Goal: Task Accomplishment & Management: Manage account settings

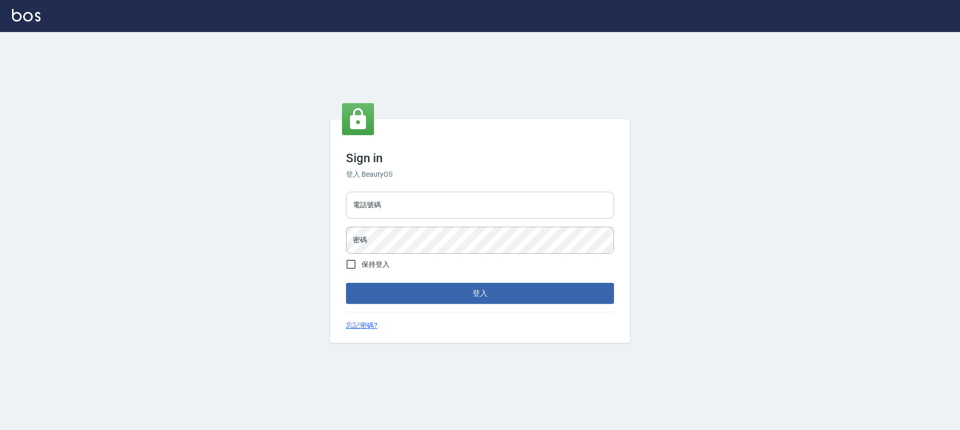
click at [437, 194] on input "電話號碼" at bounding box center [480, 205] width 268 height 27
type input "0989189977"
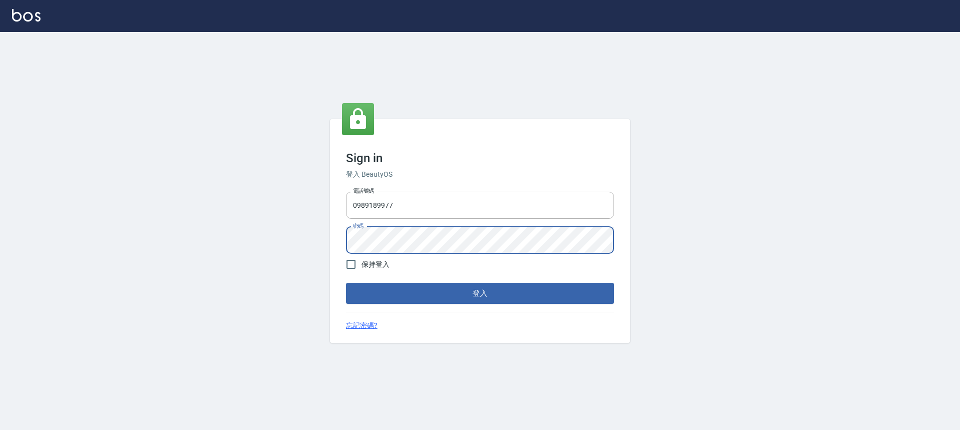
click at [346, 283] on button "登入" at bounding box center [480, 293] width 268 height 21
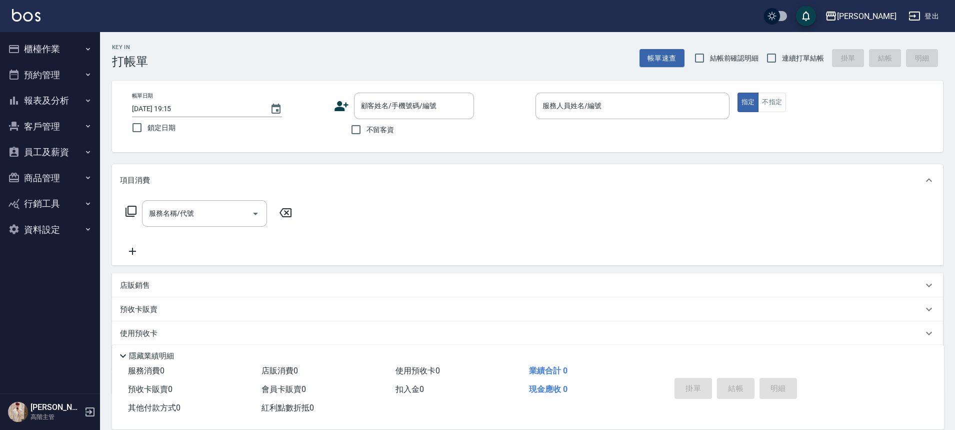
drag, startPoint x: 368, startPoint y: 127, endPoint x: 496, endPoint y: 133, distance: 128.2
click at [369, 127] on span "不留客資" at bounding box center [381, 130] width 28 height 11
click at [367, 127] on input "不留客資" at bounding box center [356, 129] width 21 height 21
checkbox input "true"
click at [794, 51] on label "連續打單結帳" at bounding box center [792, 58] width 63 height 21
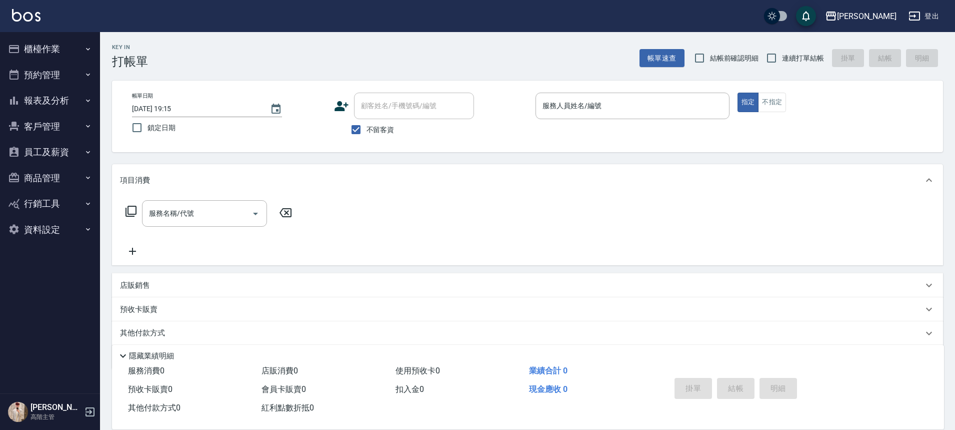
click at [782, 51] on input "連續打單結帳" at bounding box center [771, 58] width 21 height 21
checkbox input "true"
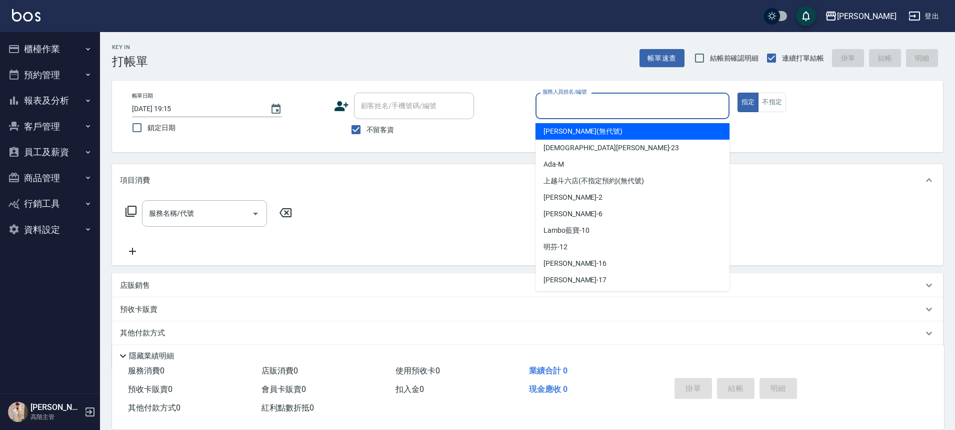
click at [659, 108] on input "服務人員姓名/編號" at bounding box center [632, 106] width 185 height 18
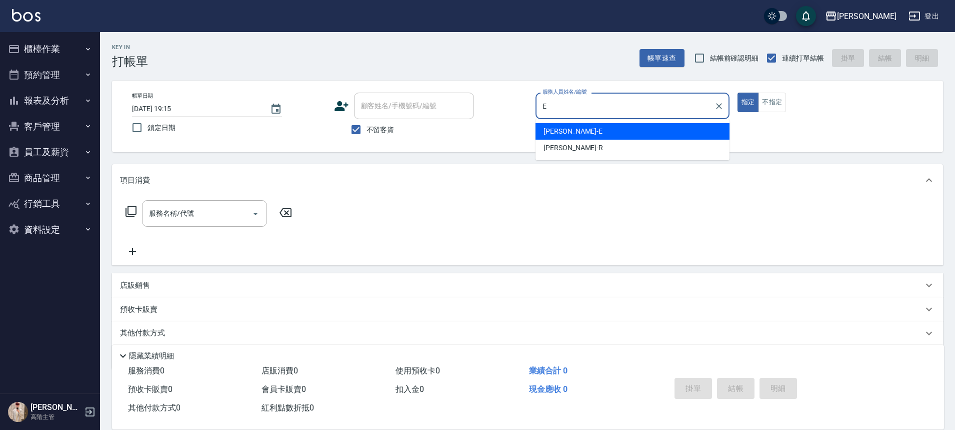
type input "E"
type button "true"
type input "[PERSON_NAME]"
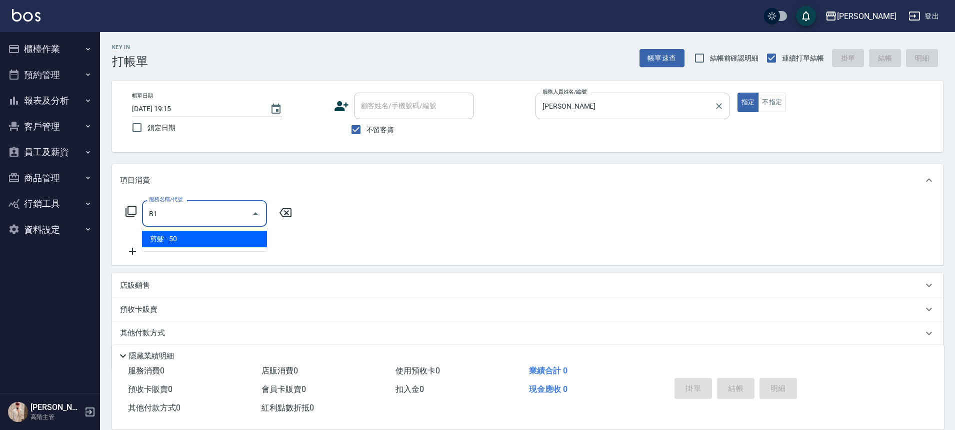
type input "剪髮(B1)"
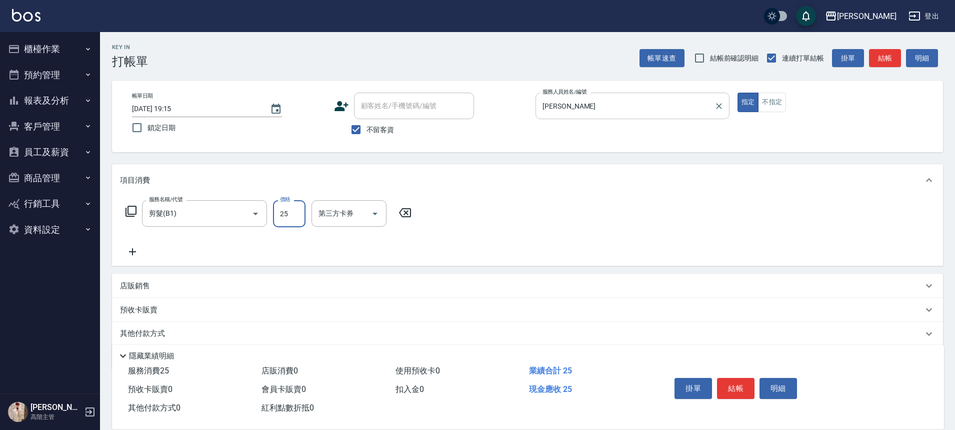
type input "250"
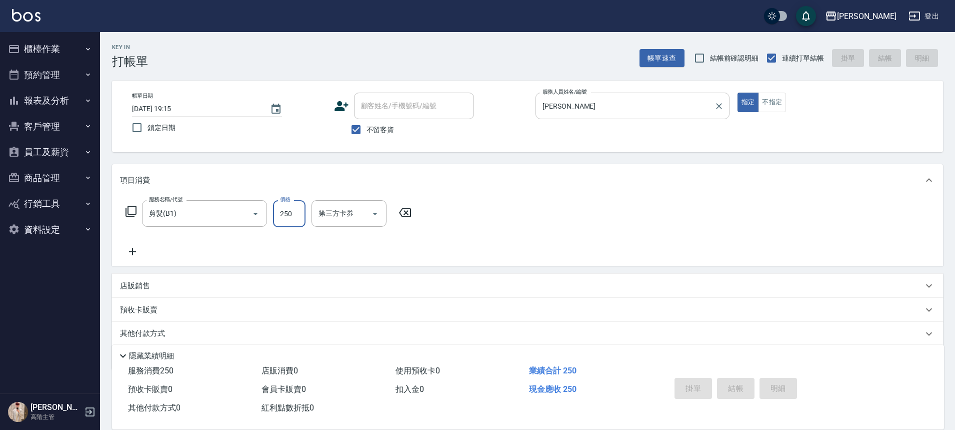
type input "2025/08/14 19:16"
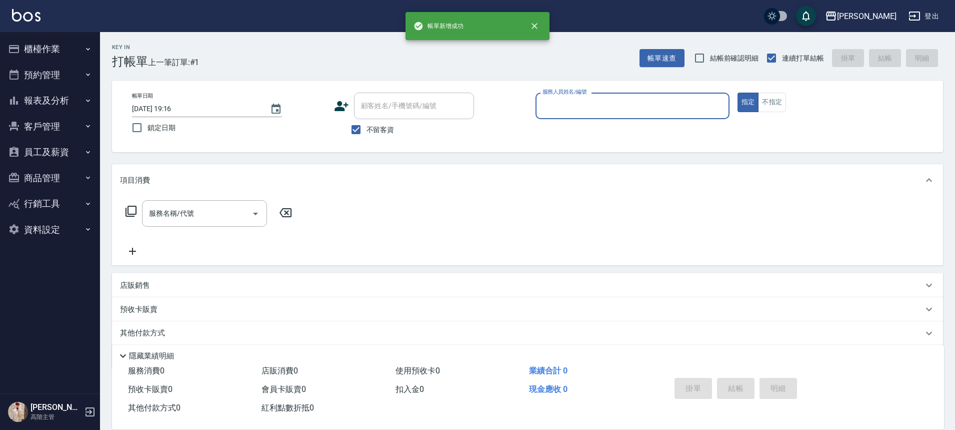
click at [56, 51] on button "櫃檯作業" at bounding box center [50, 49] width 92 height 26
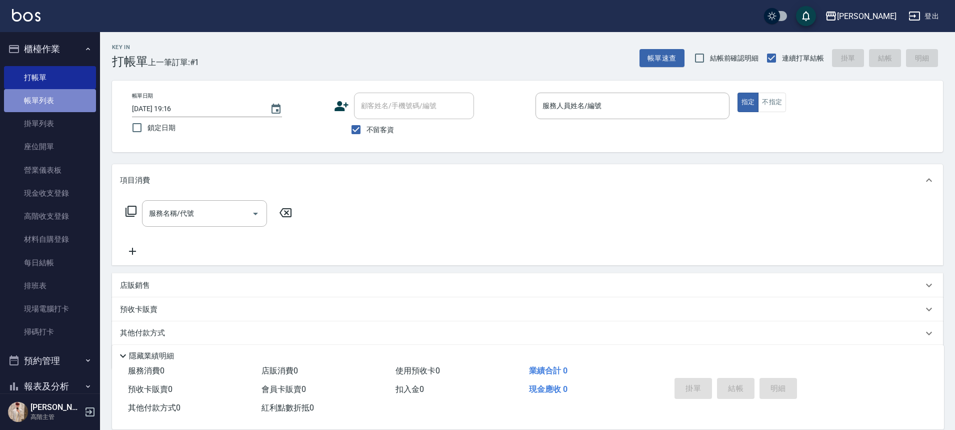
click at [64, 94] on link "帳單列表" at bounding box center [50, 100] width 92 height 23
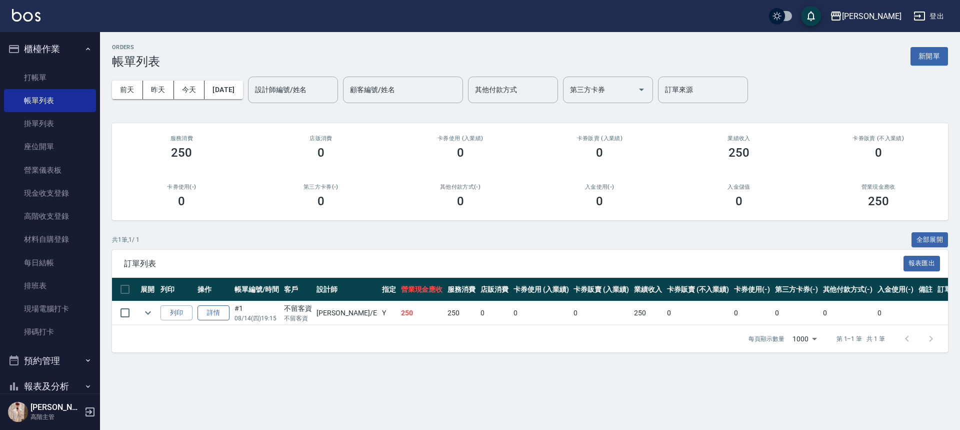
click at [215, 314] on link "詳情" at bounding box center [214, 313] width 32 height 16
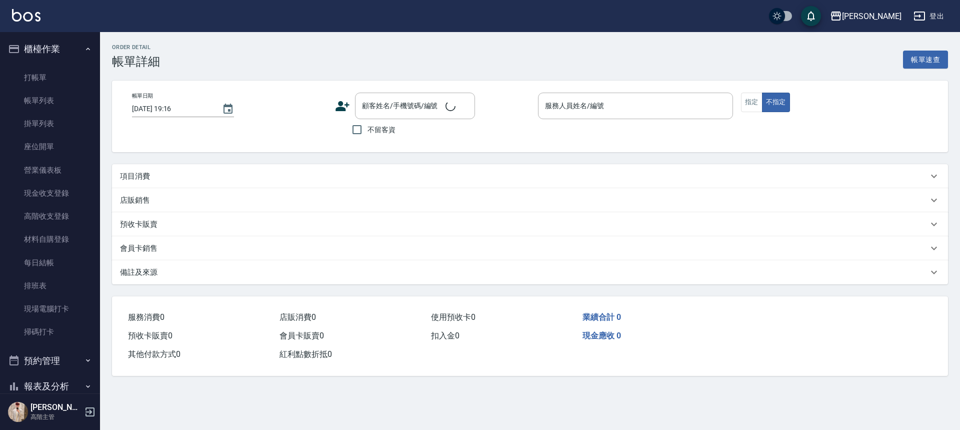
type input "2025/08/14 19:15"
checkbox input "true"
type input "[PERSON_NAME]"
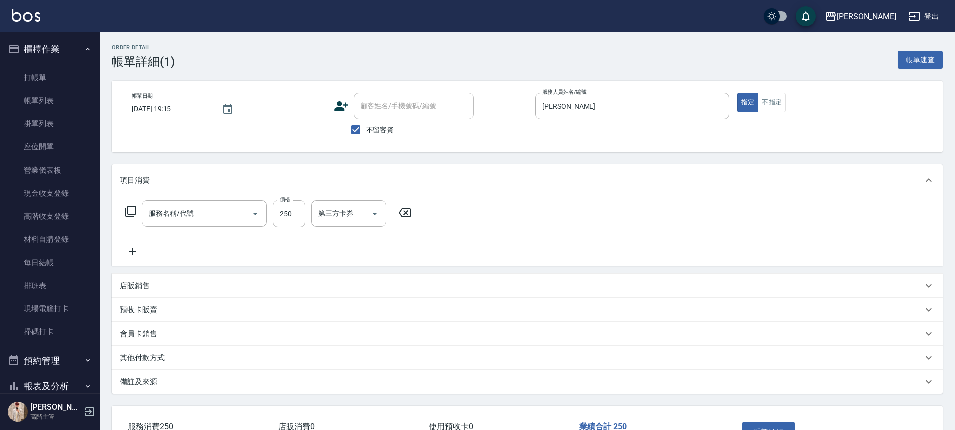
type input "剪髮(B1)"
click at [294, 215] on input "250" at bounding box center [289, 213] width 33 height 27
type input "200"
click at [782, 423] on button "重新結帳" at bounding box center [769, 432] width 53 height 21
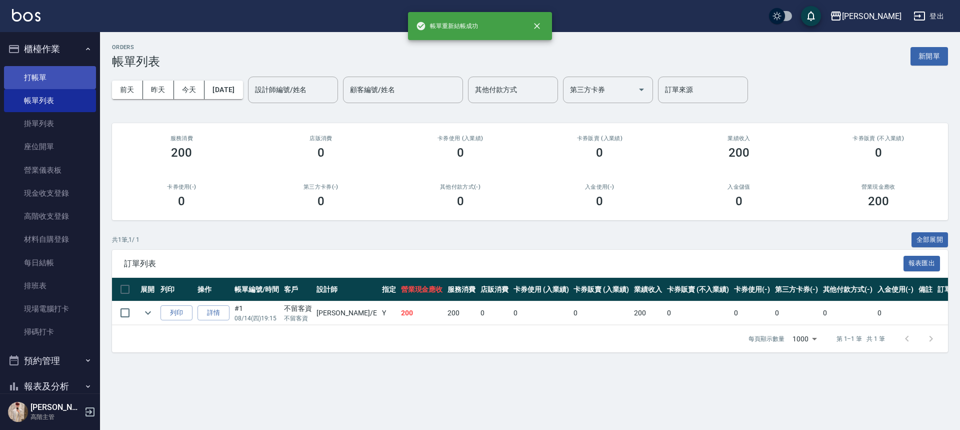
click at [54, 73] on link "打帳單" at bounding box center [50, 77] width 92 height 23
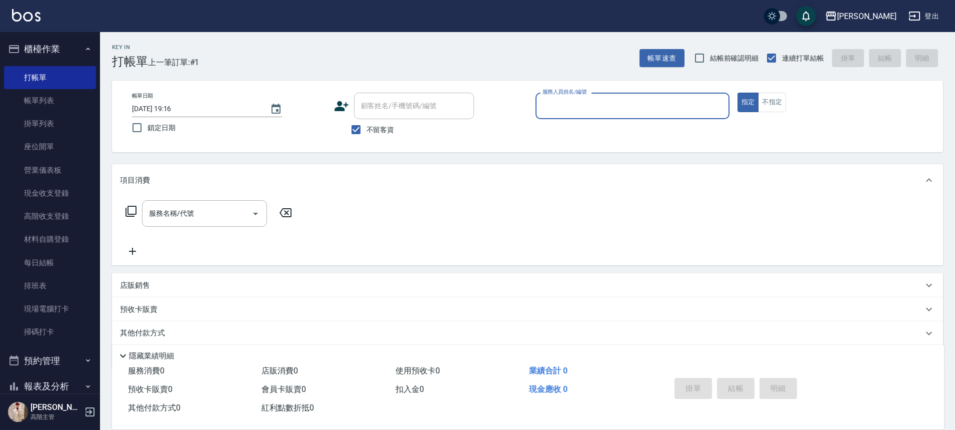
click at [646, 102] on input "服務人員姓名/編號" at bounding box center [632, 106] width 185 height 18
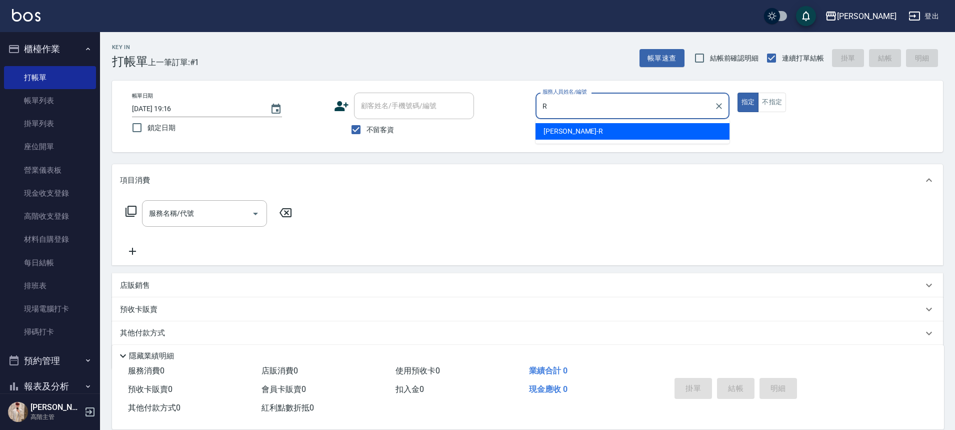
type input "[PERSON_NAME]"
type button "true"
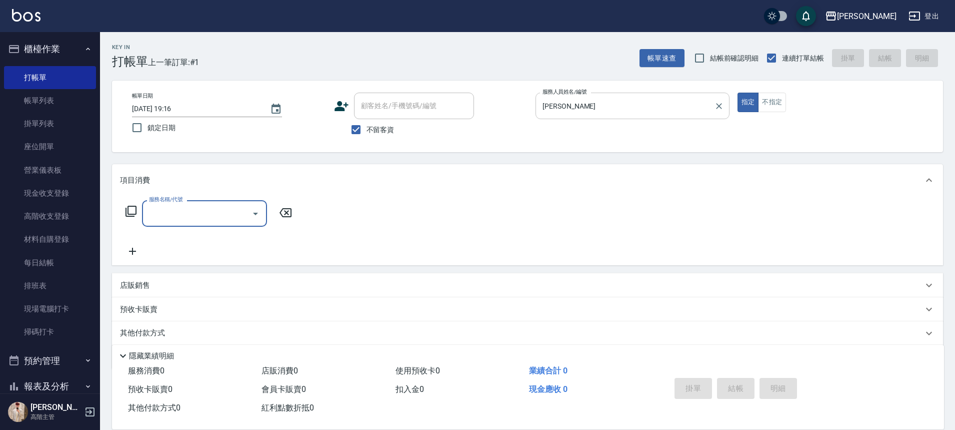
type input "e"
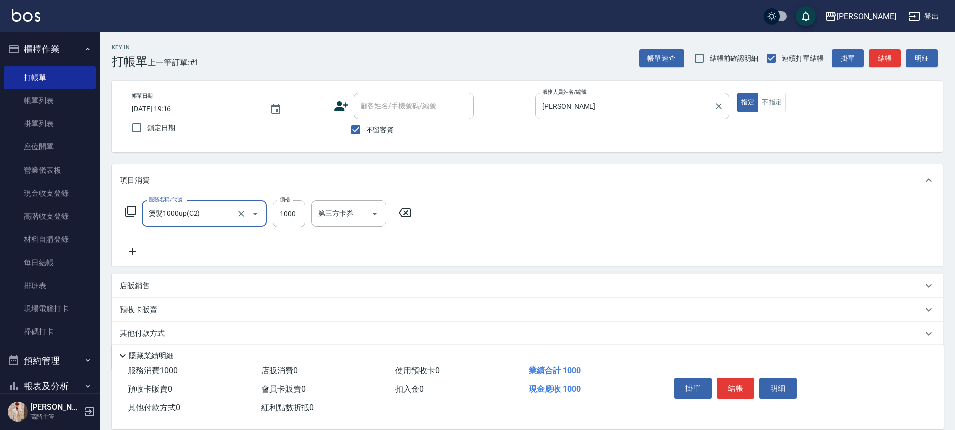
type input "燙髮1000up(C2)"
type input "2700"
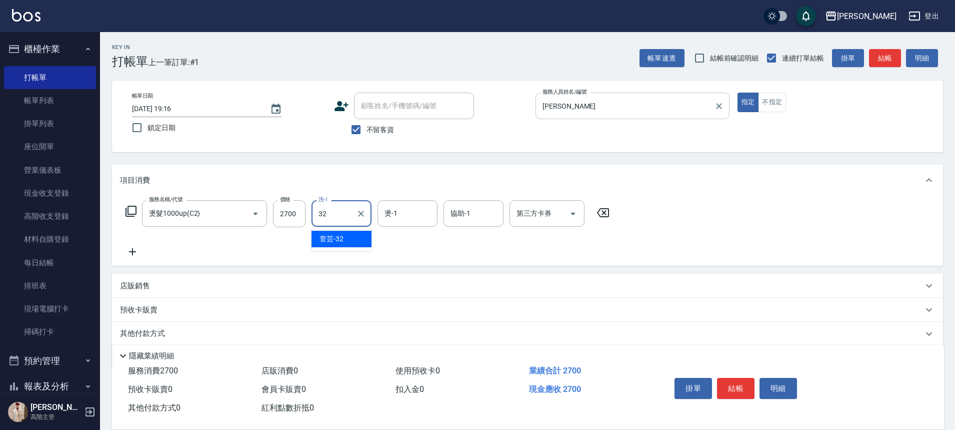
type input "萱芸-32"
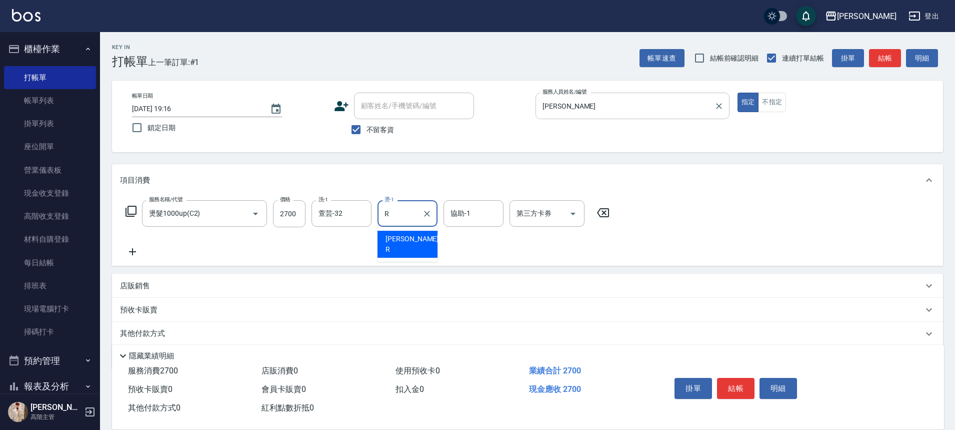
type input "[PERSON_NAME]"
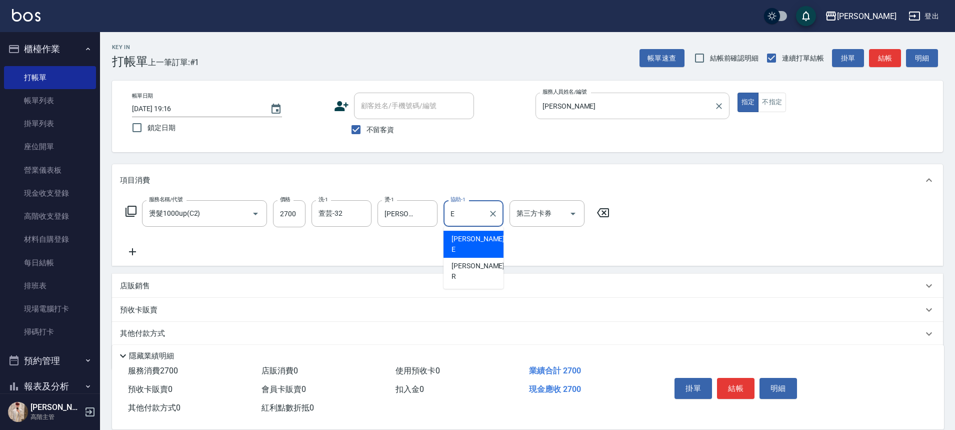
type input "[PERSON_NAME]"
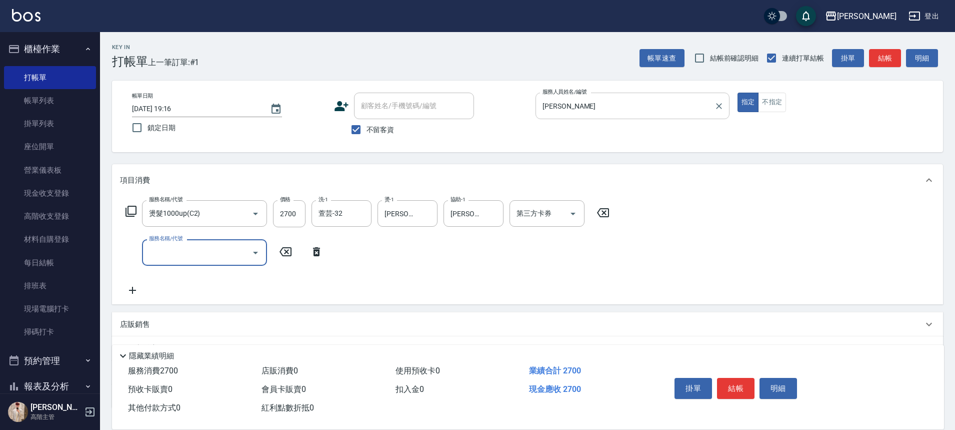
type input "ㄍ"
type input "染髮1000以上(L1)"
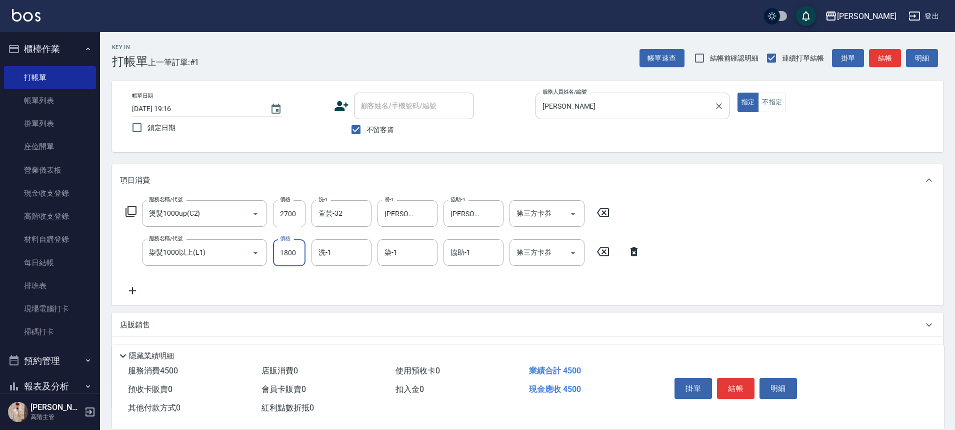
type input "1800"
click at [396, 249] on div "染-1 染-1" at bounding box center [408, 252] width 60 height 27
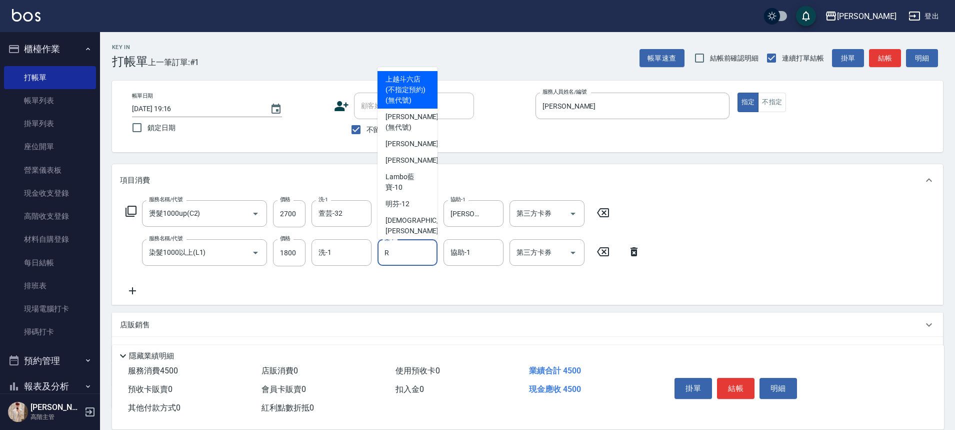
type input "[PERSON_NAME]"
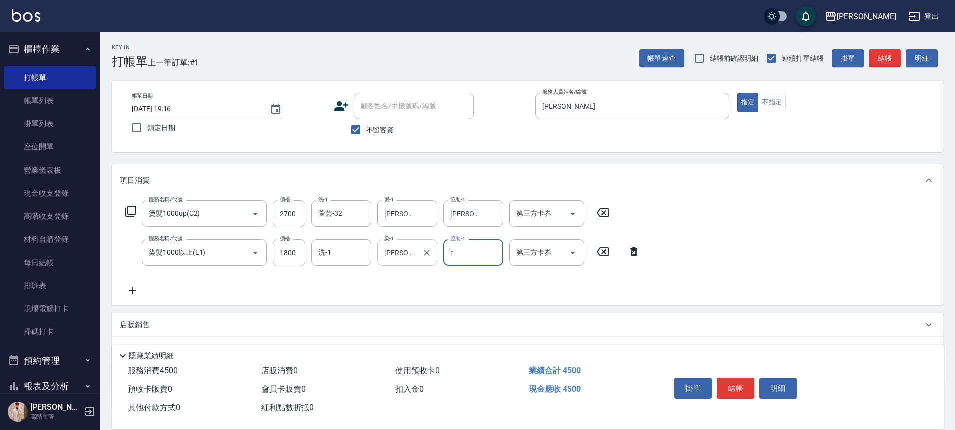
type input "[PERSON_NAME]"
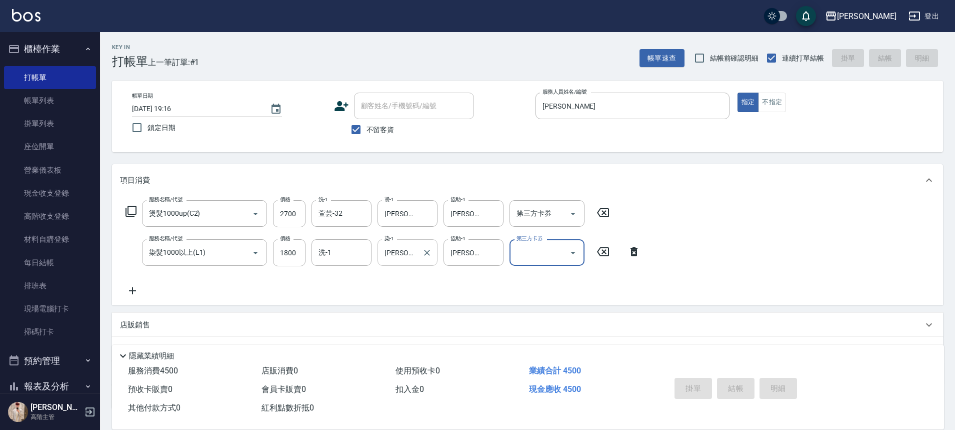
type input "2025/08/14 19:17"
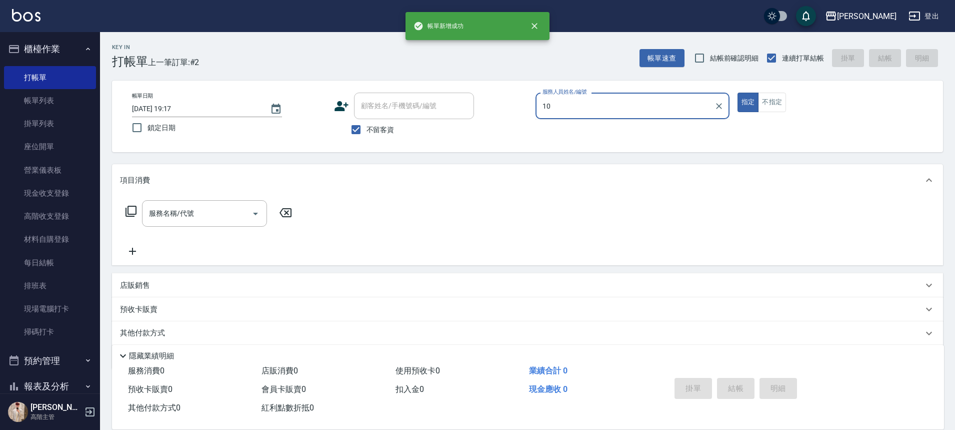
type input "Lambo藍寶-10"
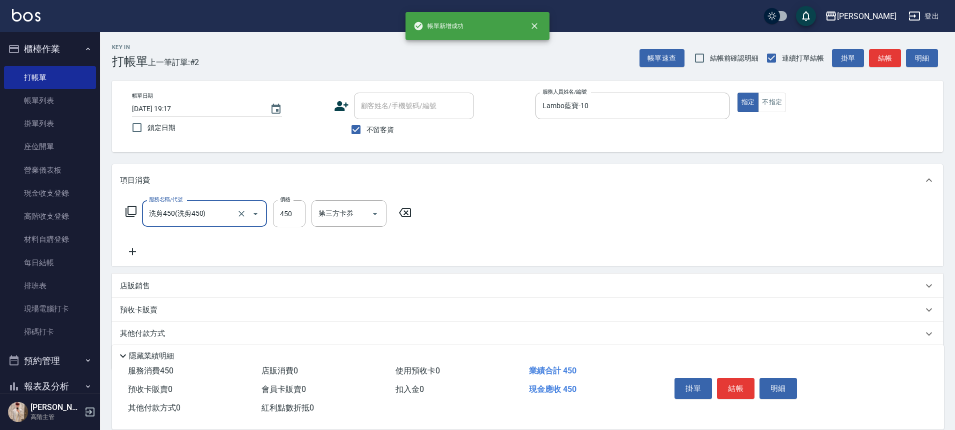
type input "洗剪450"
type input "520"
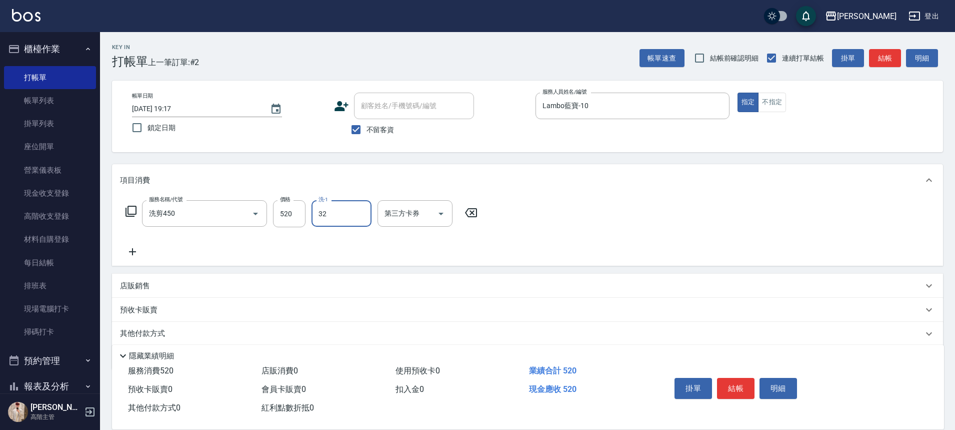
type input "萱芸-32"
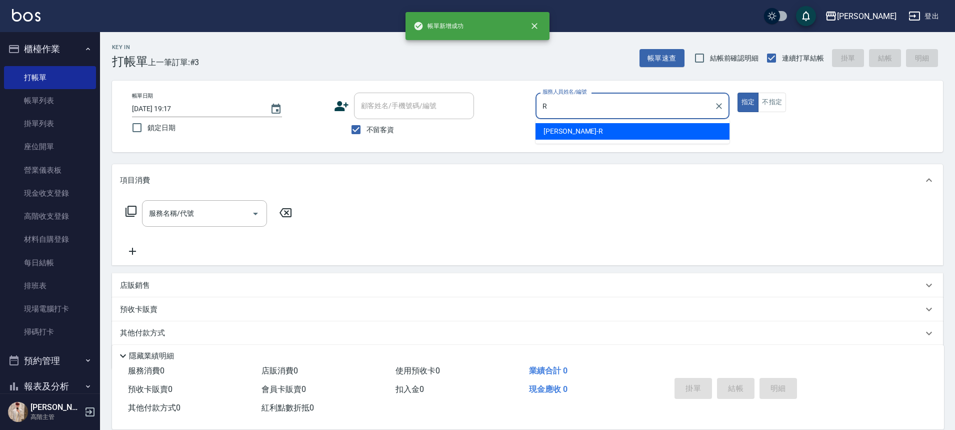
type input "[PERSON_NAME]"
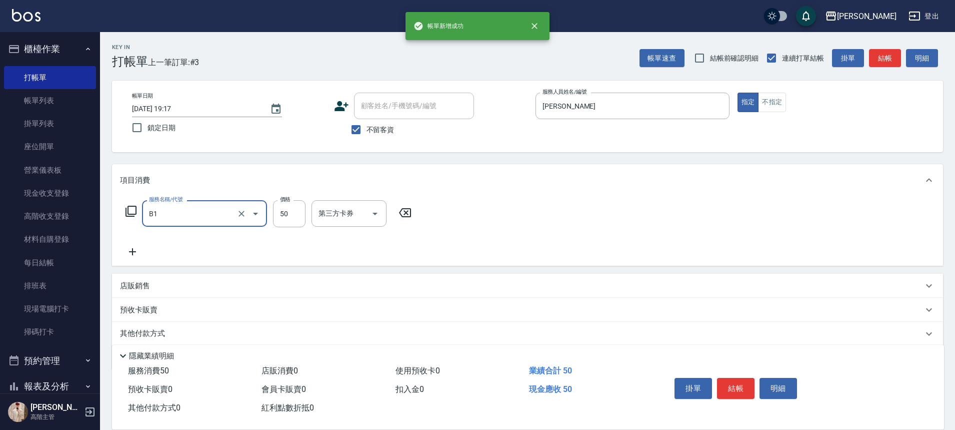
type input "剪髮(B1)"
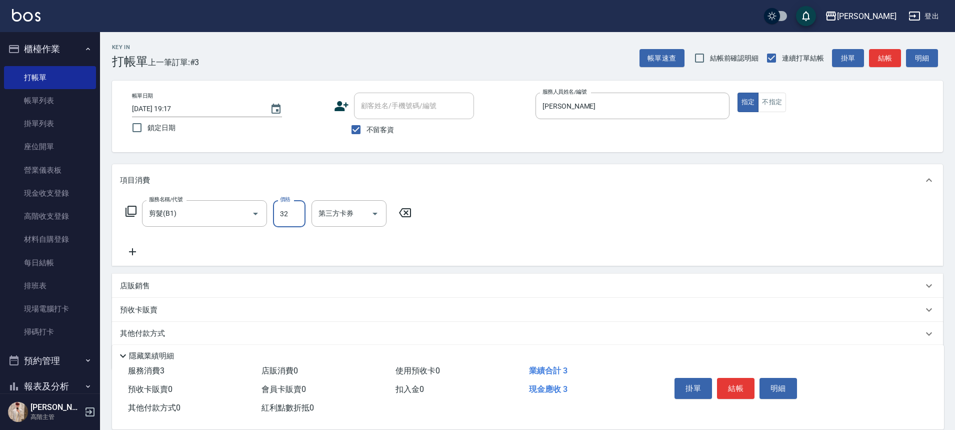
type input "320"
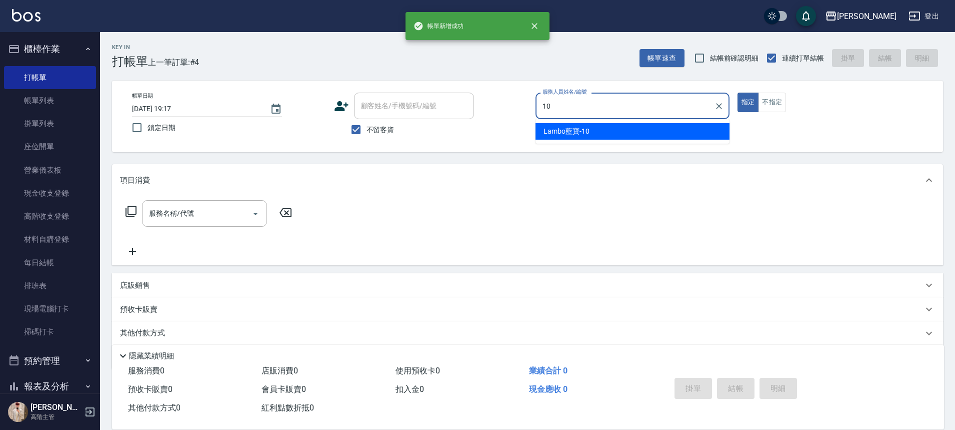
type input "Lambo藍寶-10"
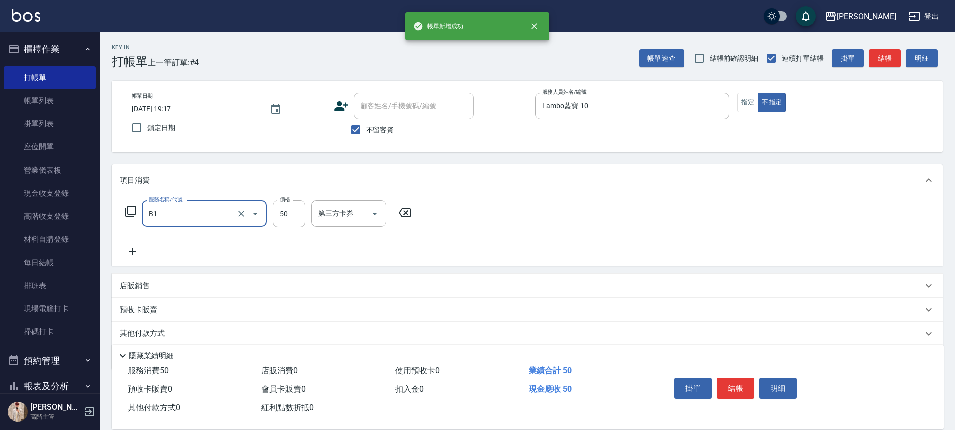
type input "剪髮(B1)"
type input "200"
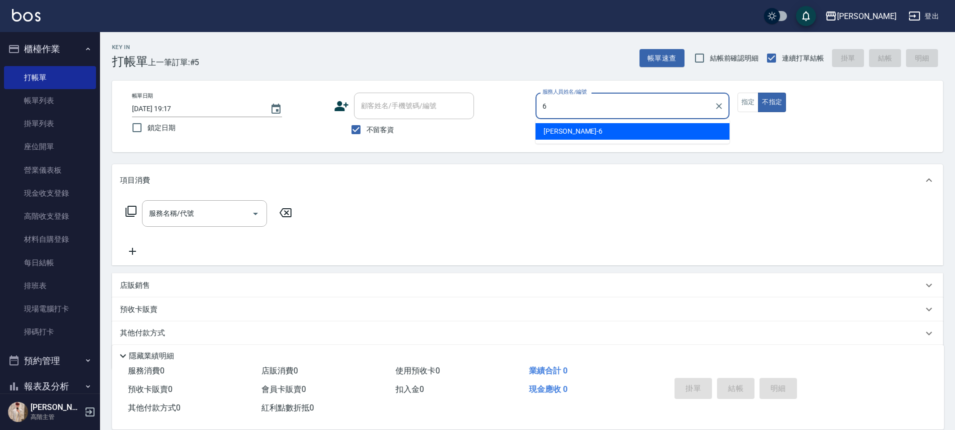
type input "紫宜-6"
type button "false"
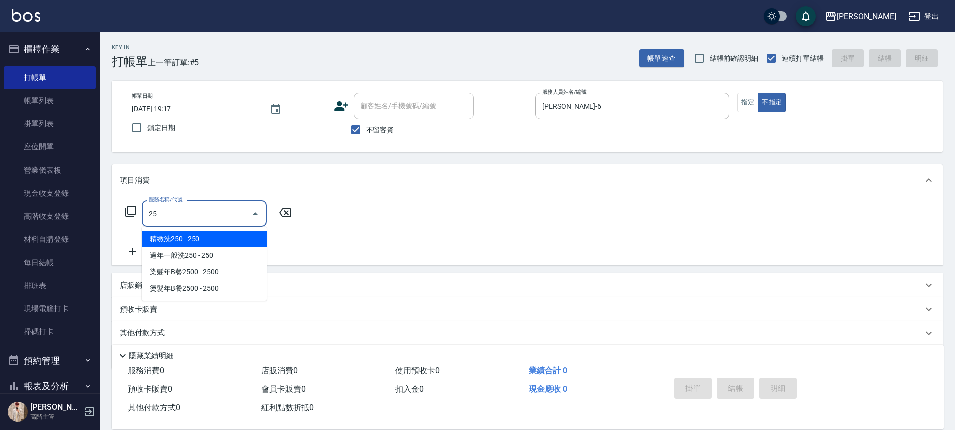
type input "2"
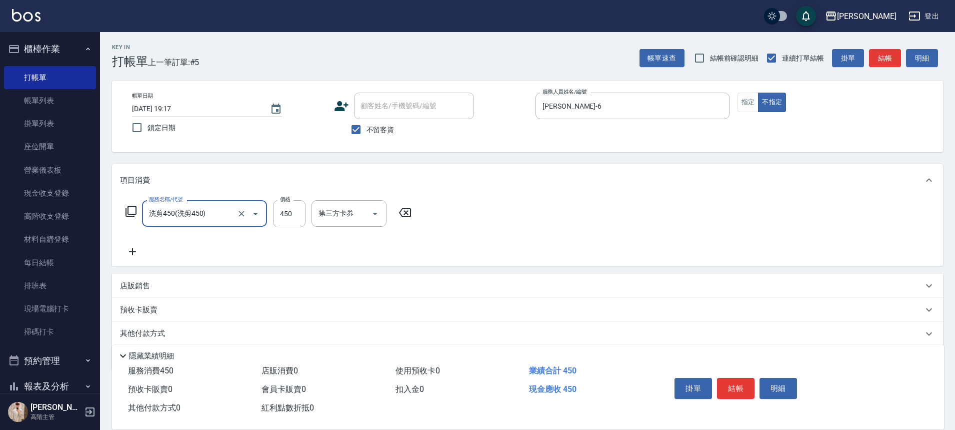
type input "洗剪450"
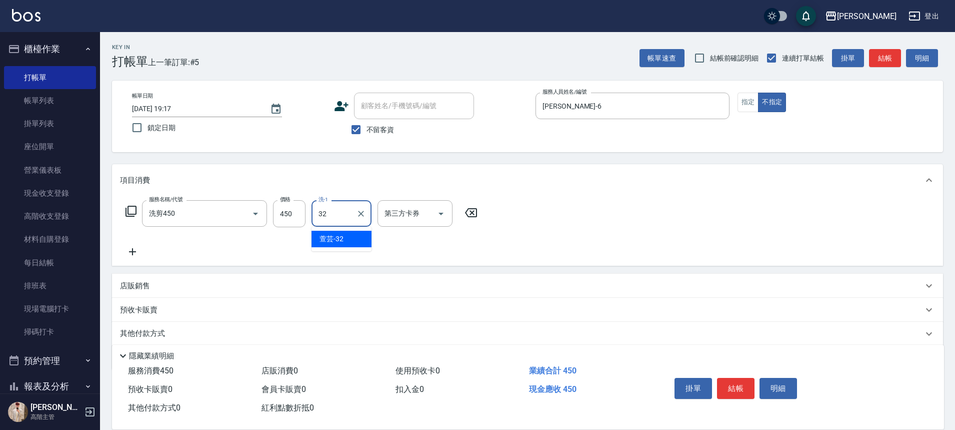
type input "萱芸-32"
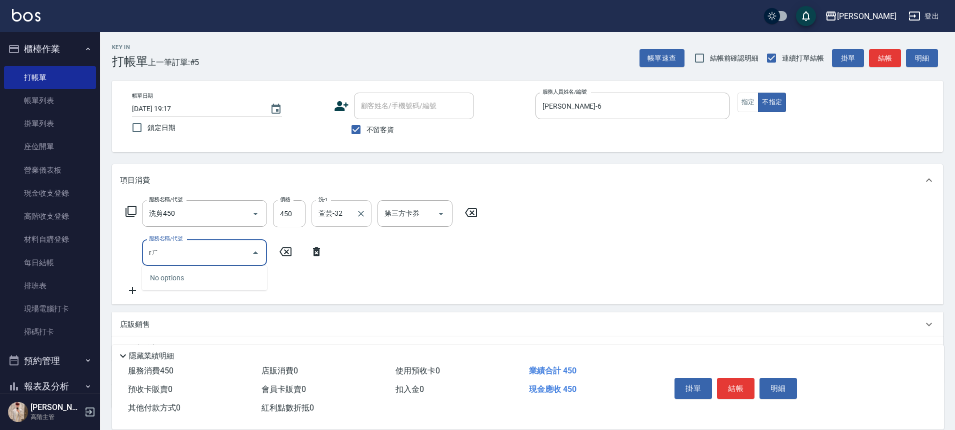
type input "r"
type input "間"
type input "肩100(特6)"
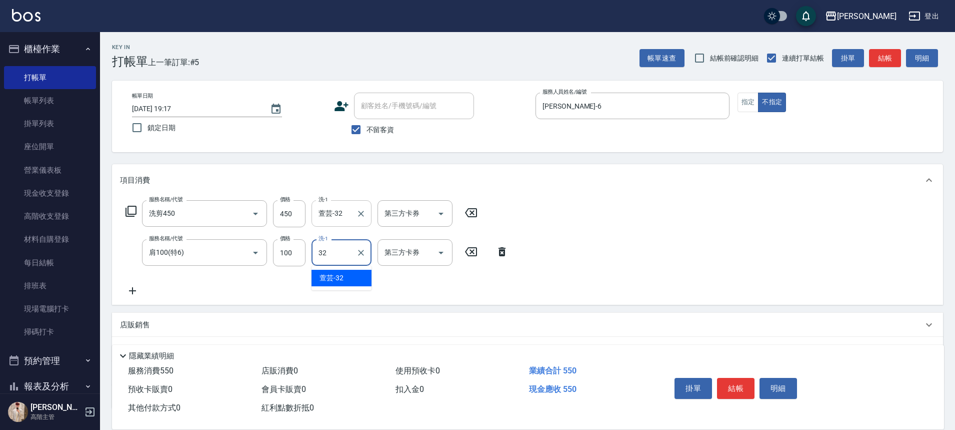
type input "萱芸-32"
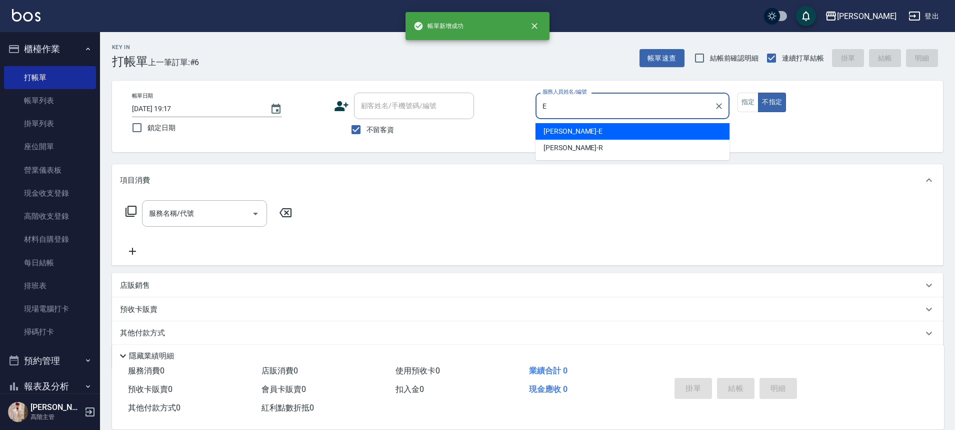
type input "[PERSON_NAME]"
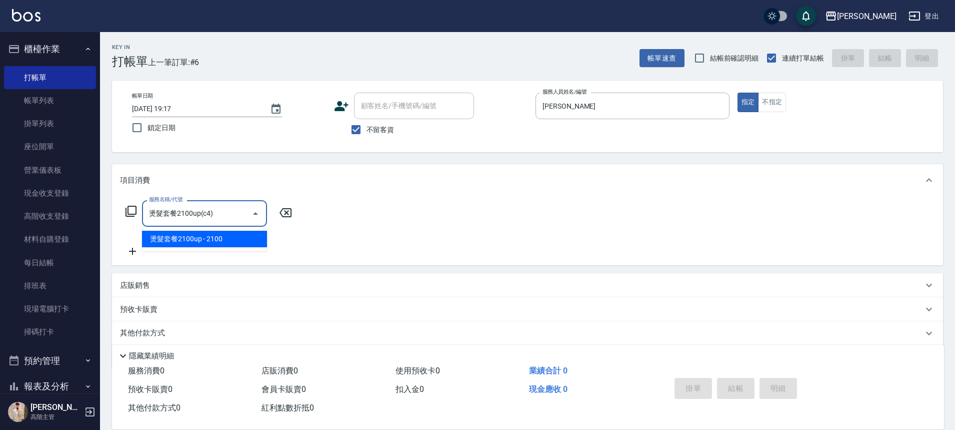
type input "燙髮套餐2100up(c4)"
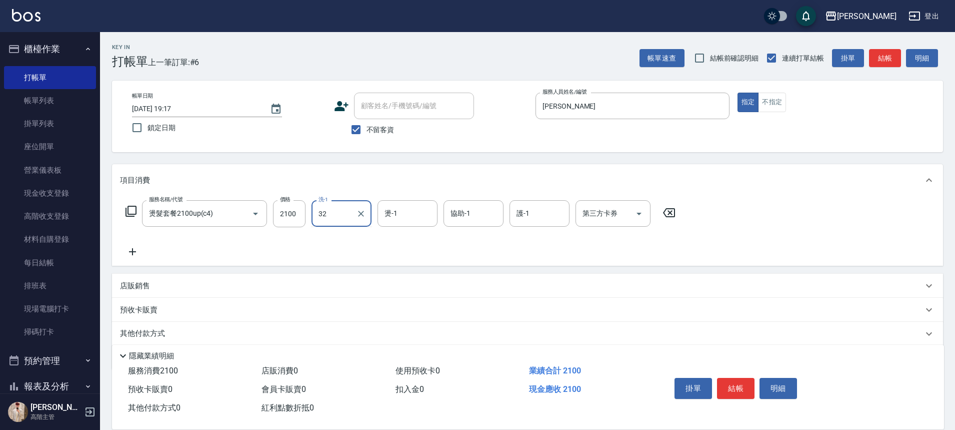
type input "萱芸-32"
type input "[PERSON_NAME]"
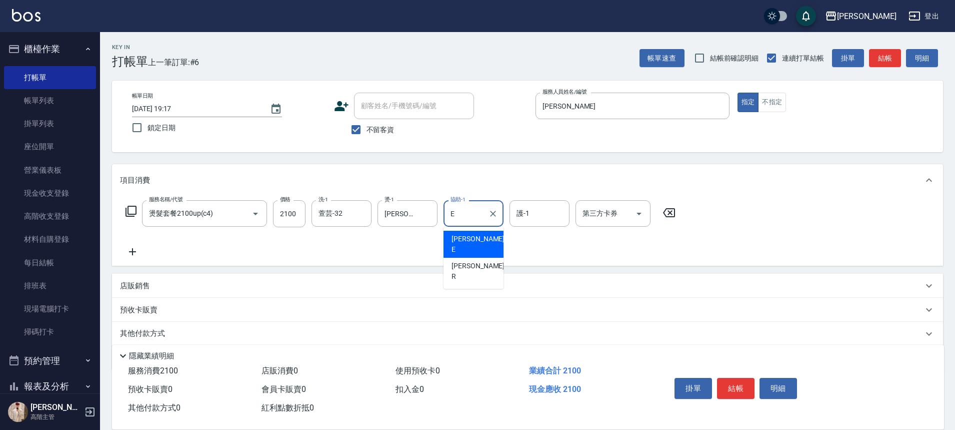
type input "[PERSON_NAME]"
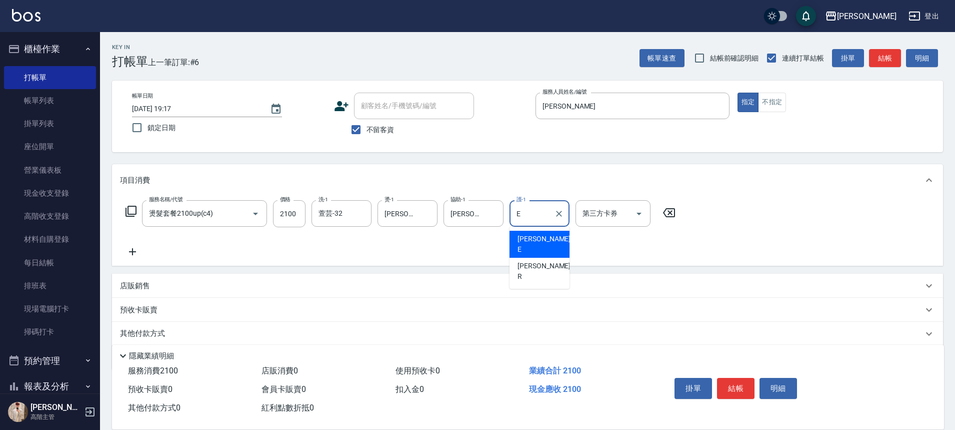
type input "[PERSON_NAME]"
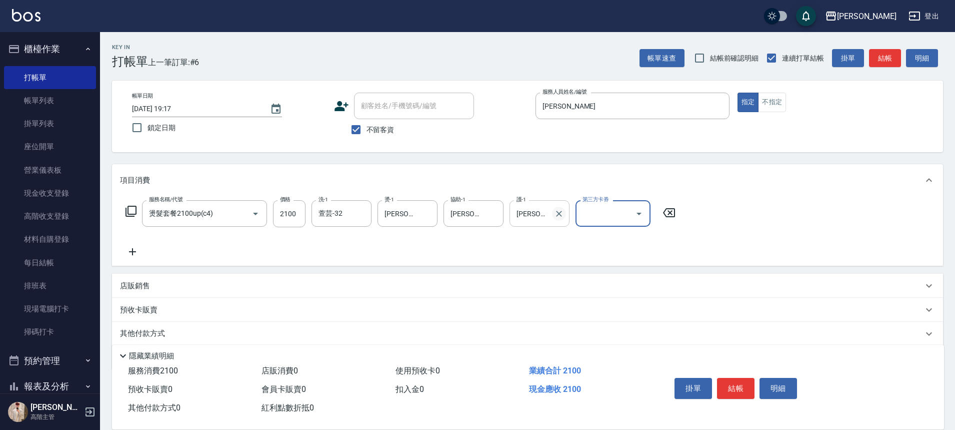
click at [560, 217] on icon "Clear" at bounding box center [559, 214] width 10 height 10
type input "萱芸-32"
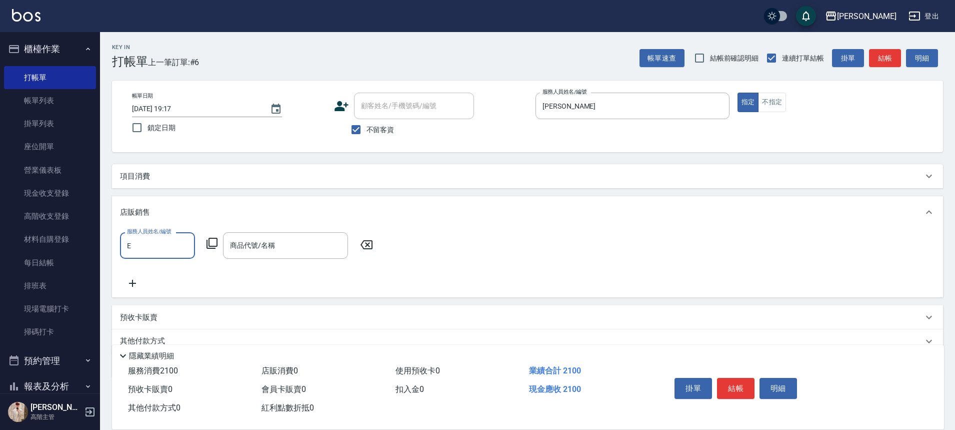
type input "[PERSON_NAME]"
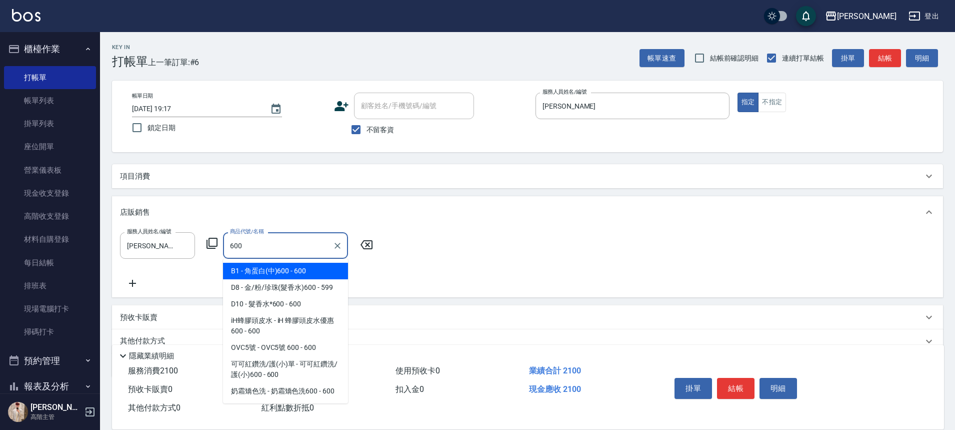
type input "角蛋白(中)600"
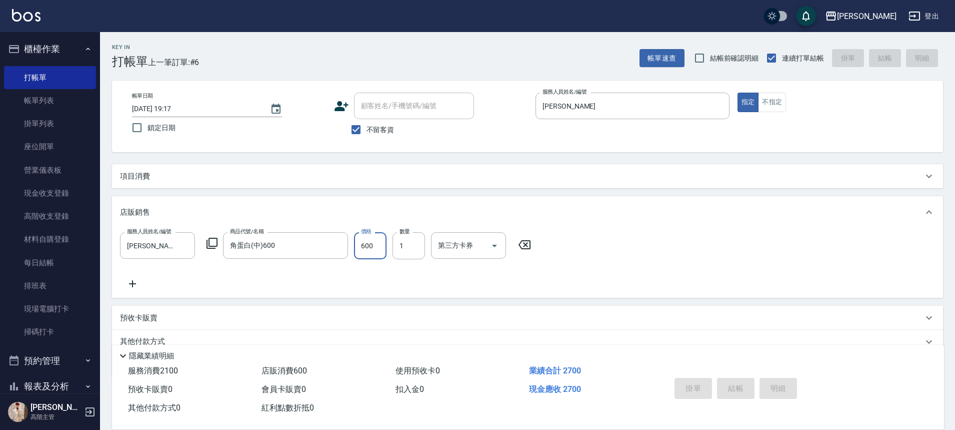
type input "2025/08/14 19:18"
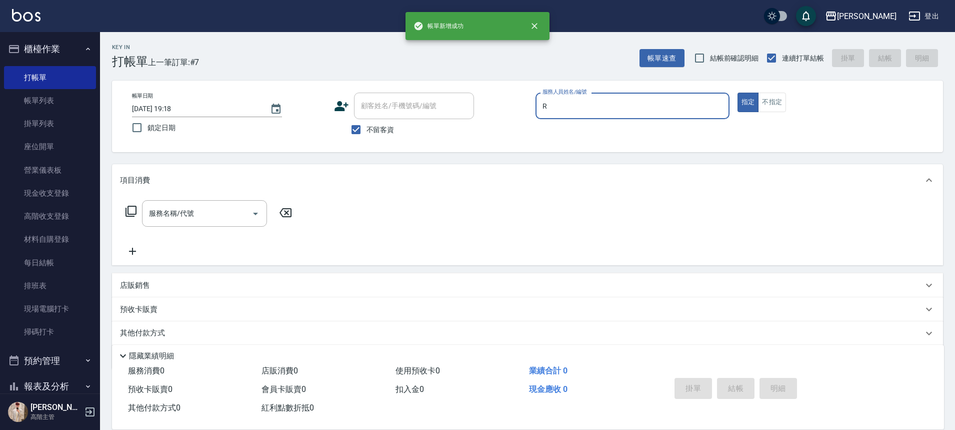
type input "[PERSON_NAME]"
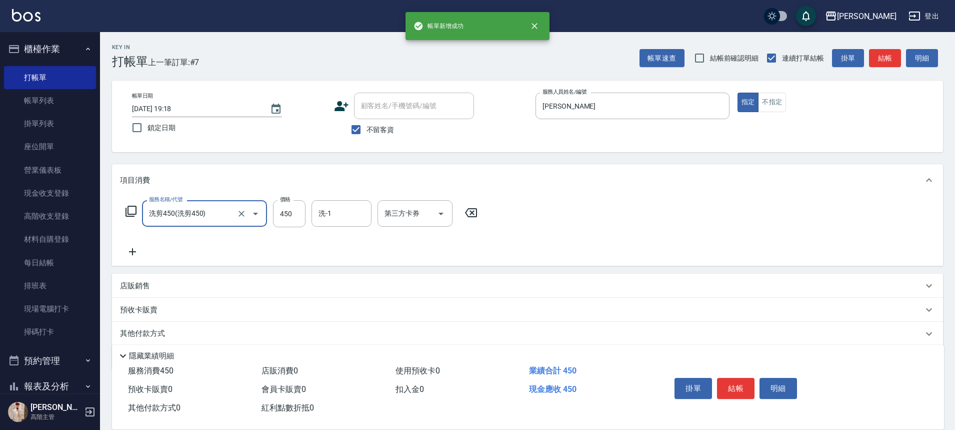
type input "洗剪450"
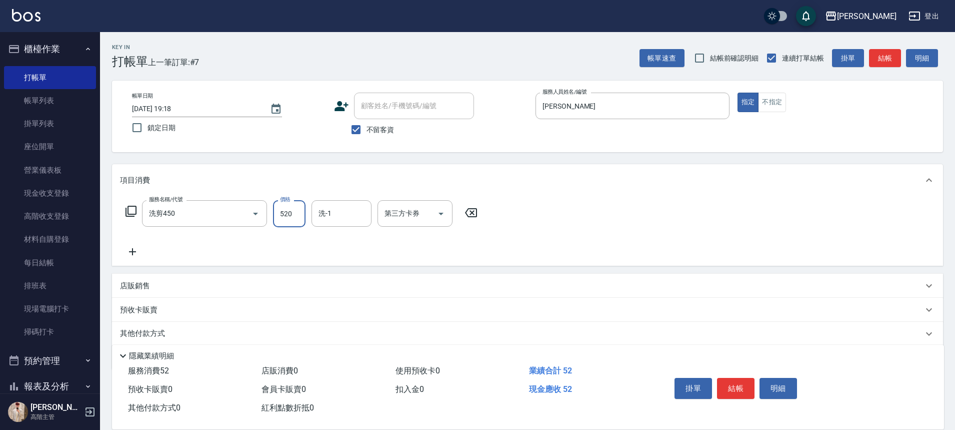
type input "520"
type input "萱芸-32"
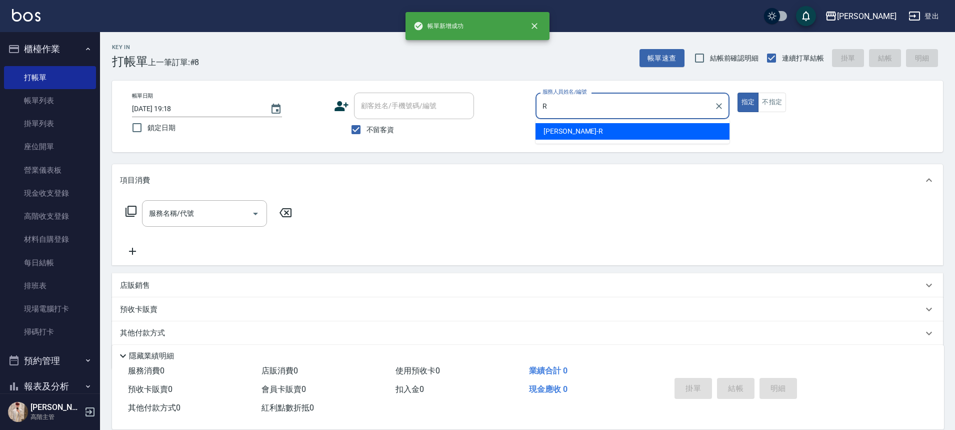
type input "[PERSON_NAME]"
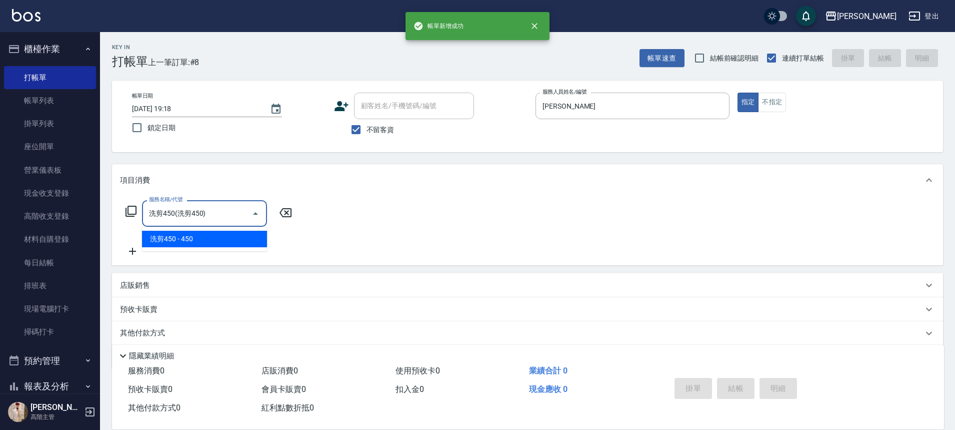
type input "洗剪450"
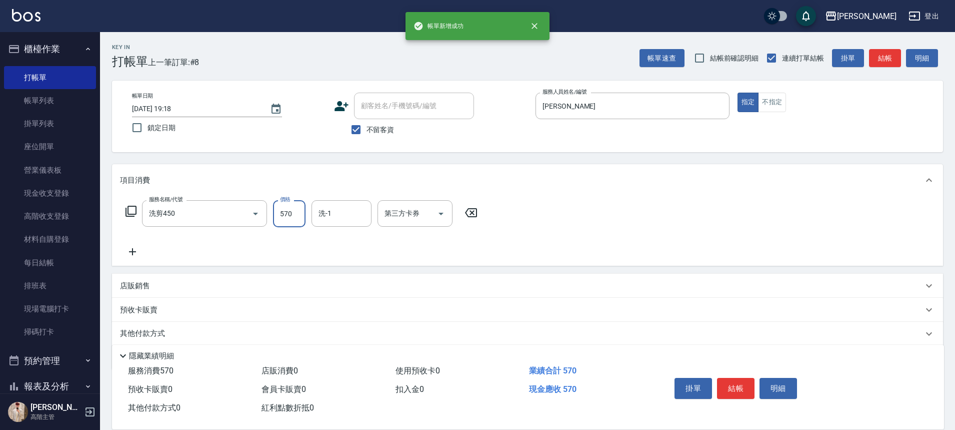
type input "570"
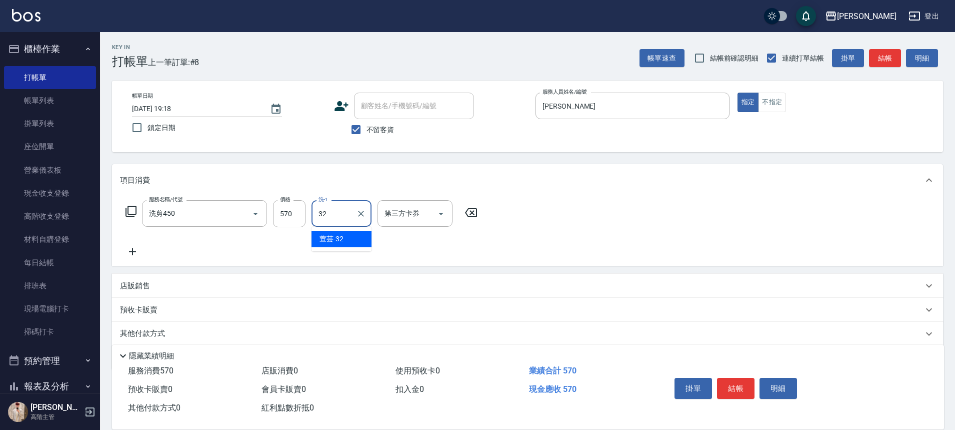
type input "萱芸-32"
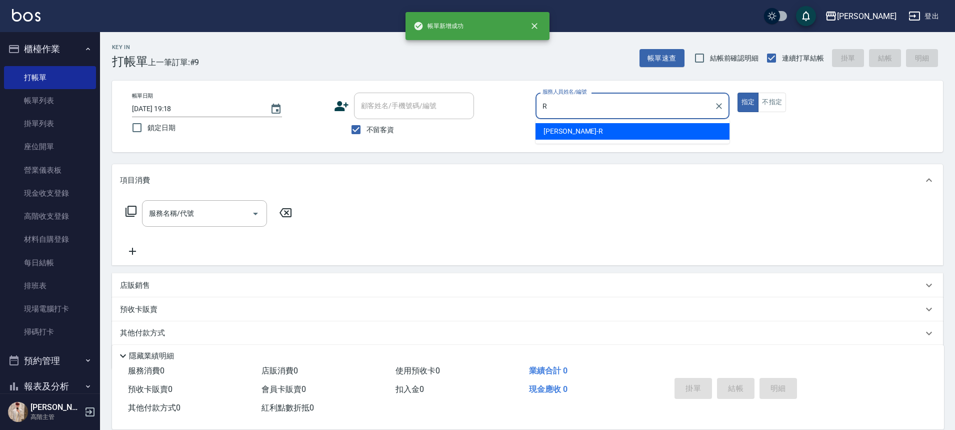
type input "[PERSON_NAME]"
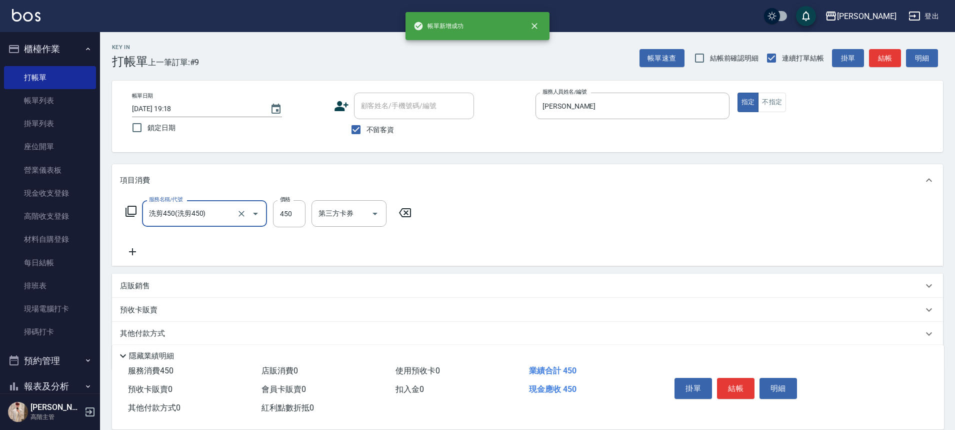
type input "洗剪450"
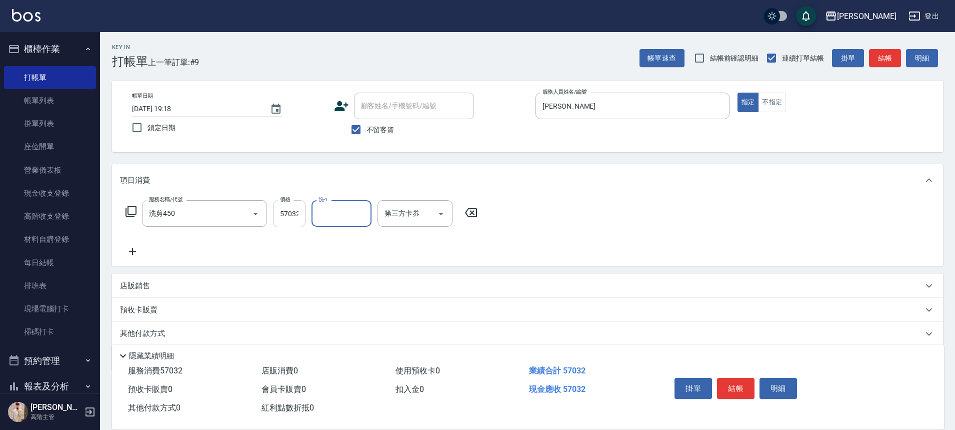
click at [300, 207] on input "57032" at bounding box center [289, 213] width 33 height 27
type input "570"
type input "萱芸-32"
click at [596, 207] on div "服務名稱/代號 洗剪450 服務名稱/代號 價格 570 價格 洗-1 萱芸-32 洗-1 第三方卡券 第三方卡券" at bounding box center [527, 231] width 831 height 70
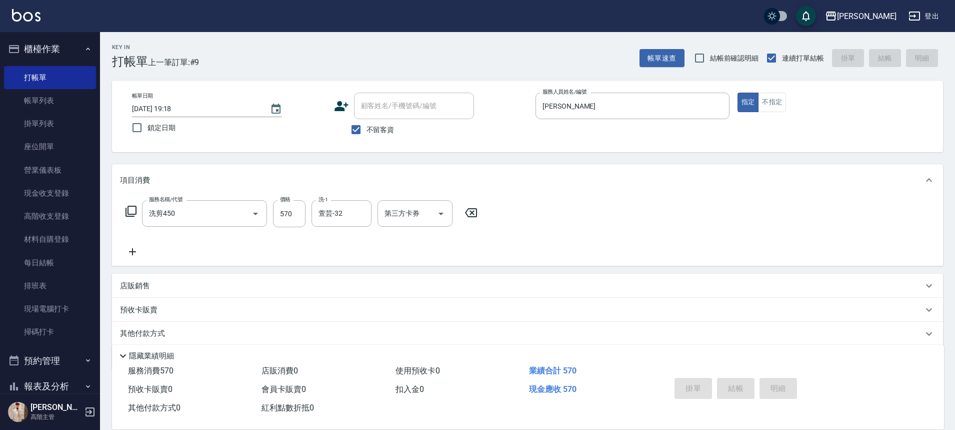
type input "2025/08/14 19:19"
type input "Lambo藍寶-10"
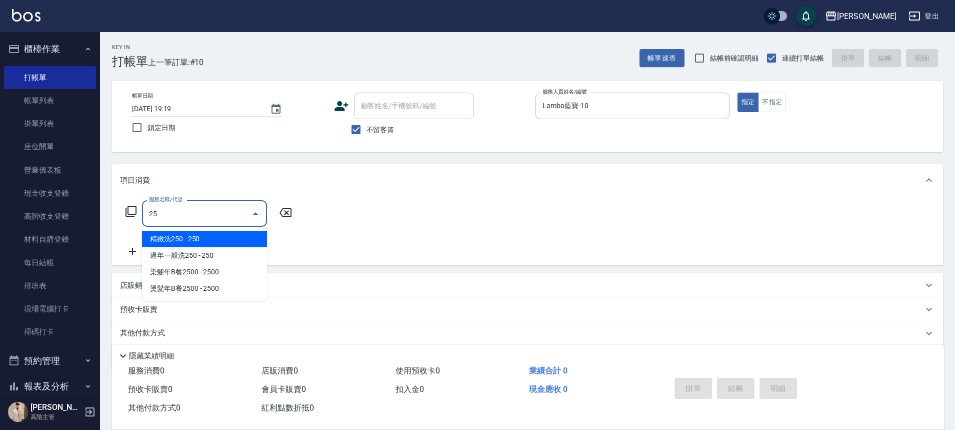
type input "2"
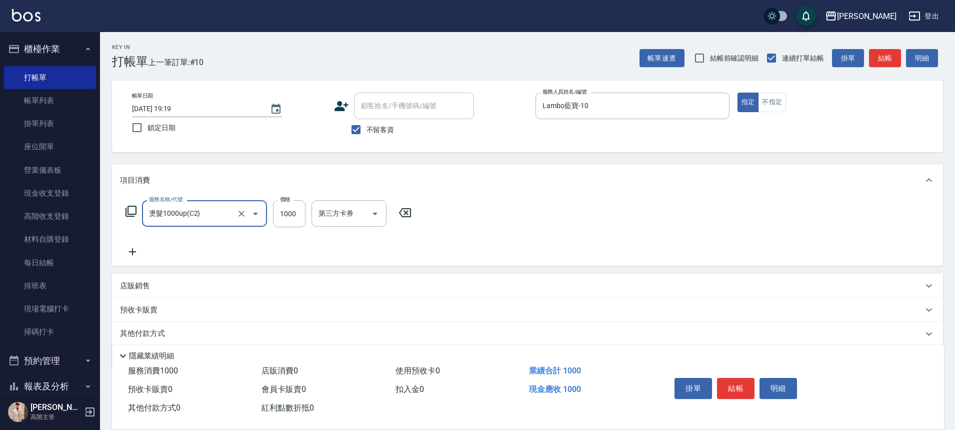
type input "燙髮1000up(C2)"
type input "2800"
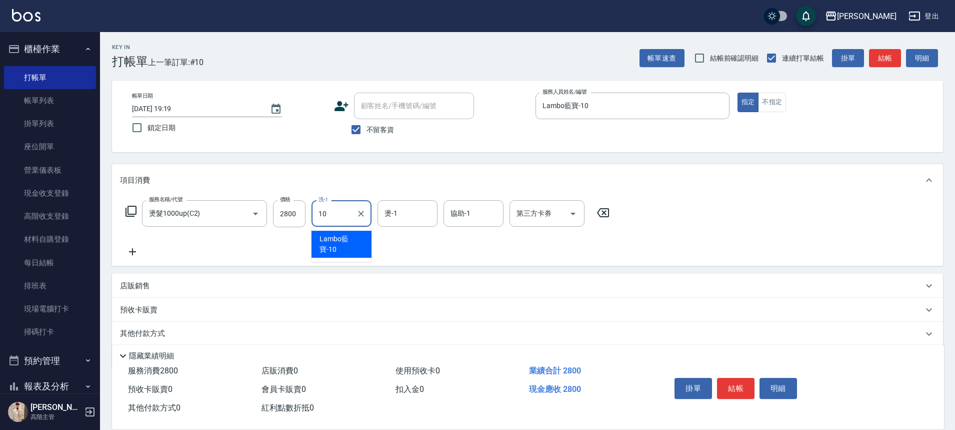
type input "Lambo藍寶-10"
type input "Line酷券"
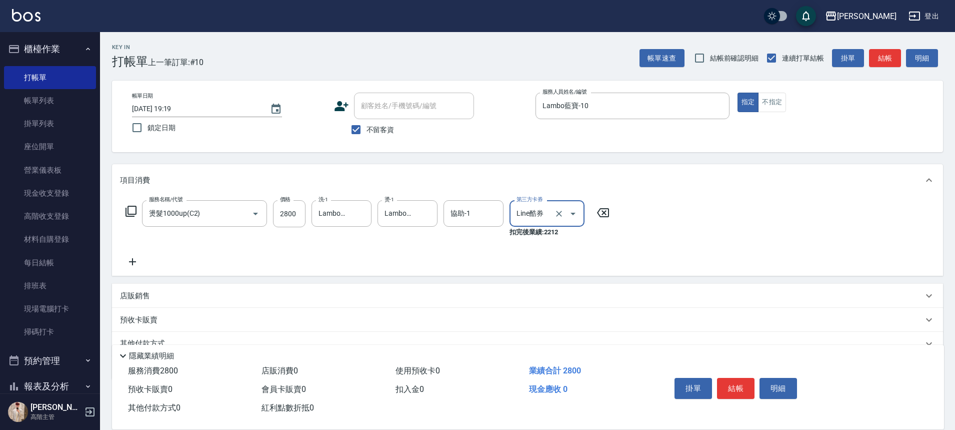
click at [561, 213] on icon "Clear" at bounding box center [559, 214] width 10 height 10
click at [464, 226] on div "協助-1" at bounding box center [474, 213] width 60 height 27
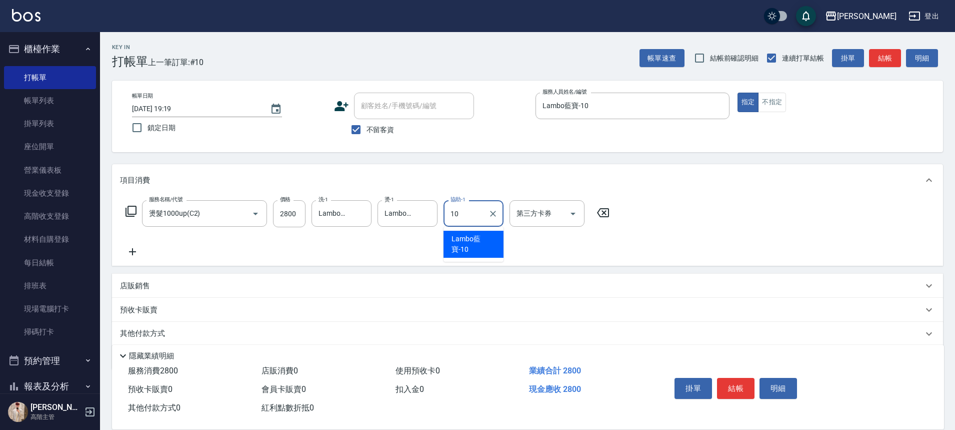
type input "Lambo藍寶-10"
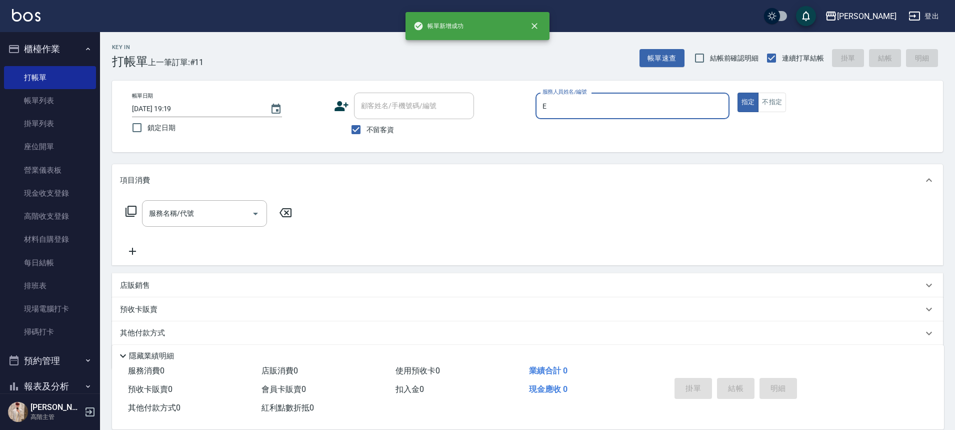
type input "[PERSON_NAME]"
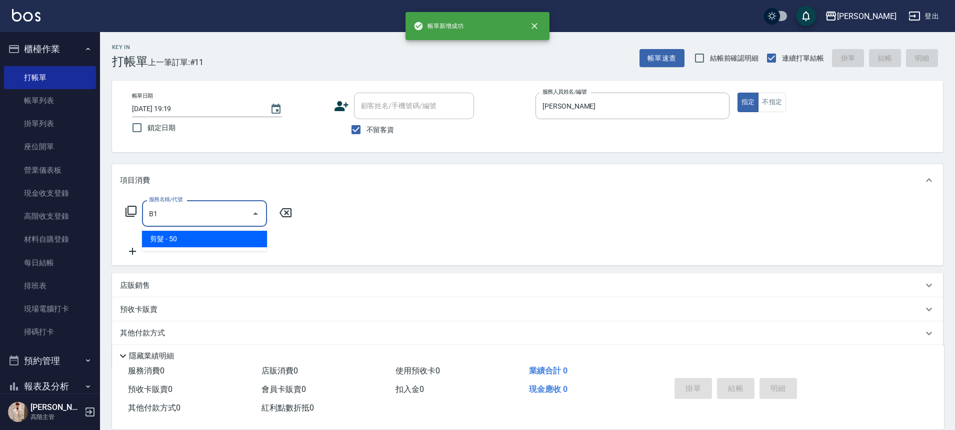
type input "剪髮(B1)"
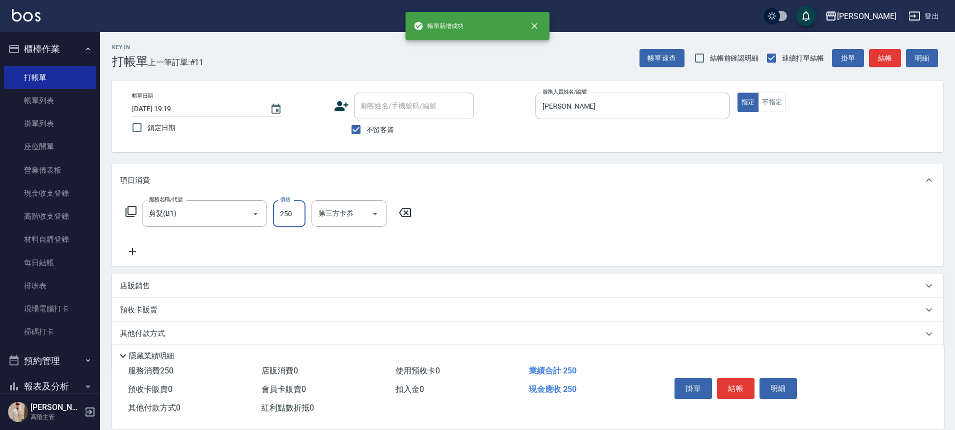
type input "250"
click at [747, 386] on button "結帳" at bounding box center [736, 388] width 38 height 21
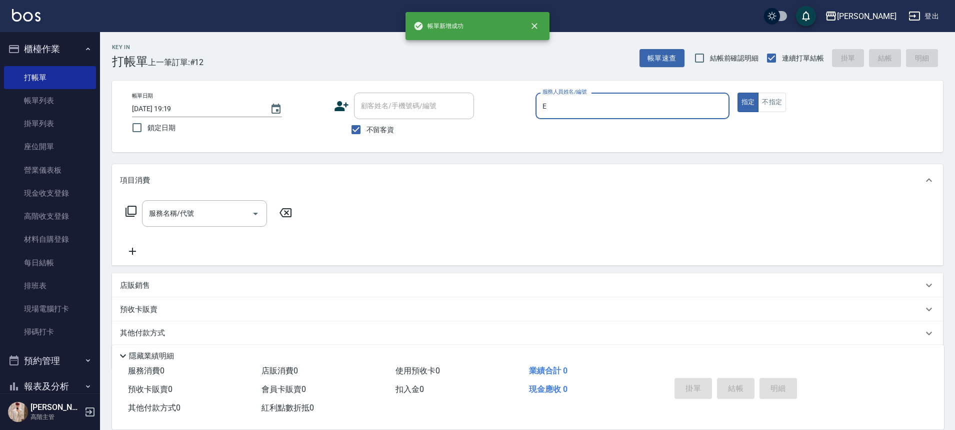
type input "[PERSON_NAME]"
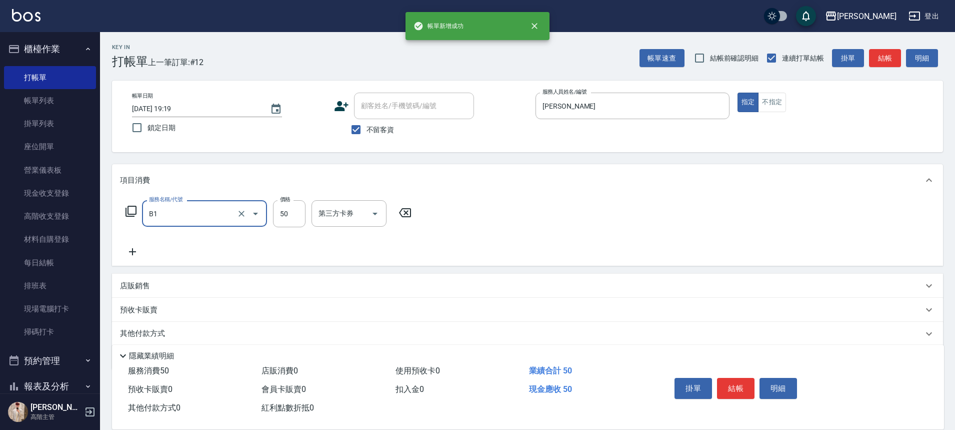
type input "剪髮(B1)"
type input "250"
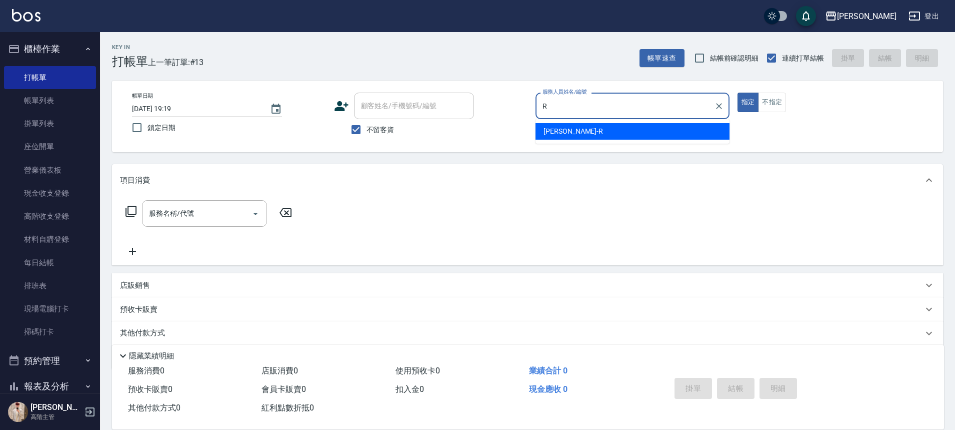
type input "[PERSON_NAME]"
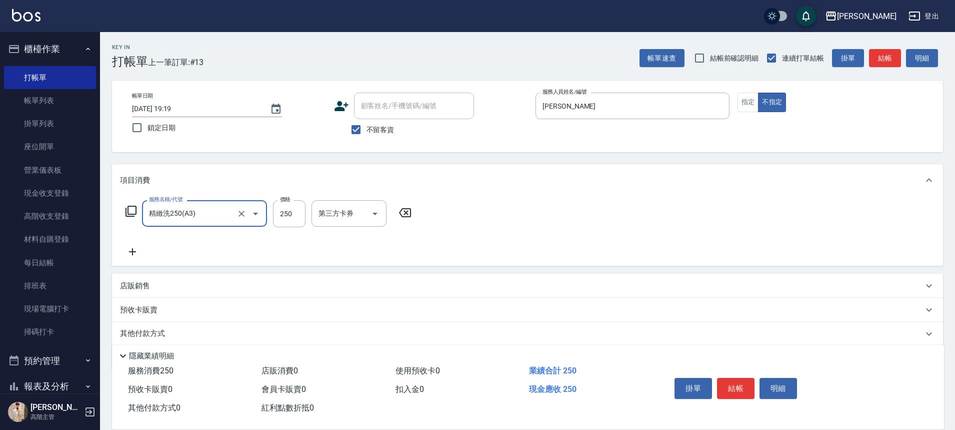
type input "精緻洗250(A3)"
type input "300"
type input "萱芸-32"
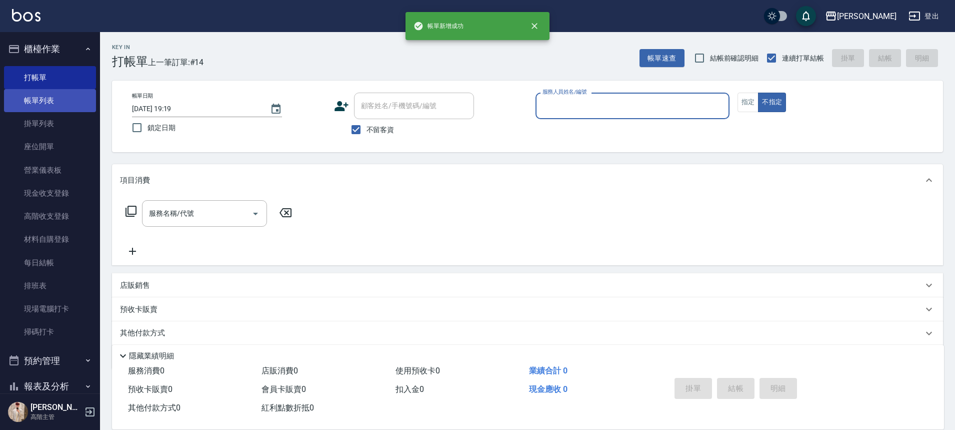
click at [60, 92] on link "帳單列表" at bounding box center [50, 100] width 92 height 23
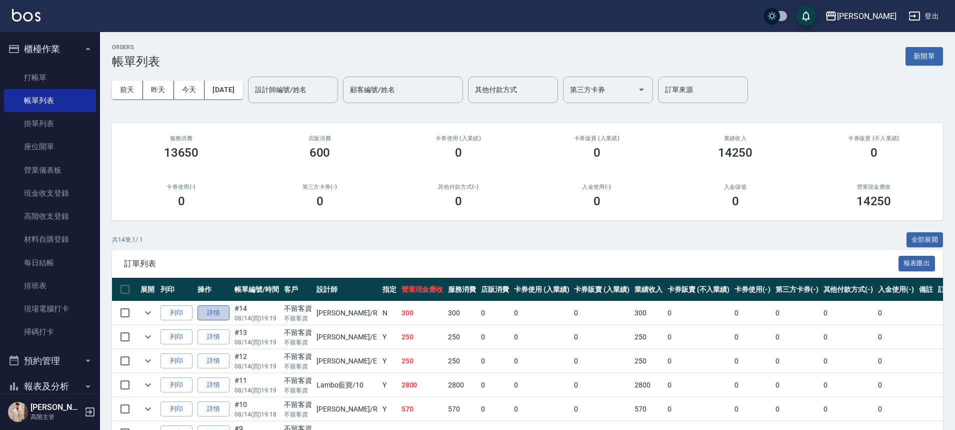
click at [213, 308] on link "詳情" at bounding box center [214, 313] width 32 height 16
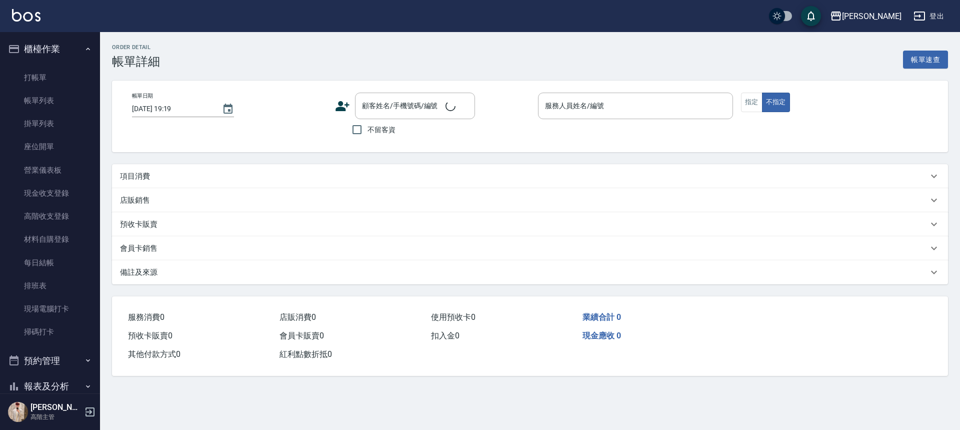
checkbox input "true"
type input "[PERSON_NAME]"
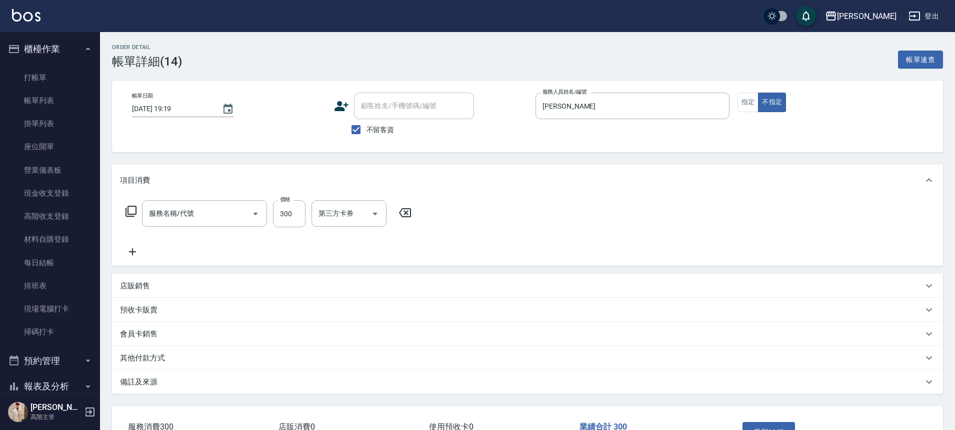
type input "精緻洗250(A3)"
type input "250"
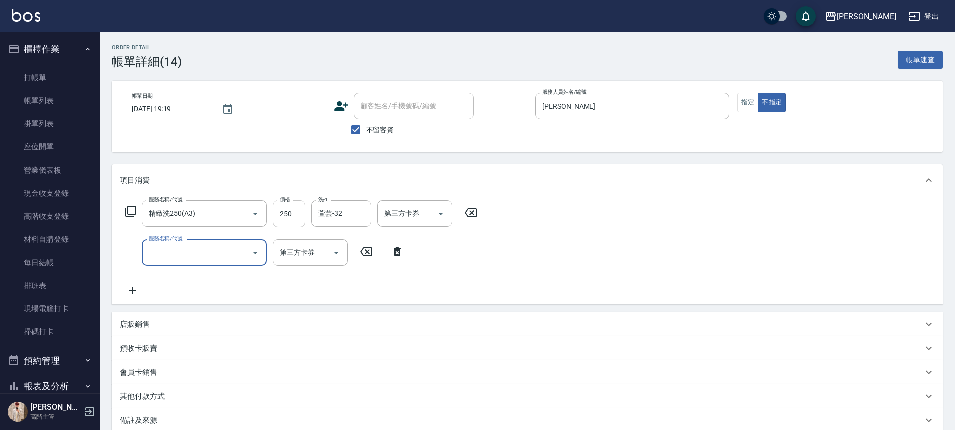
type input "ㄍ"
type input "造型50起(A9)"
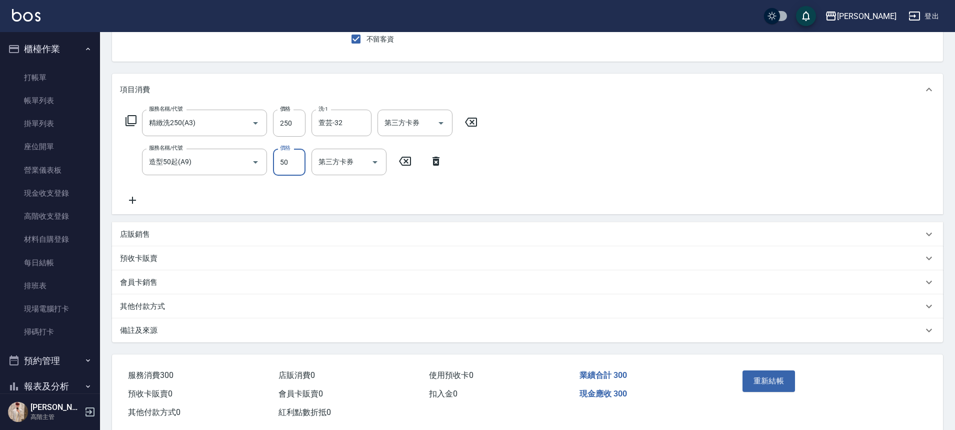
scroll to position [111, 0]
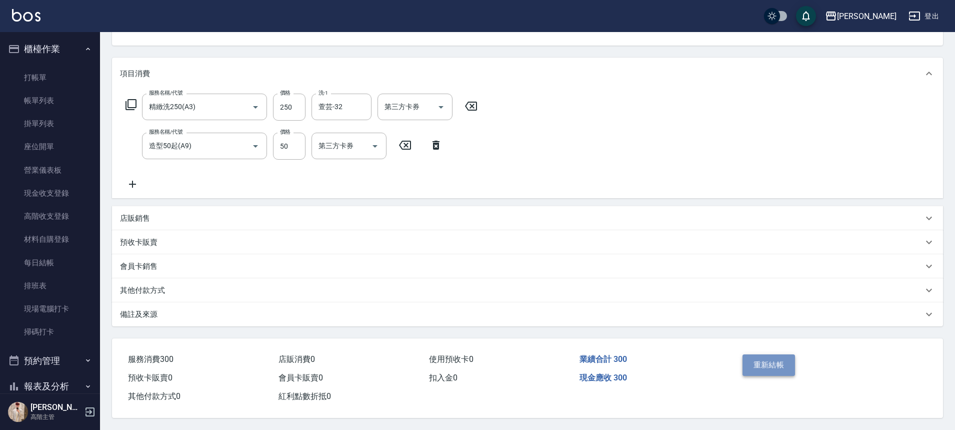
click at [771, 367] on button "重新結帳" at bounding box center [769, 364] width 53 height 21
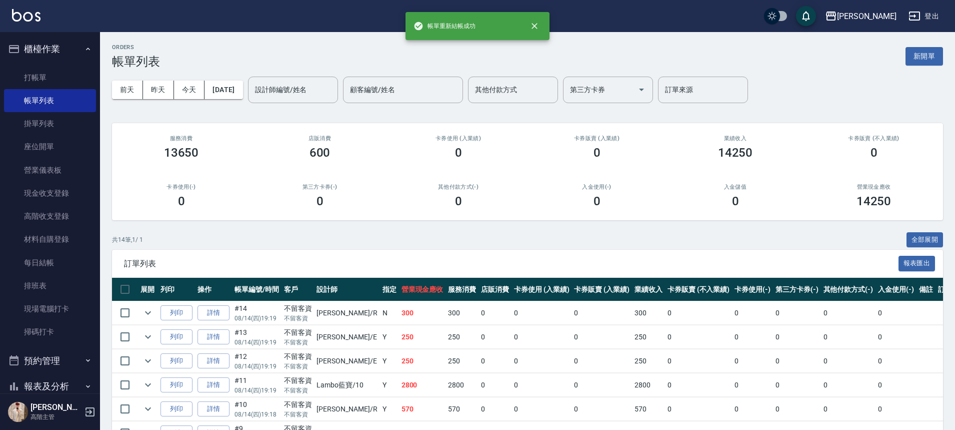
click at [63, 64] on ul "打帳單 帳單列表 掛單列表 座位開單 營業儀表板 現金收支登錄 高階收支登錄 材料自購登錄 每日結帳 排班表 現場電腦打卡 掃碼打卡" at bounding box center [50, 205] width 92 height 286
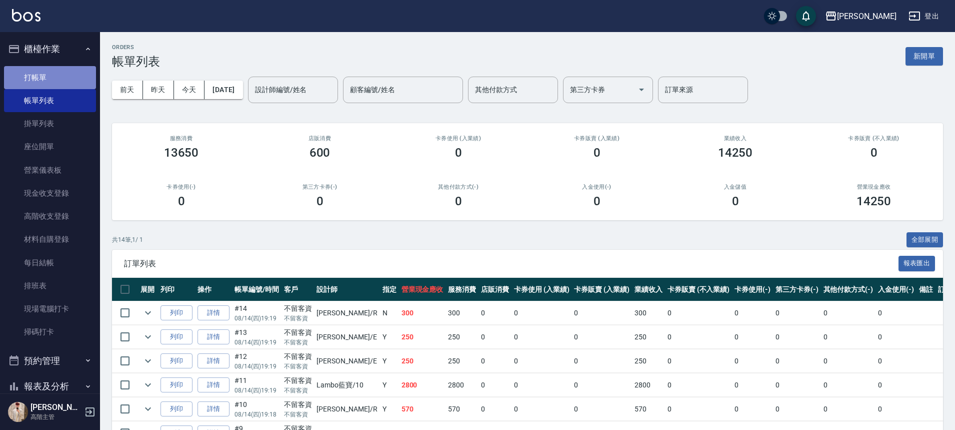
click at [66, 67] on link "打帳單" at bounding box center [50, 77] width 92 height 23
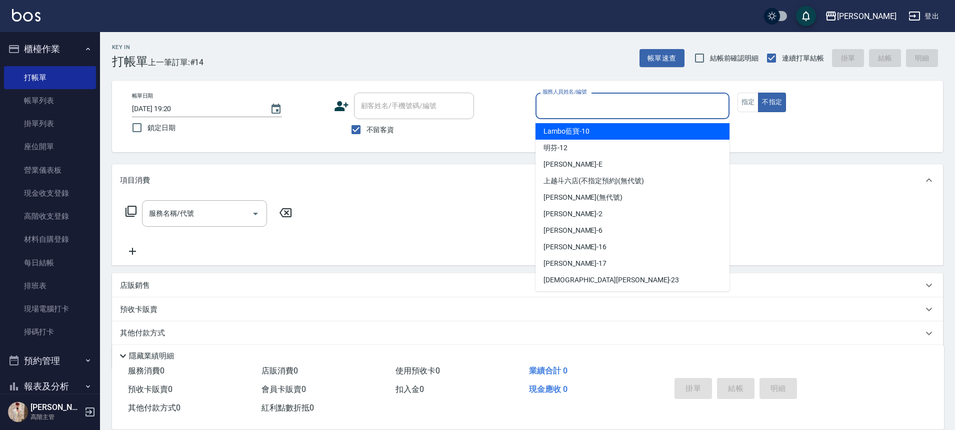
click at [649, 110] on input "服務人員姓名/編號" at bounding box center [632, 106] width 185 height 18
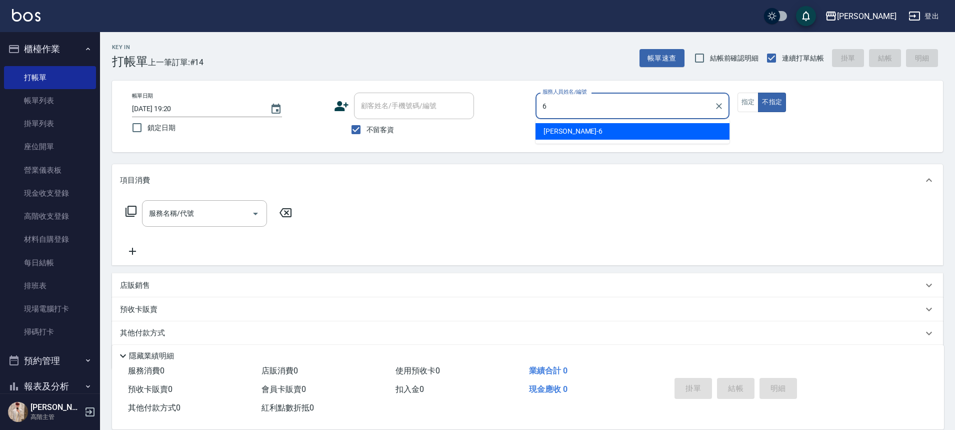
type input "紫宜-6"
type button "false"
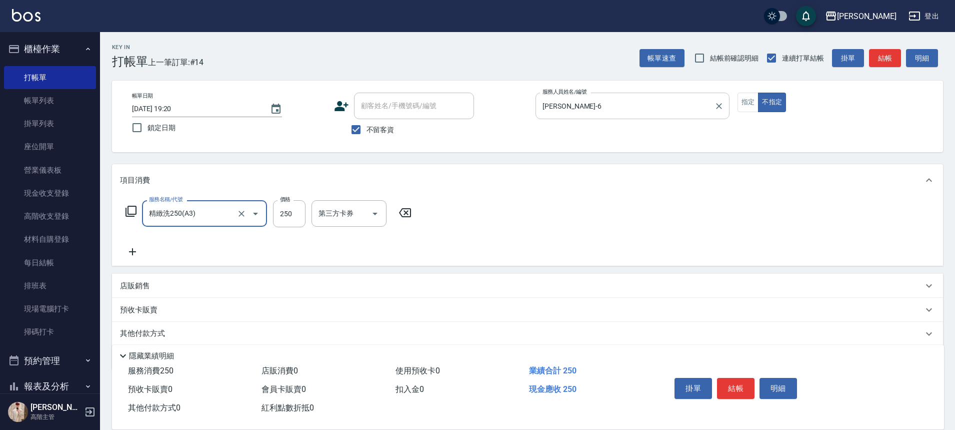
type input "精緻洗250(A3)"
type input "紫宜-6"
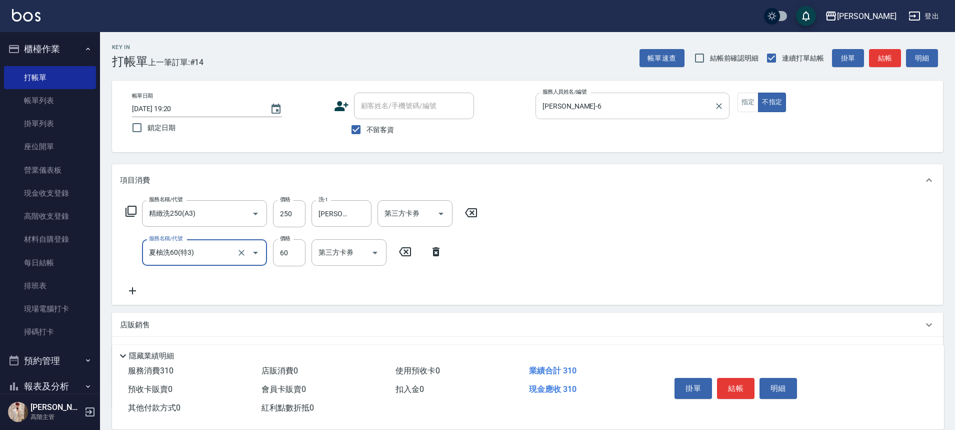
type input "夏柚洗60(特3)"
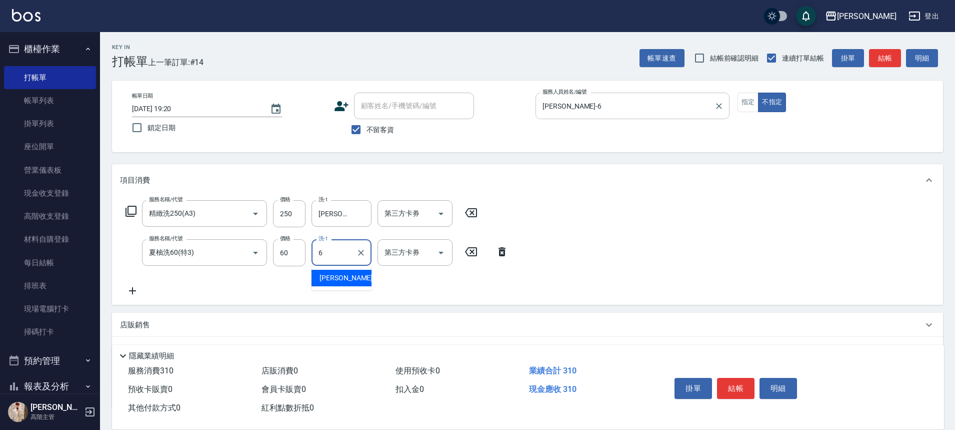
type input "紫宜-6"
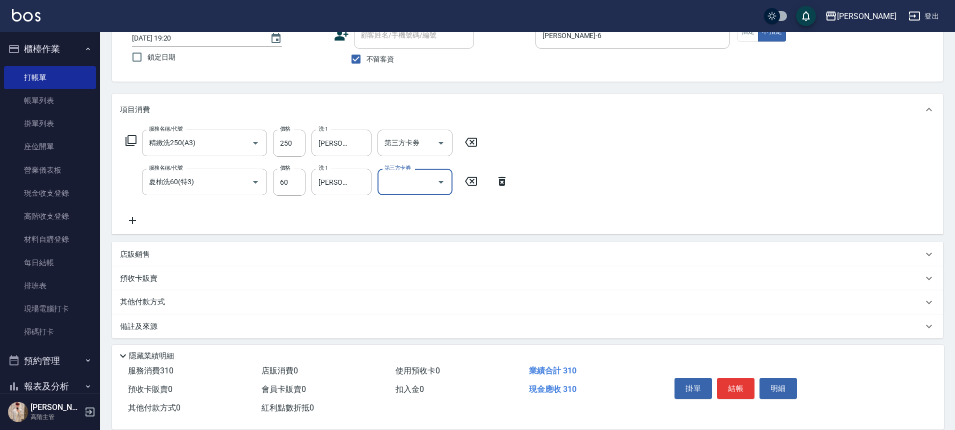
scroll to position [75, 0]
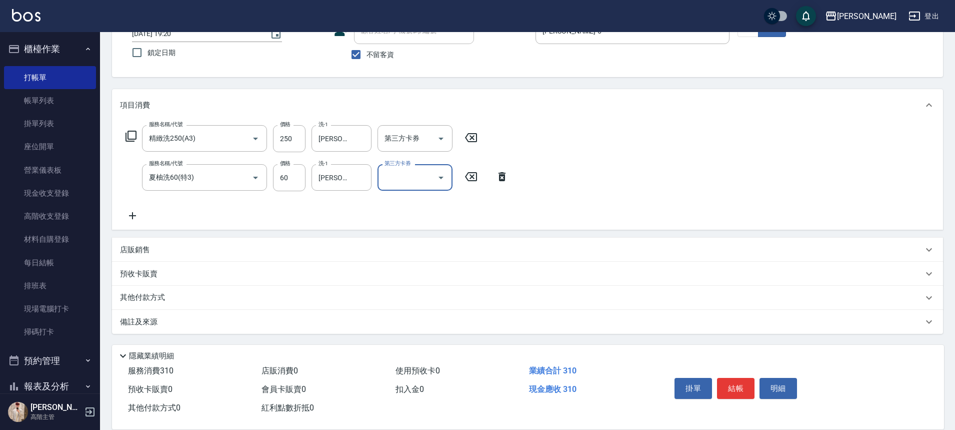
click at [172, 295] on div "其他付款方式" at bounding box center [521, 297] width 803 height 11
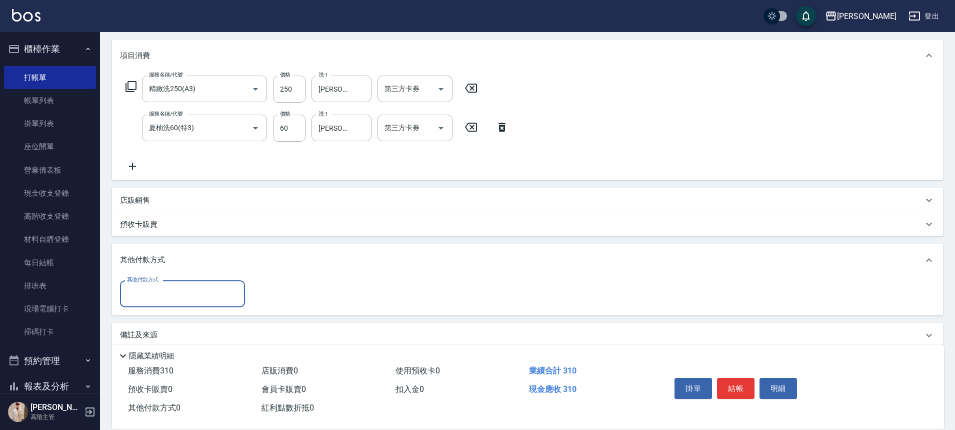
scroll to position [125, 0]
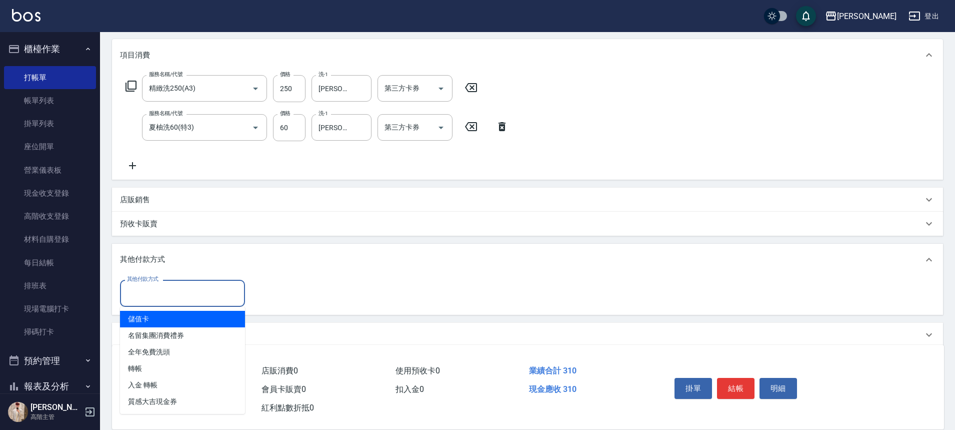
click at [162, 290] on input "其他付款方式" at bounding box center [183, 293] width 116 height 18
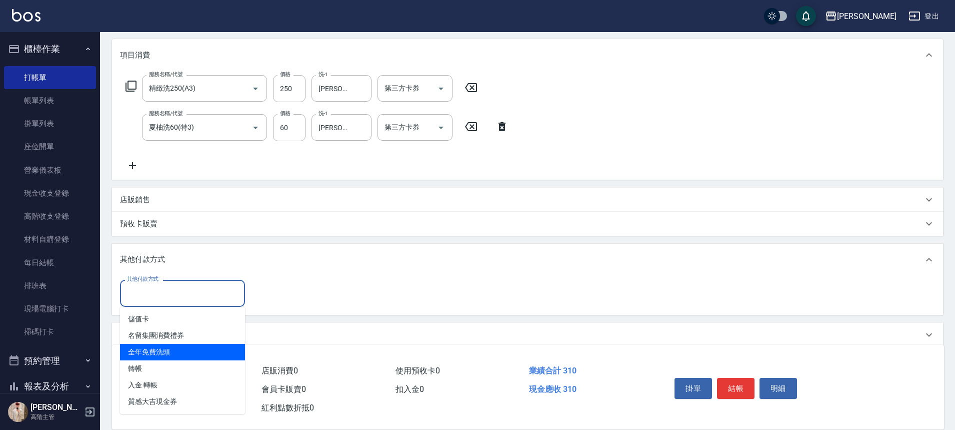
drag, startPoint x: 198, startPoint y: 346, endPoint x: 200, endPoint y: 339, distance: 7.3
click at [198, 345] on span "全年免費洗頭" at bounding box center [182, 352] width 125 height 17
type input "全年免費洗頭"
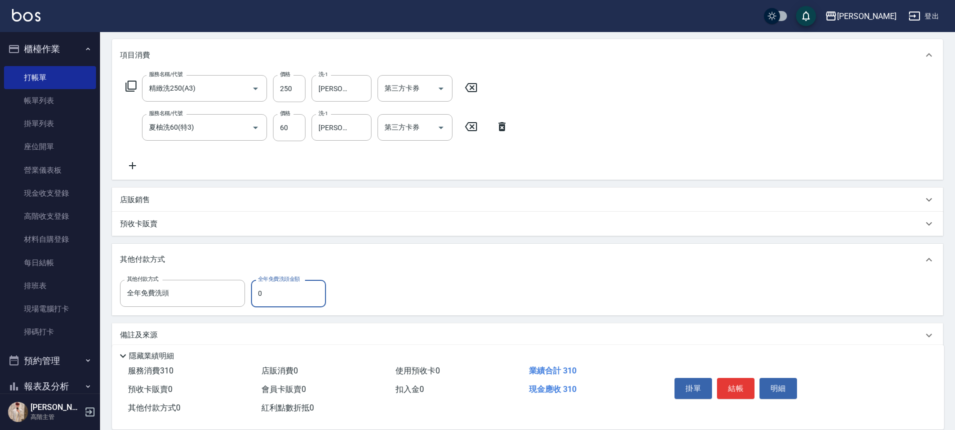
click at [307, 290] on input "0" at bounding box center [288, 293] width 75 height 27
drag, startPoint x: 302, startPoint y: 296, endPoint x: 220, endPoint y: 290, distance: 82.3
click at [220, 290] on div "其他付款方式 全年免費洗頭 其他付款方式 全年免費洗頭金額 300 全年免費洗頭金額" at bounding box center [226, 293] width 212 height 27
click at [135, 162] on icon at bounding box center [132, 166] width 25 height 12
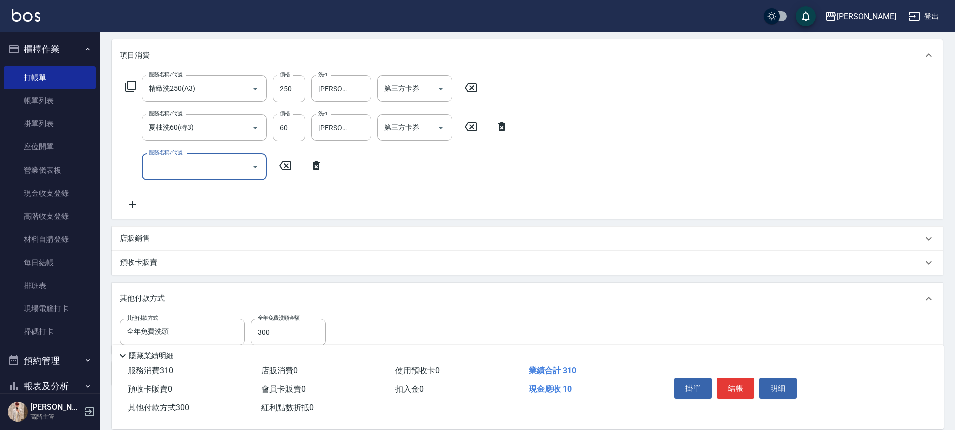
click at [182, 162] on input "服務名稱/代號" at bounding box center [197, 167] width 101 height 18
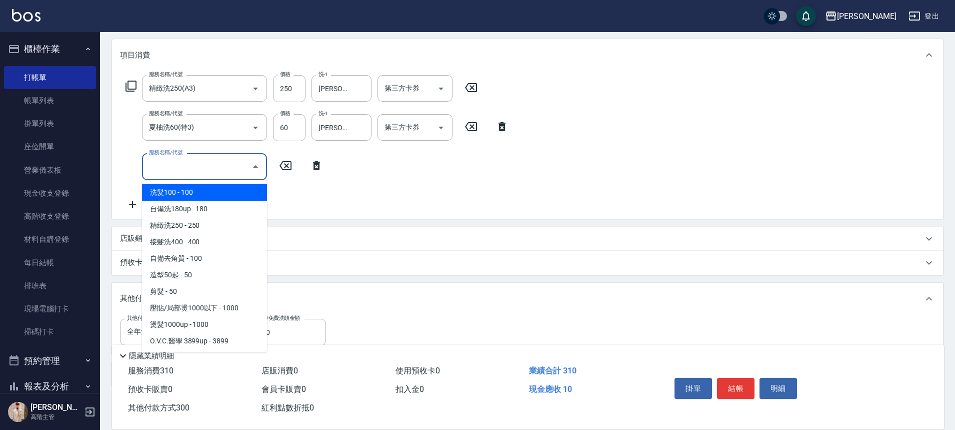
type input "0"
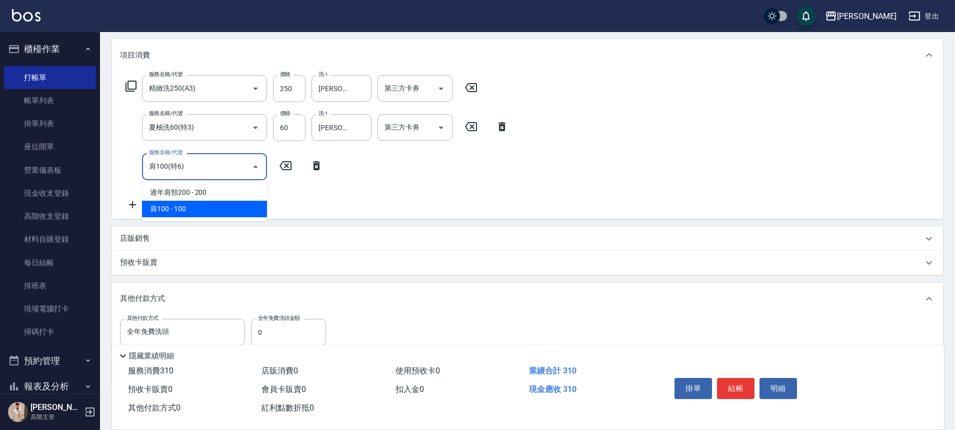
type input "肩100(特6)"
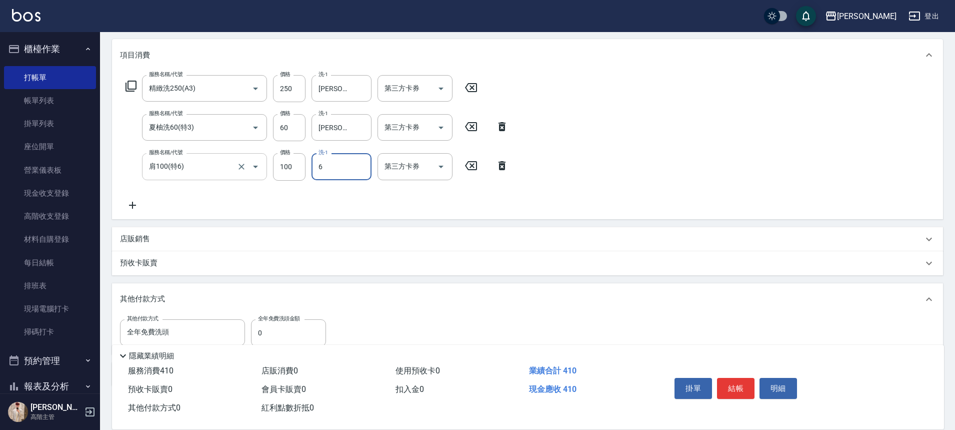
type input "紫宜-6"
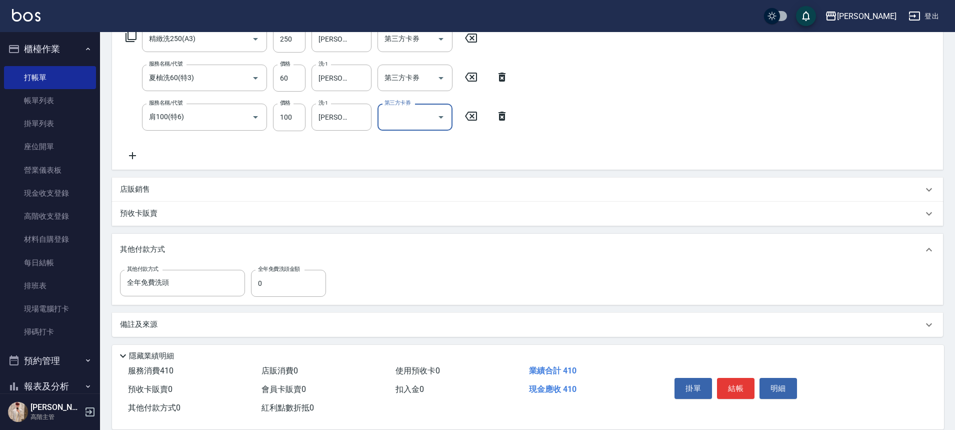
scroll to position [178, 0]
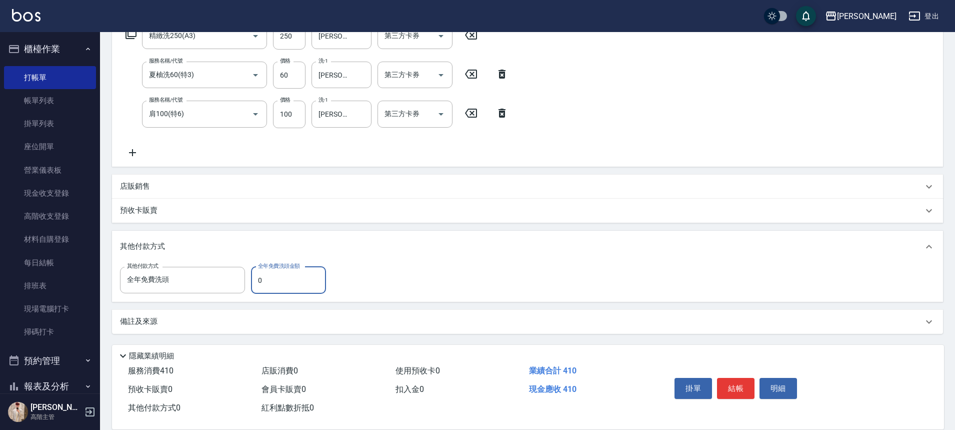
click at [287, 279] on input "0" at bounding box center [288, 280] width 75 height 27
type input "300"
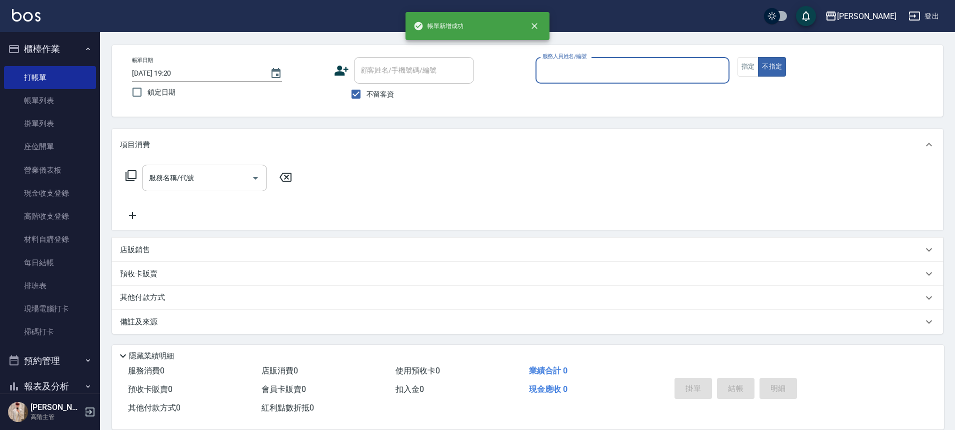
scroll to position [36, 0]
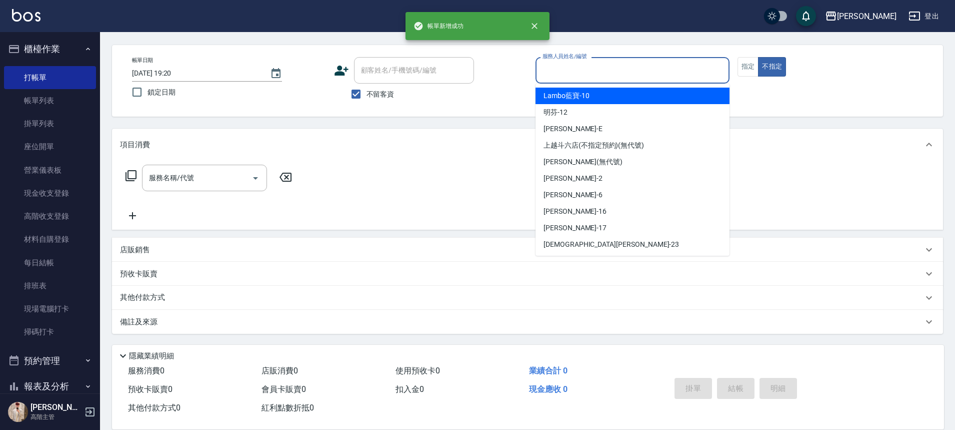
click at [620, 76] on input "服務人員姓名/編號" at bounding box center [632, 71] width 185 height 18
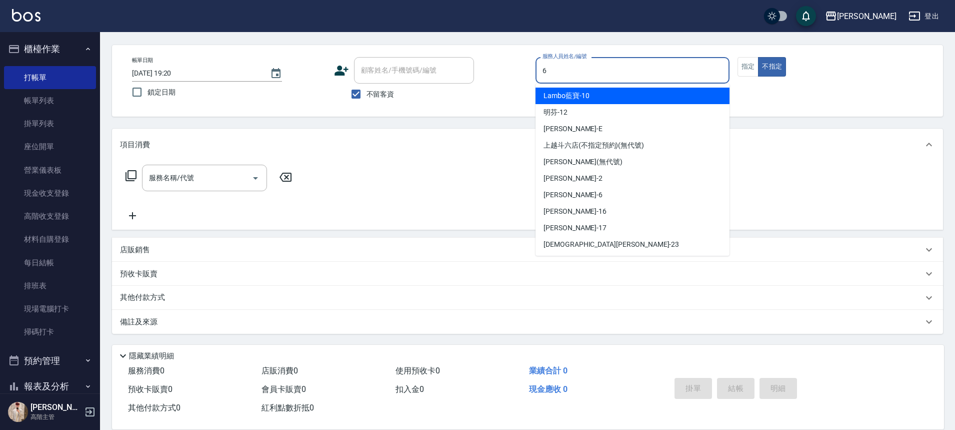
type input "紫宜-6"
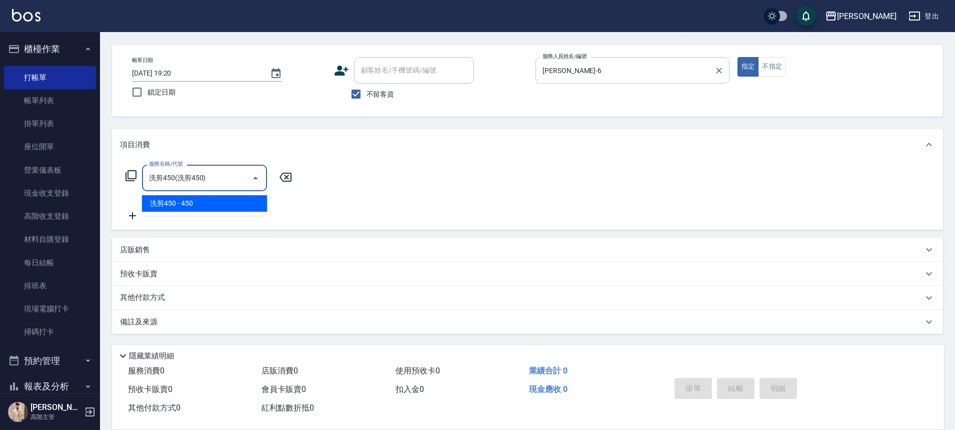
type input "洗剪450"
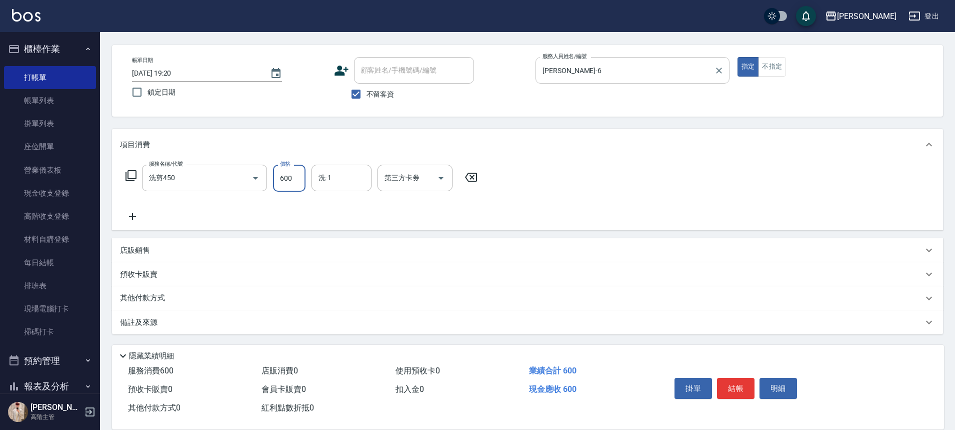
type input "600"
type input "萱芸-32"
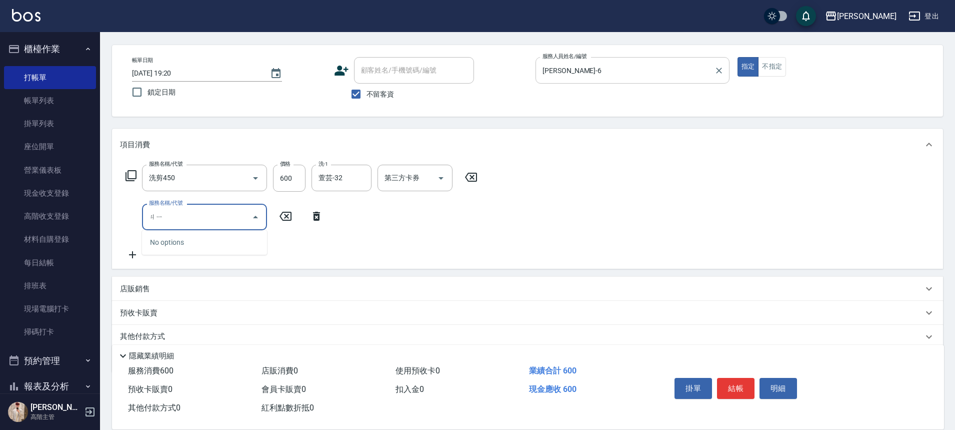
type input "ㄐ"
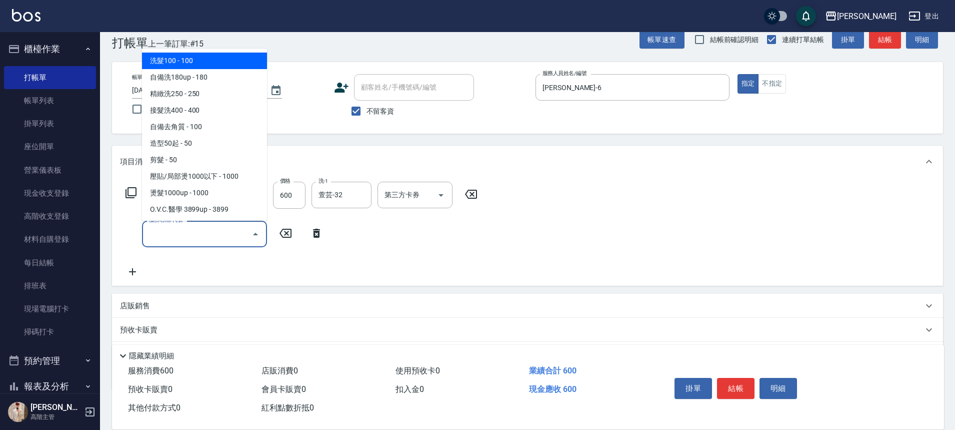
scroll to position [0, 0]
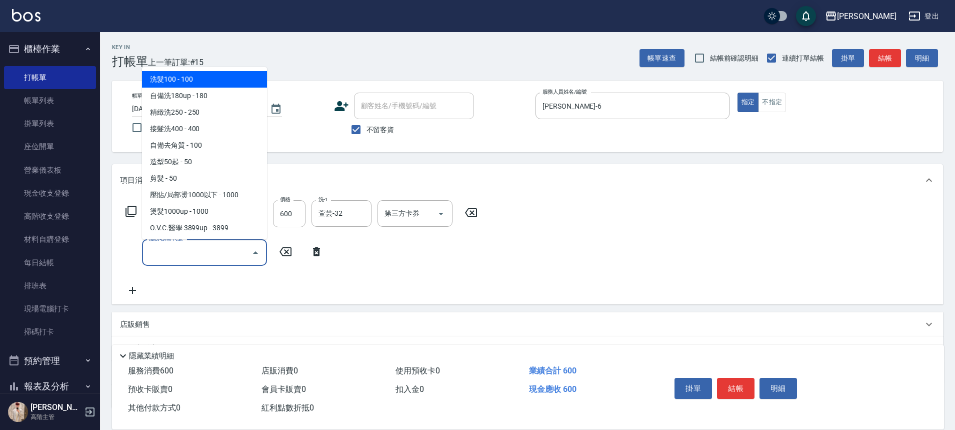
click at [589, 249] on div "服務名稱/代號 洗剪450 服務名稱/代號 價格 600 價格 洗-1 萱芸-32 洗-1 第三方卡券 第三方卡券 服務名稱/代號 服務名稱/代號" at bounding box center [527, 250] width 831 height 108
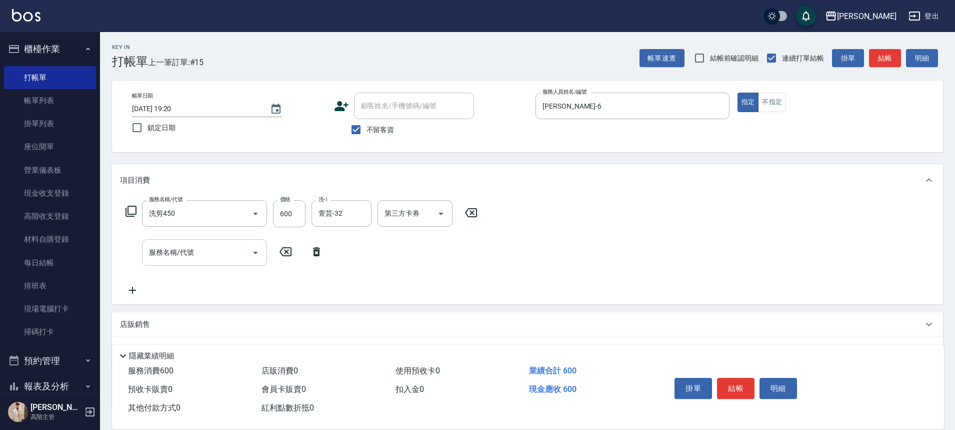
click at [192, 244] on input "服務名稱/代號" at bounding box center [197, 253] width 101 height 18
type input "夏柚洗60(特3)"
type input "萱芸-32"
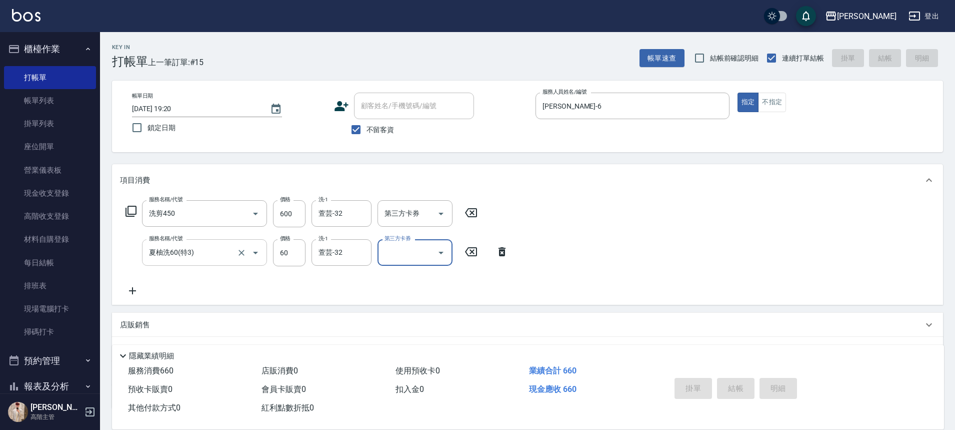
type input "2025/08/14 19:21"
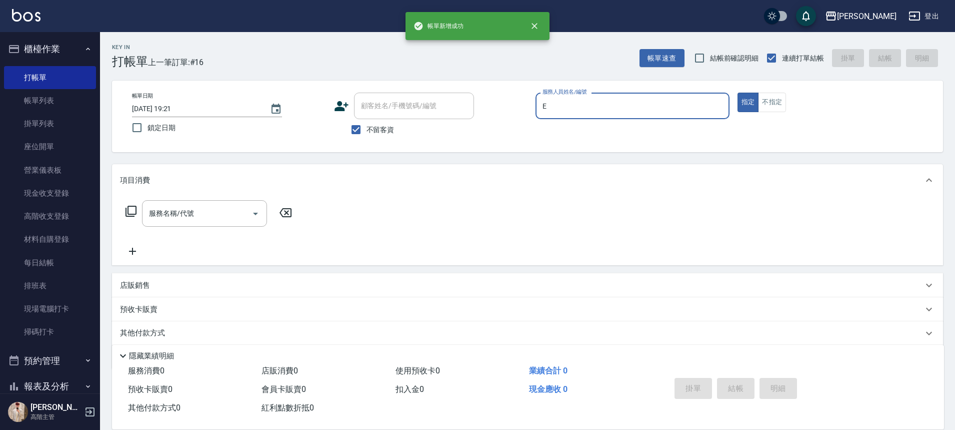
type input "[PERSON_NAME]"
type button "true"
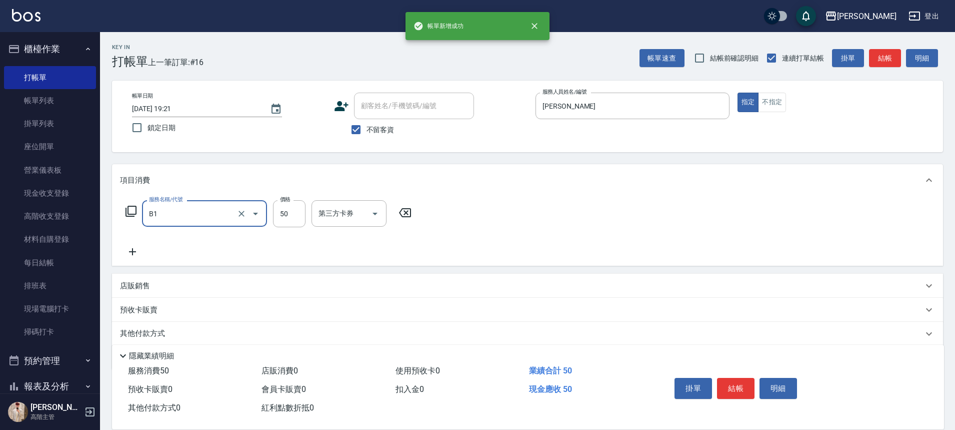
type input "剪髮(B1)"
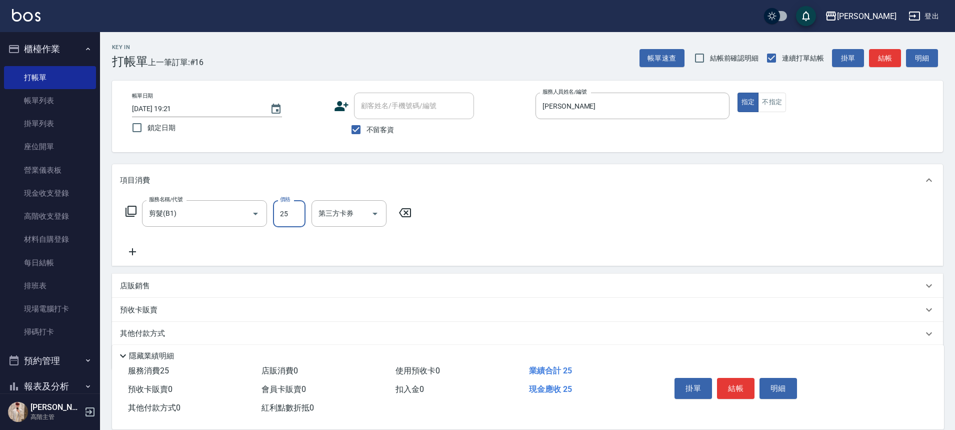
type input "250"
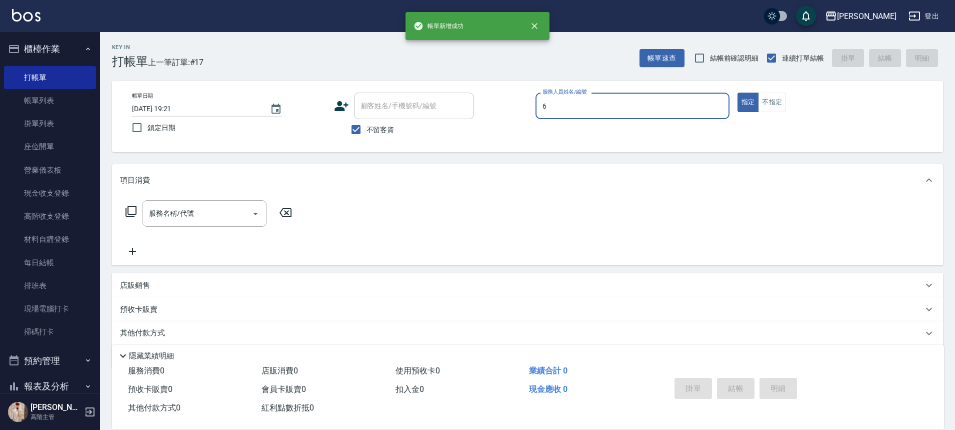
type input "紫宜-6"
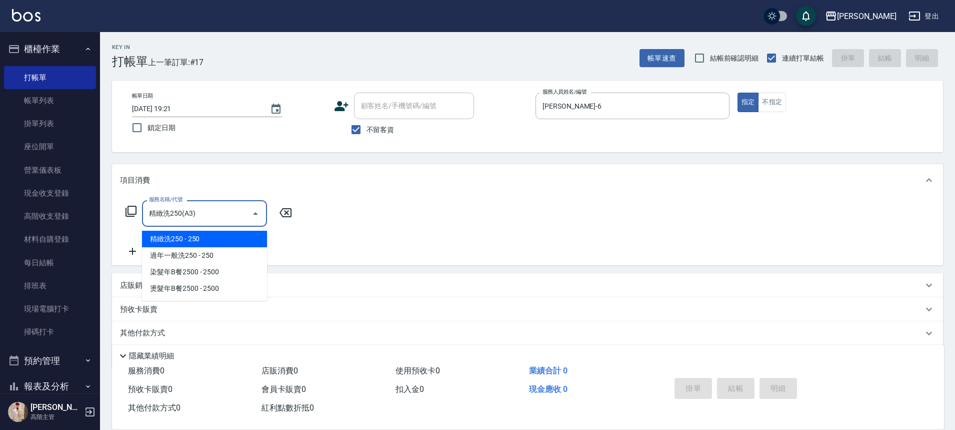
type input "精緻洗250(A3)"
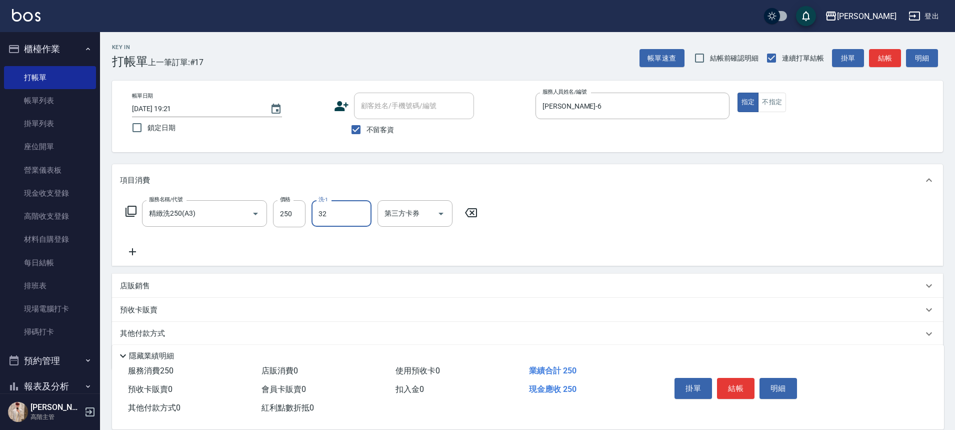
type input "萱芸-32"
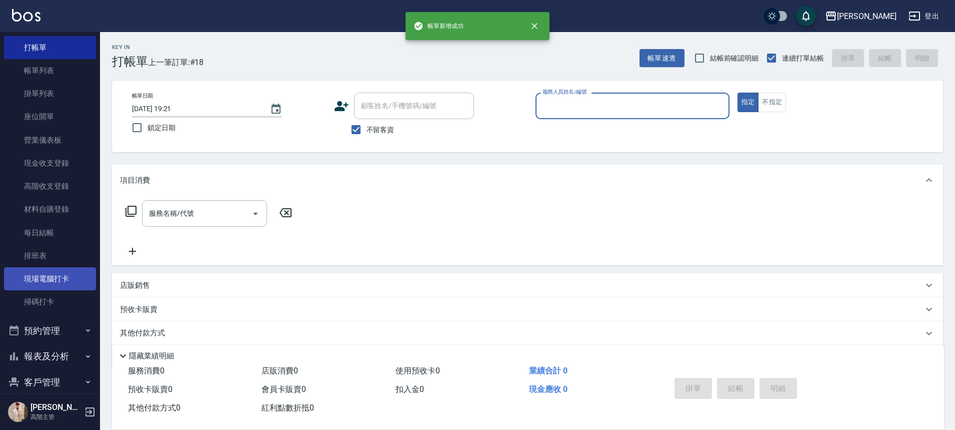
scroll to position [50, 0]
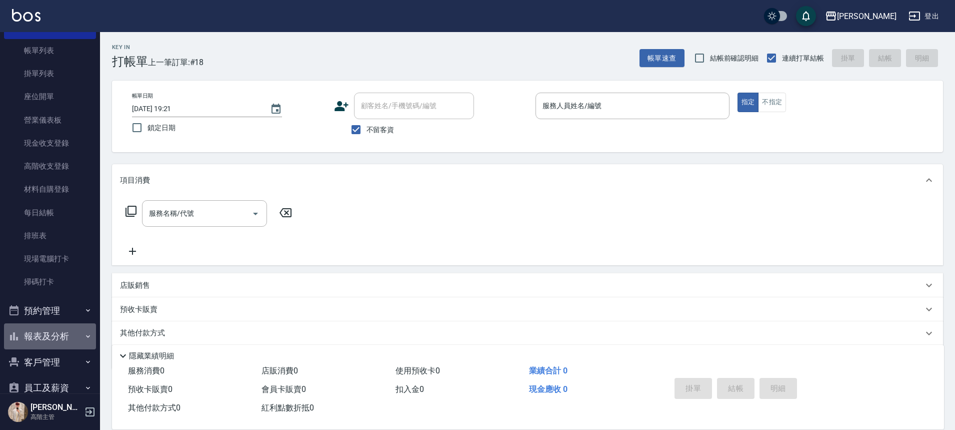
click at [85, 325] on button "報表及分析" at bounding box center [50, 336] width 92 height 26
click at [84, 332] on icon "button" at bounding box center [88, 336] width 8 height 8
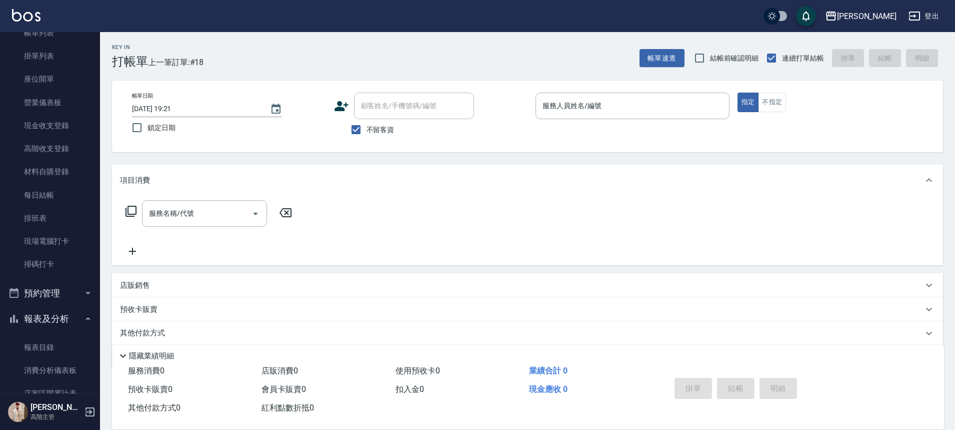
scroll to position [150, 0]
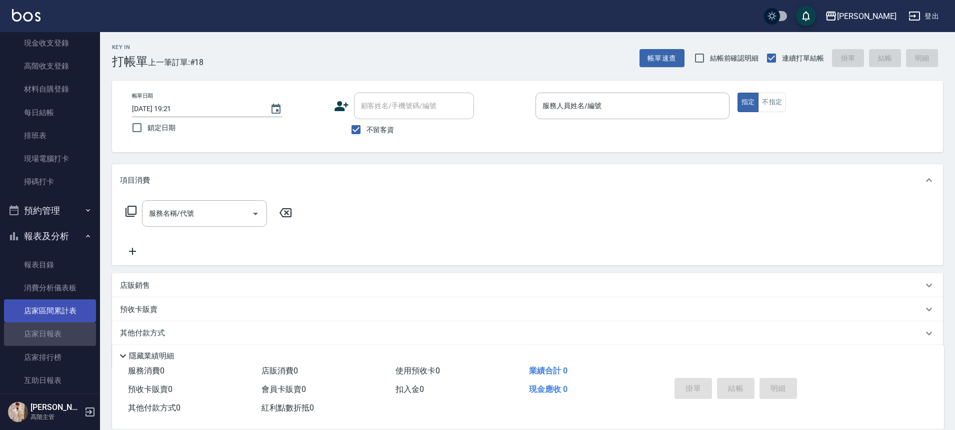
drag, startPoint x: 72, startPoint y: 332, endPoint x: 72, endPoint y: 317, distance: 15.0
click at [73, 332] on link "店家日報表" at bounding box center [50, 333] width 92 height 23
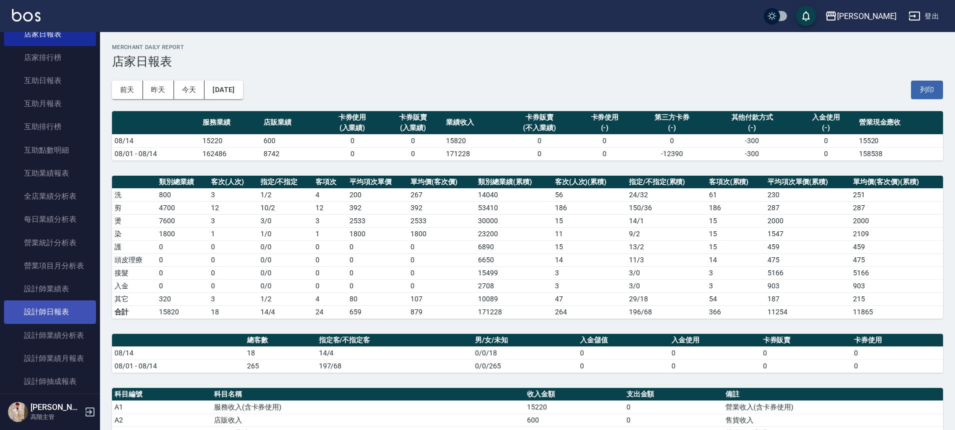
scroll to position [450, 0]
click at [75, 308] on link "設計師日報表" at bounding box center [50, 311] width 92 height 23
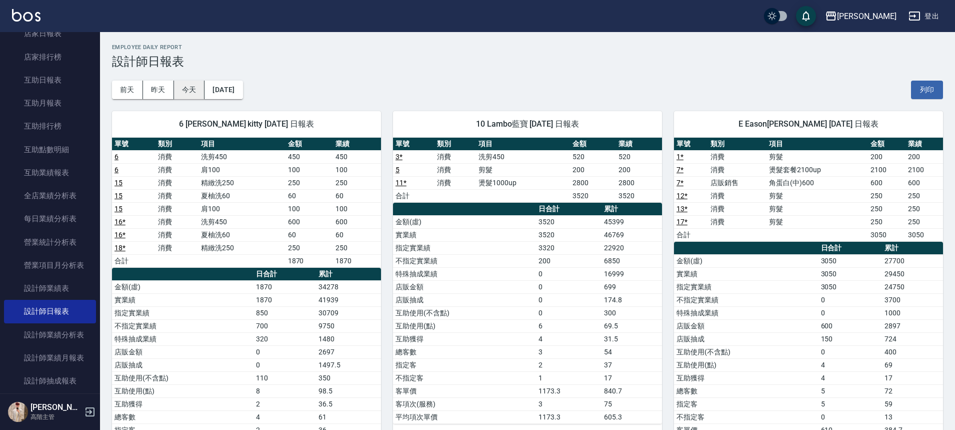
click at [197, 86] on button "今天" at bounding box center [189, 90] width 31 height 19
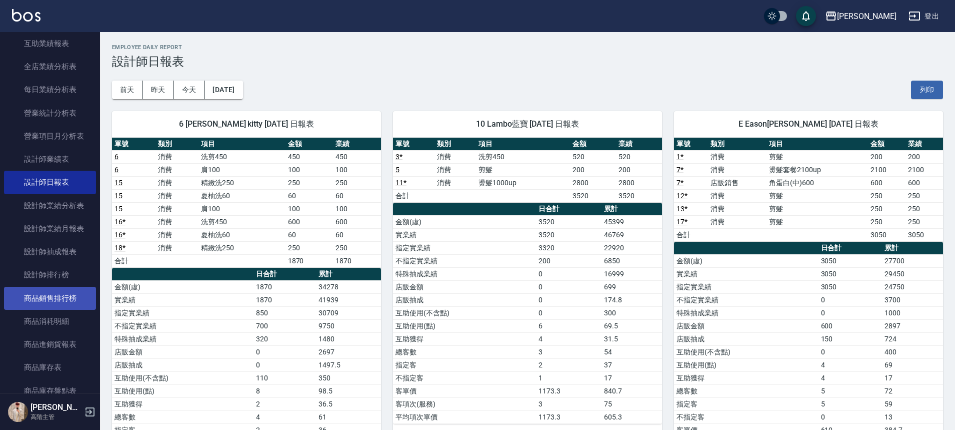
scroll to position [600, 0]
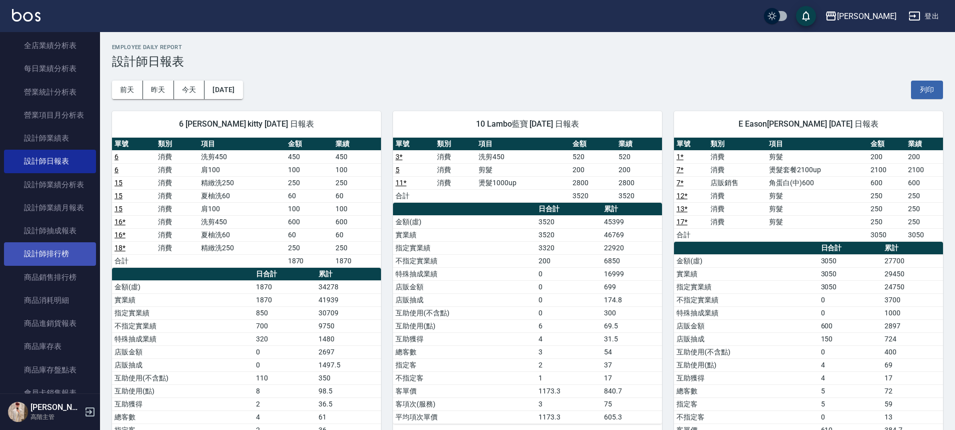
click at [68, 258] on link "設計師排行榜" at bounding box center [50, 253] width 92 height 23
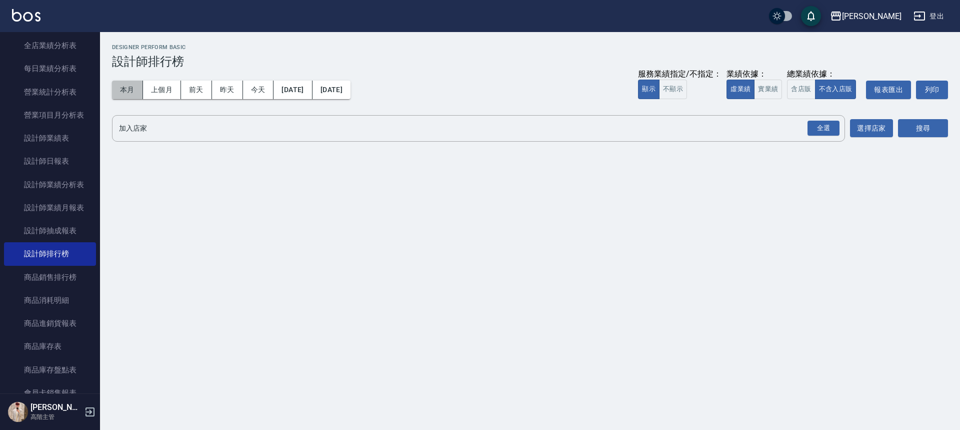
drag, startPoint x: 123, startPoint y: 95, endPoint x: 707, endPoint y: 64, distance: 585.6
click at [123, 96] on button "本月" at bounding box center [127, 90] width 31 height 19
click at [772, 91] on button "實業績" at bounding box center [768, 90] width 28 height 20
drag, startPoint x: 825, startPoint y: 130, endPoint x: 920, endPoint y: 130, distance: 95.5
click at [826, 130] on div "全選" at bounding box center [824, 129] width 32 height 16
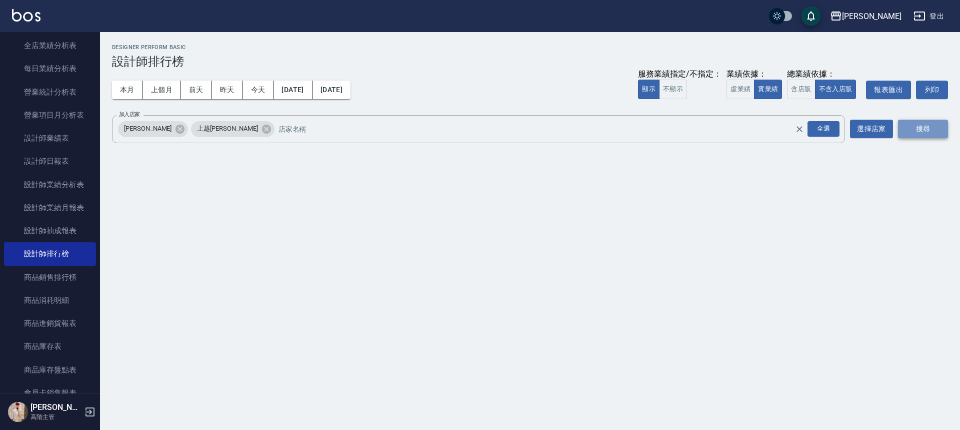
click at [920, 130] on button "搜尋" at bounding box center [923, 129] width 50 height 19
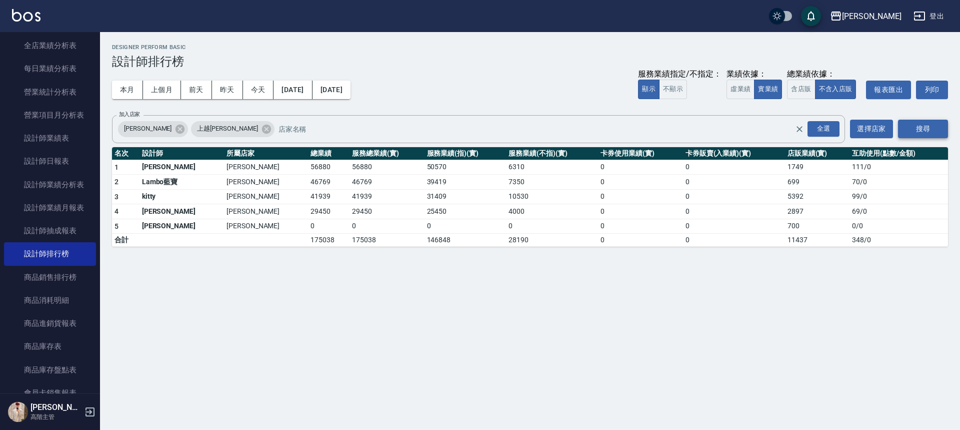
click at [920, 130] on button "搜尋" at bounding box center [923, 129] width 50 height 19
click at [137, 95] on button "本月" at bounding box center [127, 90] width 31 height 19
click at [40, 15] on img at bounding box center [26, 15] width 29 height 13
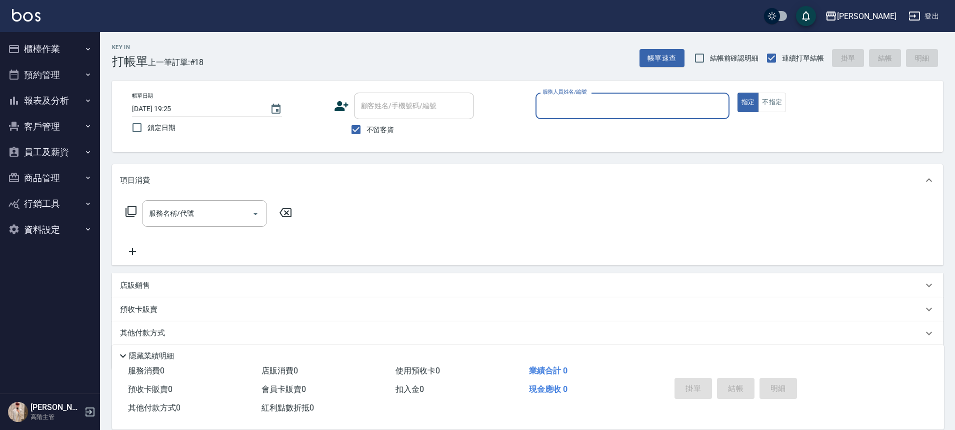
click at [84, 101] on icon "button" at bounding box center [88, 101] width 8 height 8
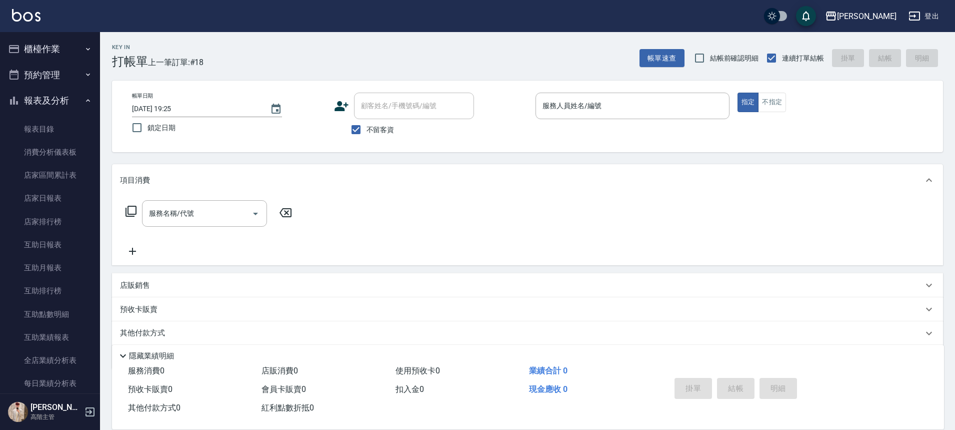
click at [84, 102] on icon "button" at bounding box center [88, 101] width 8 height 8
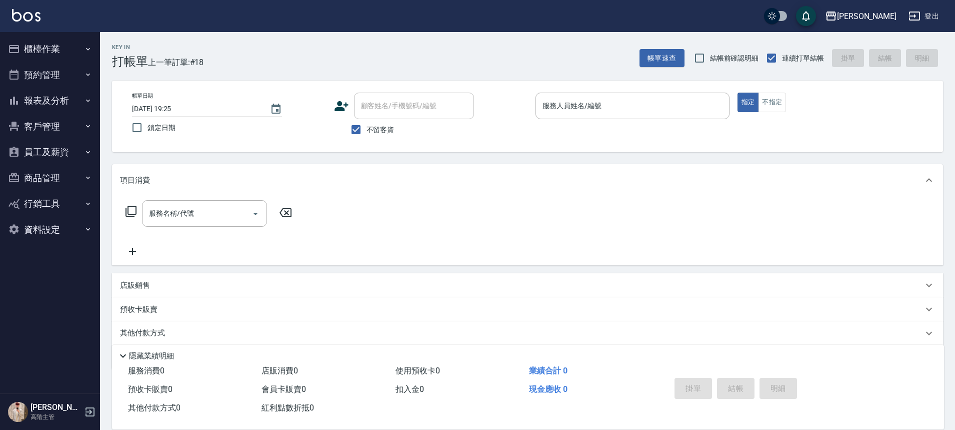
click at [77, 45] on button "櫃檯作業" at bounding box center [50, 49] width 92 height 26
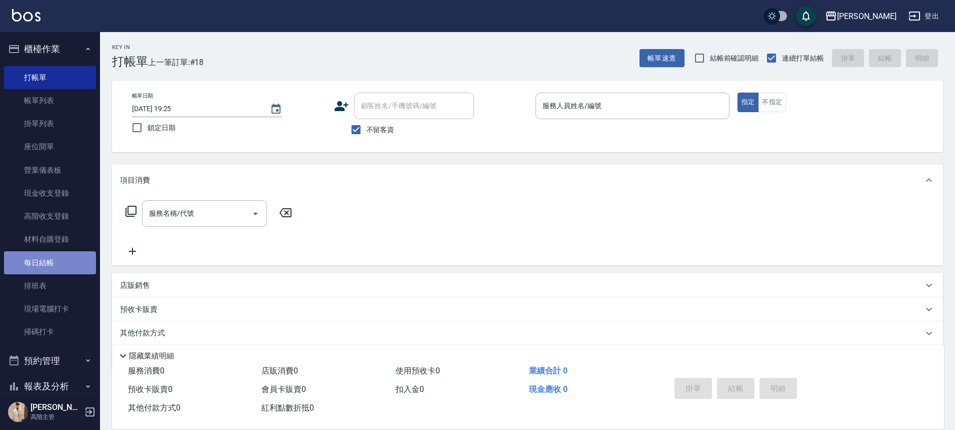
click at [71, 262] on link "每日結帳" at bounding box center [50, 262] width 92 height 23
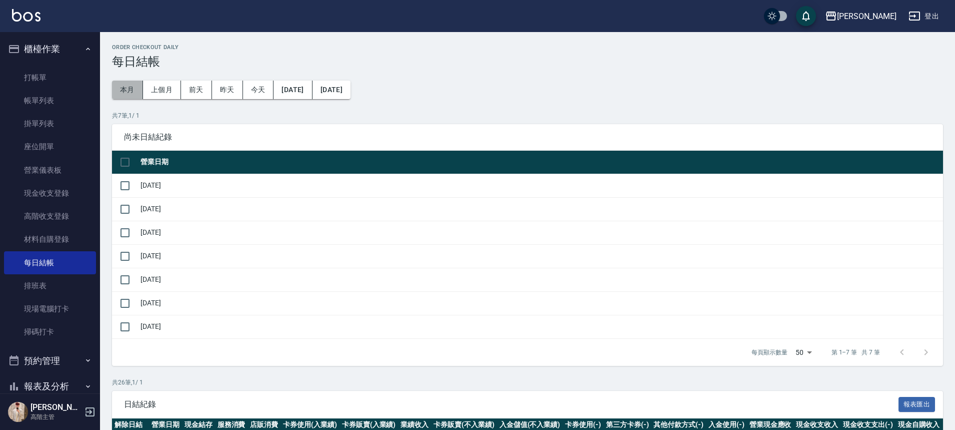
click at [123, 97] on button "本月" at bounding box center [127, 90] width 31 height 19
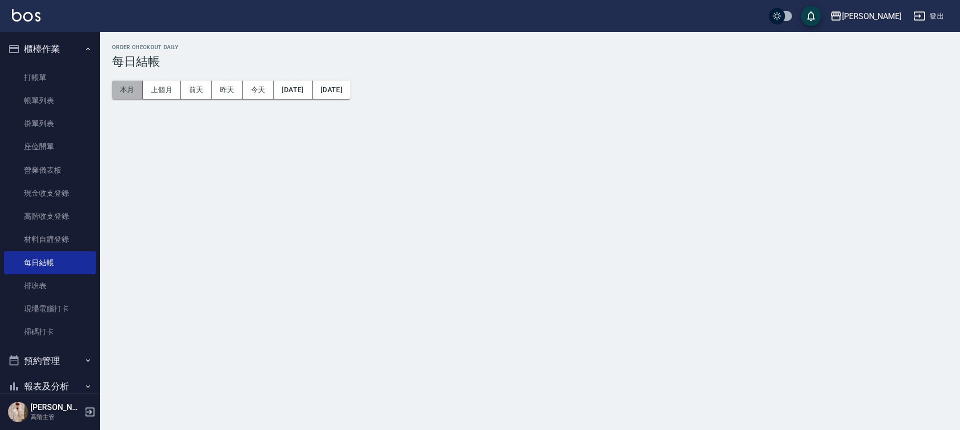
click at [123, 97] on button "本月" at bounding box center [127, 90] width 31 height 19
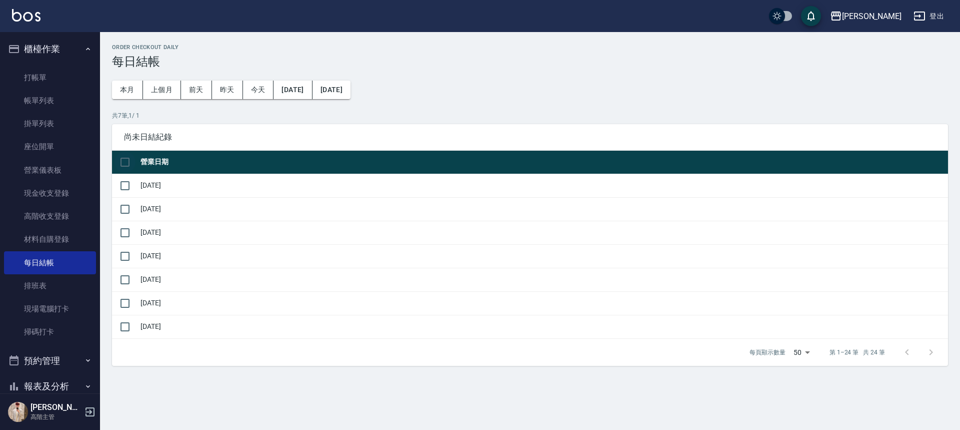
click at [128, 165] on input "checkbox" at bounding box center [125, 162] width 21 height 21
checkbox input "false"
checkbox input "true"
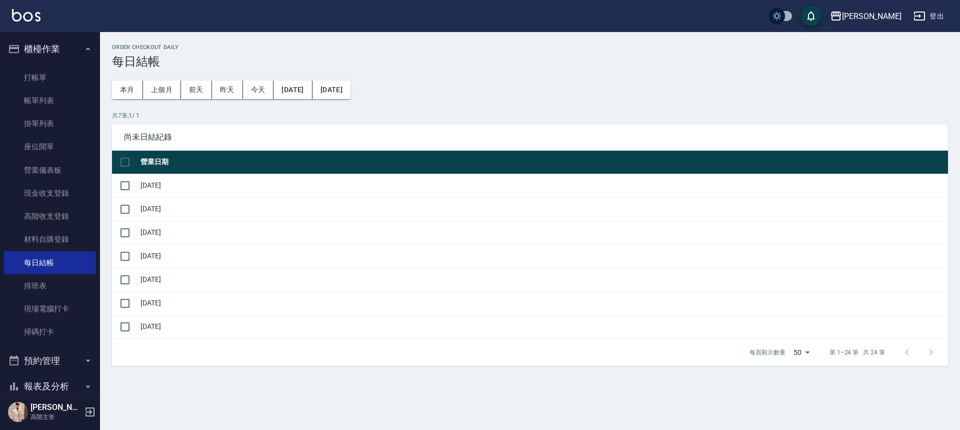
checkbox input "true"
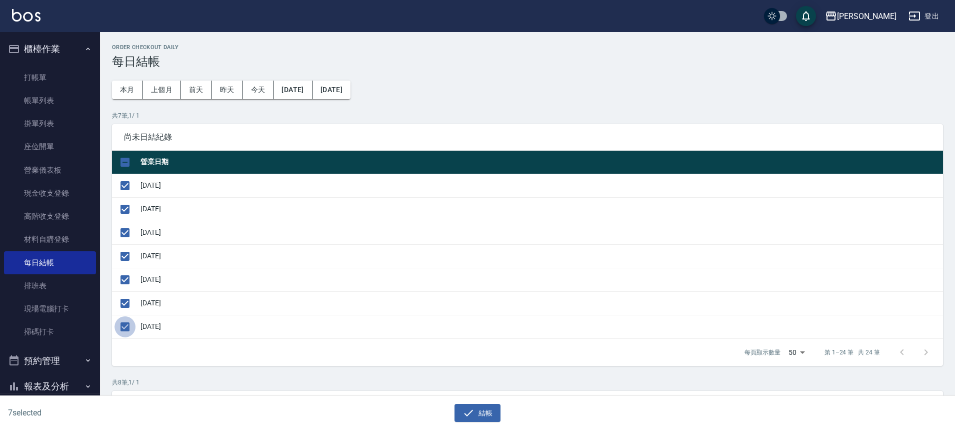
click at [134, 330] on input "checkbox" at bounding box center [125, 326] width 21 height 21
checkbox input "false"
drag, startPoint x: 469, startPoint y: 409, endPoint x: 465, endPoint y: 404, distance: 5.7
click at [468, 409] on icon "button" at bounding box center [469, 413] width 12 height 12
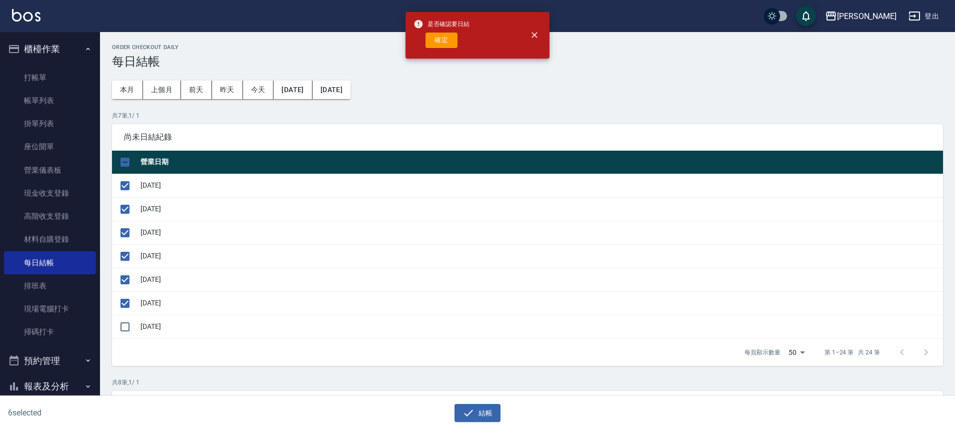
click at [445, 41] on button "確定" at bounding box center [442, 41] width 32 height 16
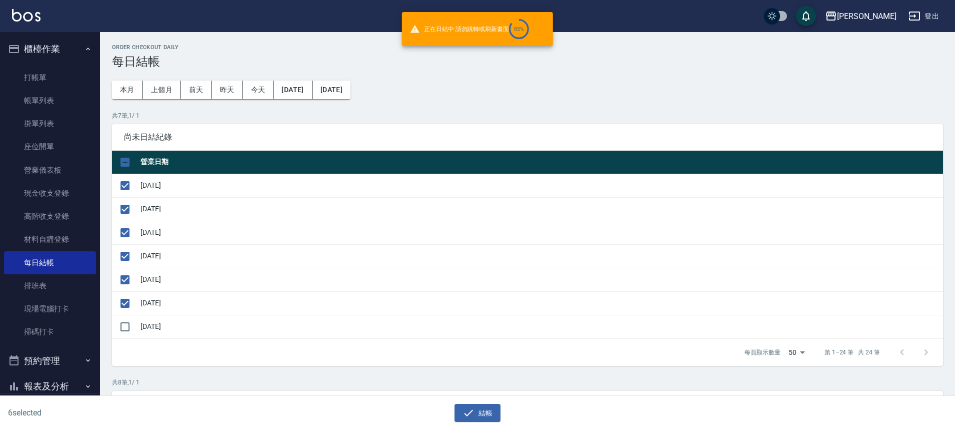
checkbox input "false"
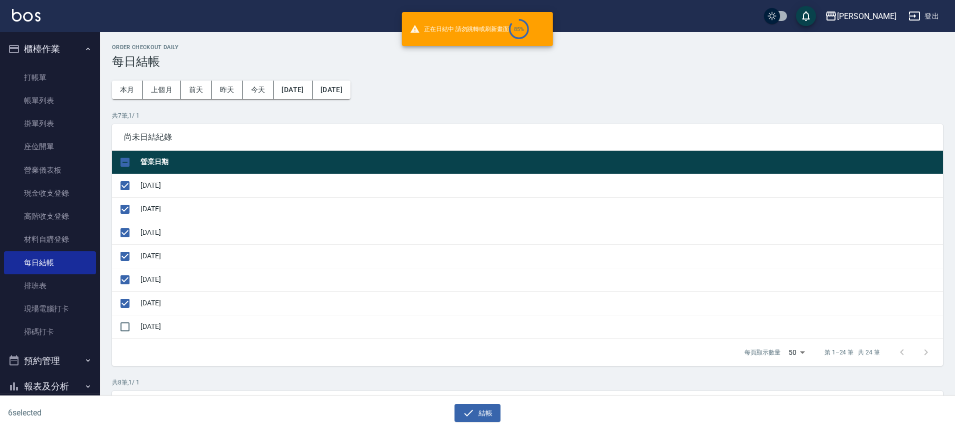
checkbox input "false"
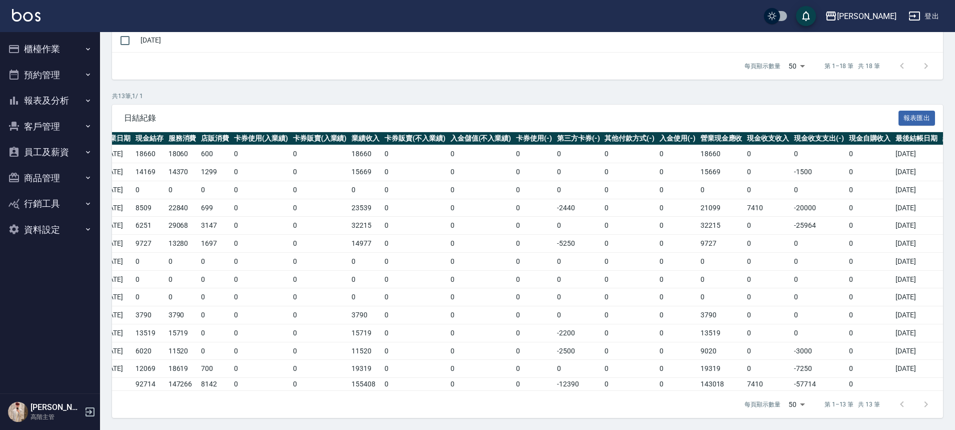
scroll to position [0, 79]
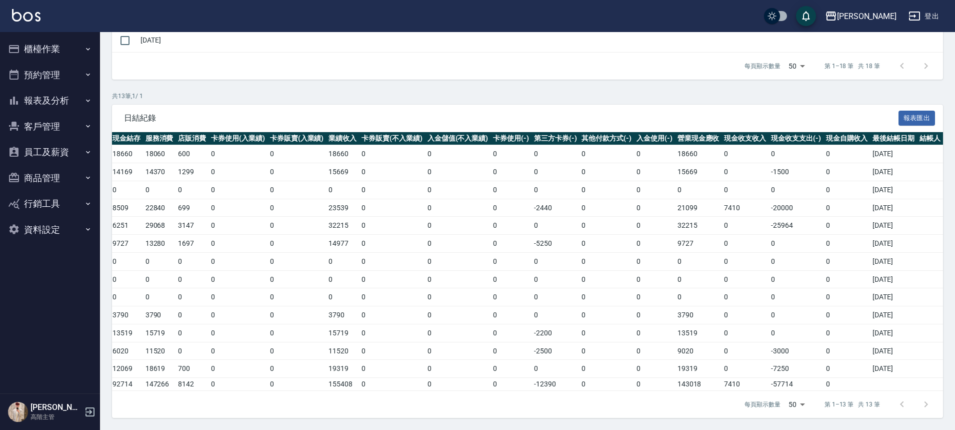
drag, startPoint x: 46, startPoint y: 11, endPoint x: 36, endPoint y: 16, distance: 11.2
click at [45, 12] on div "上越斗六 登出" at bounding box center [477, 16] width 955 height 32
click at [36, 16] on img at bounding box center [26, 15] width 29 height 13
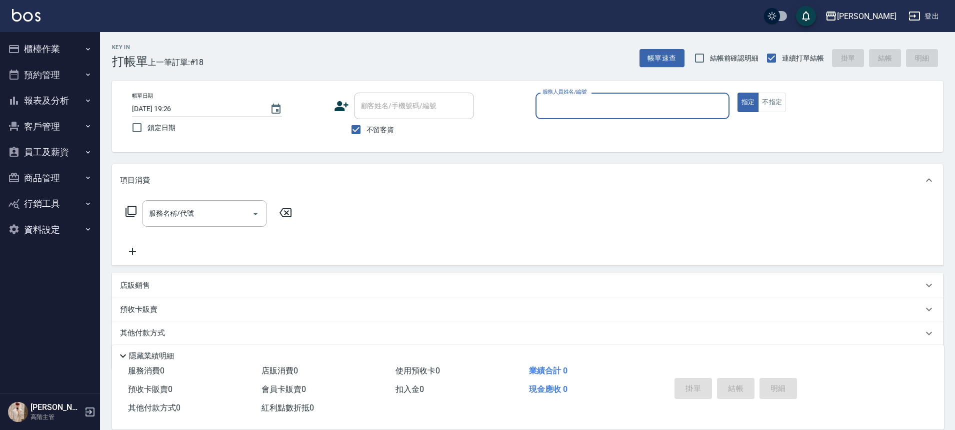
click at [79, 55] on button "櫃檯作業" at bounding box center [50, 49] width 92 height 26
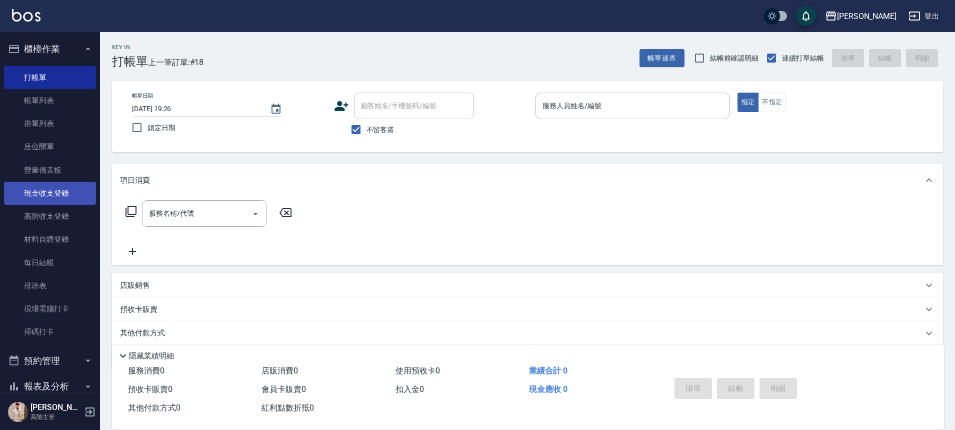
click at [71, 200] on link "現金收支登錄" at bounding box center [50, 193] width 92 height 23
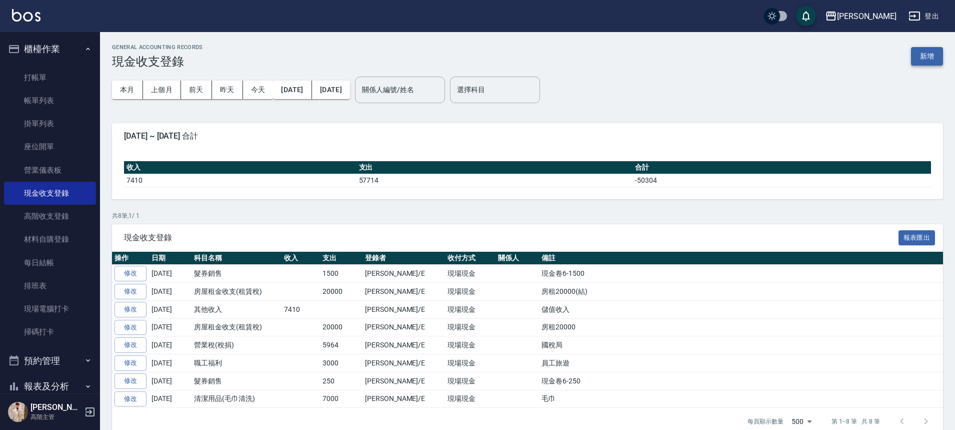
click at [940, 63] on button "新增" at bounding box center [927, 56] width 32 height 19
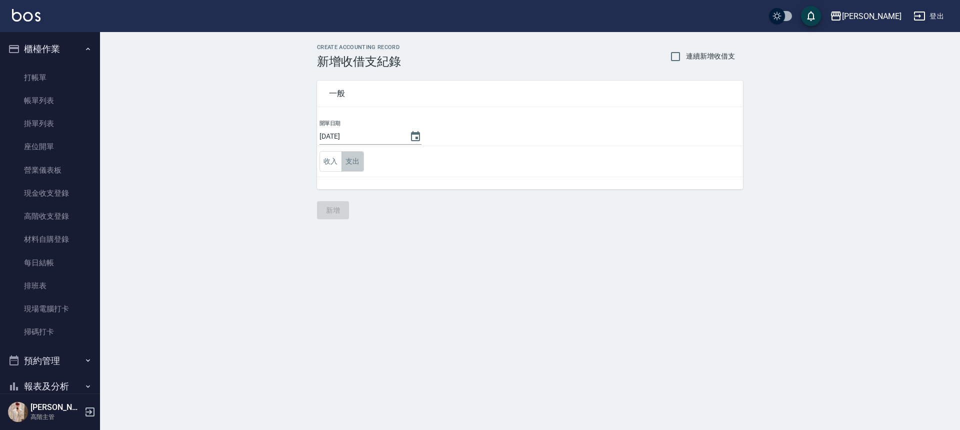
click at [355, 160] on button "支出" at bounding box center [353, 161] width 23 height 21
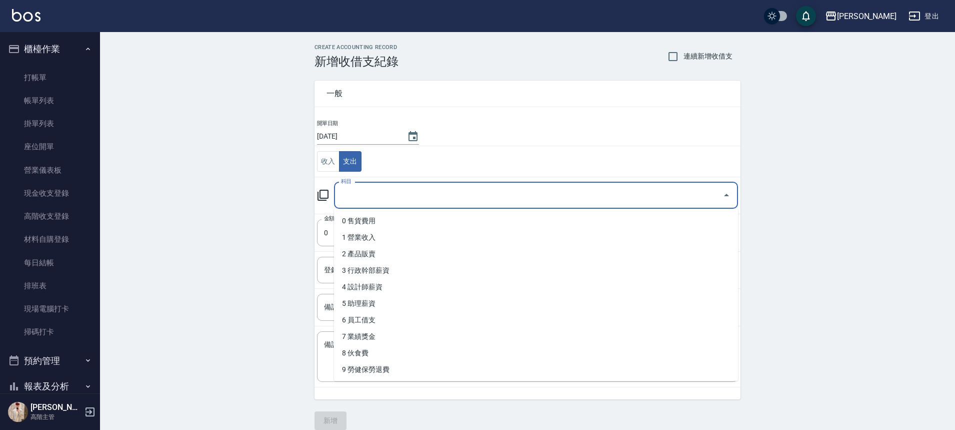
click at [412, 203] on input "科目" at bounding box center [529, 196] width 380 height 18
type input "ㄎ"
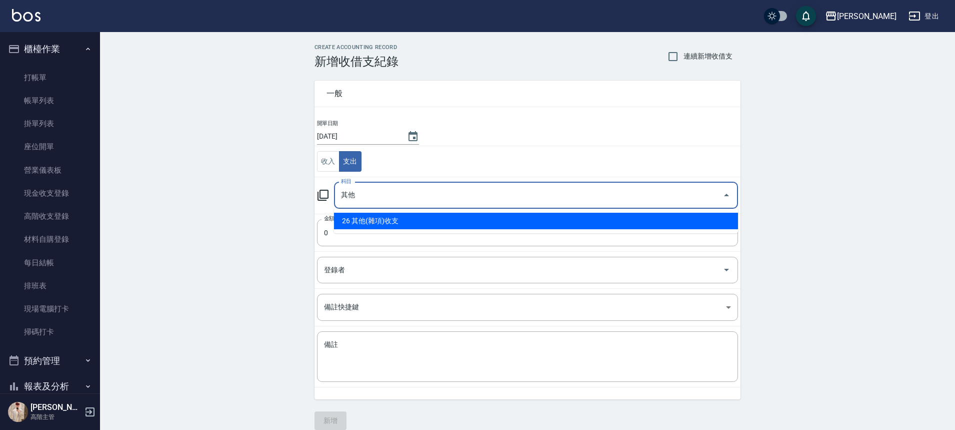
type input "26 其他(雜項)收支"
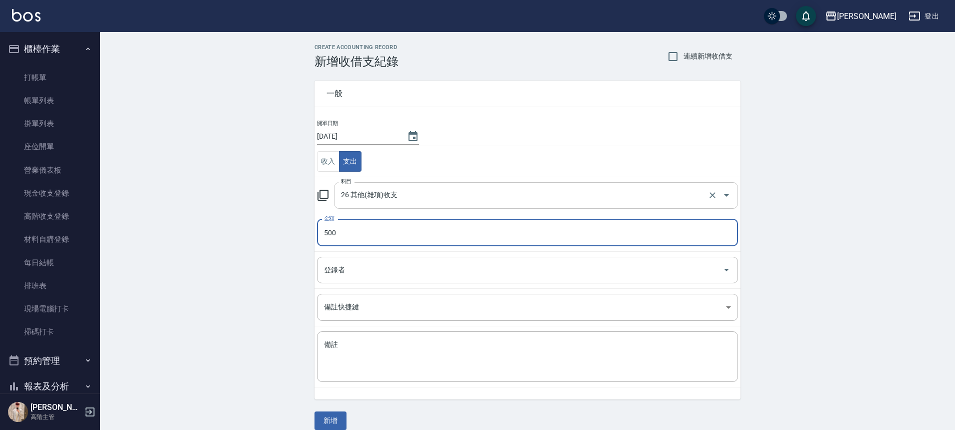
type input "500"
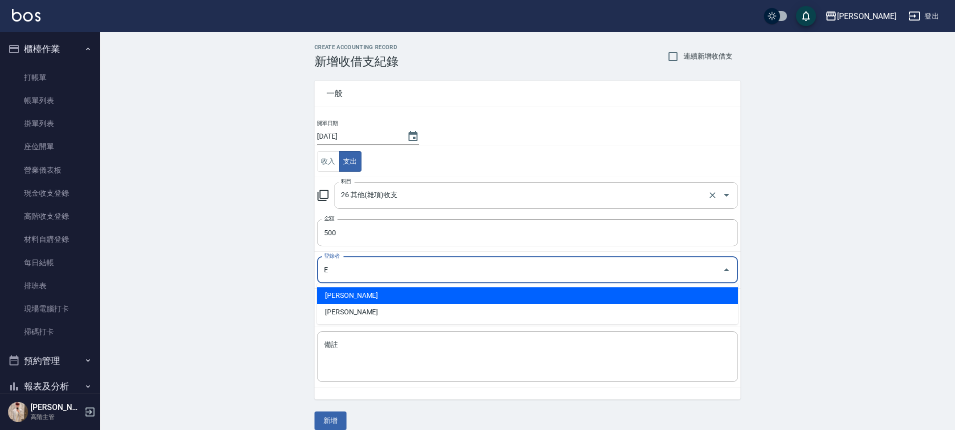
type input "[PERSON_NAME]"
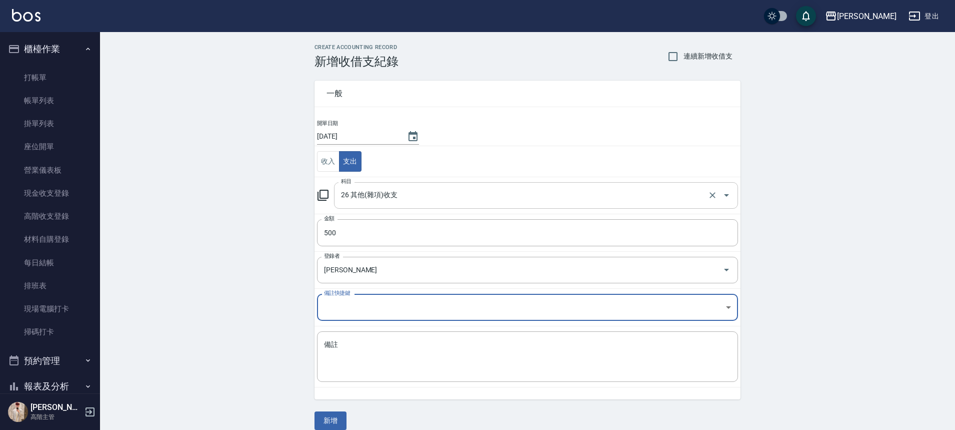
type textarea "e"
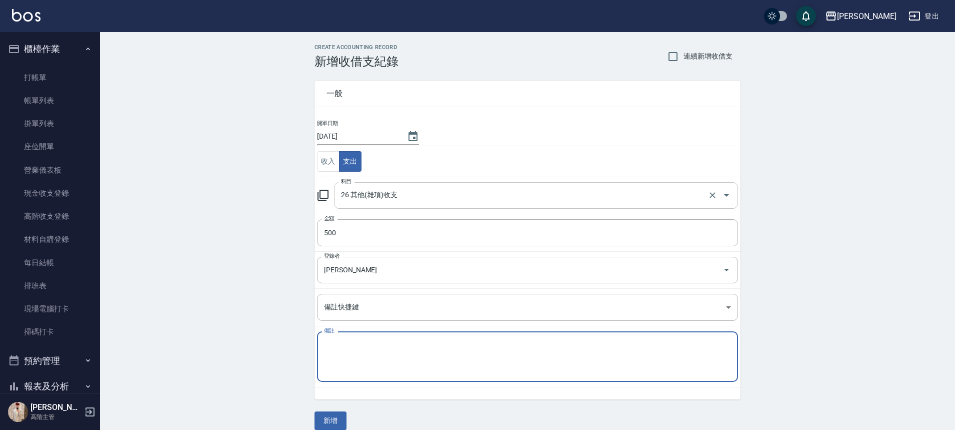
type textarea "ㄏ"
type textarea "拜拜"
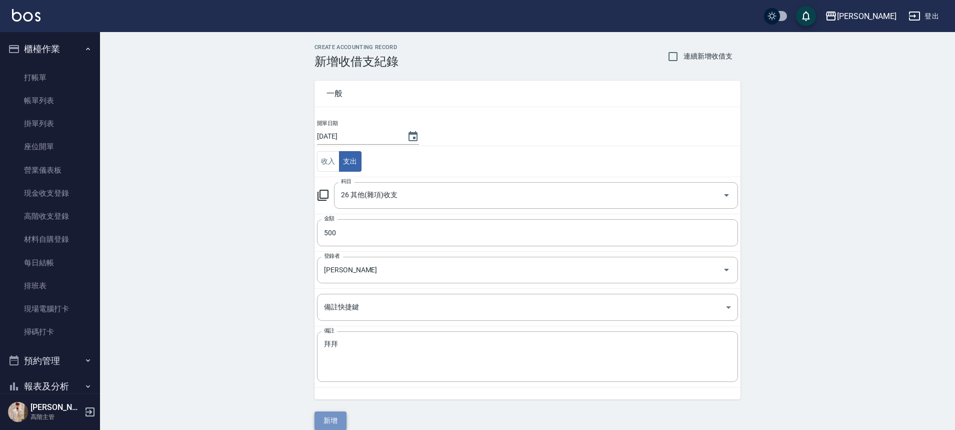
click at [328, 417] on button "新增" at bounding box center [331, 420] width 32 height 19
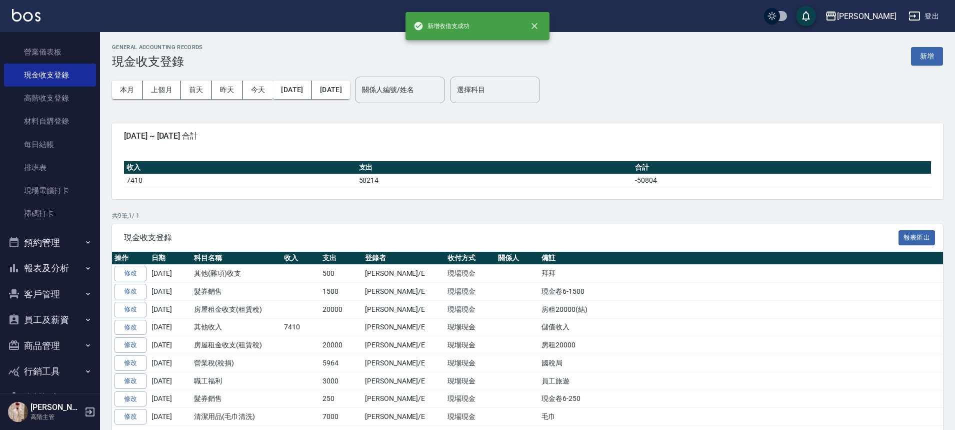
scroll to position [147, 0]
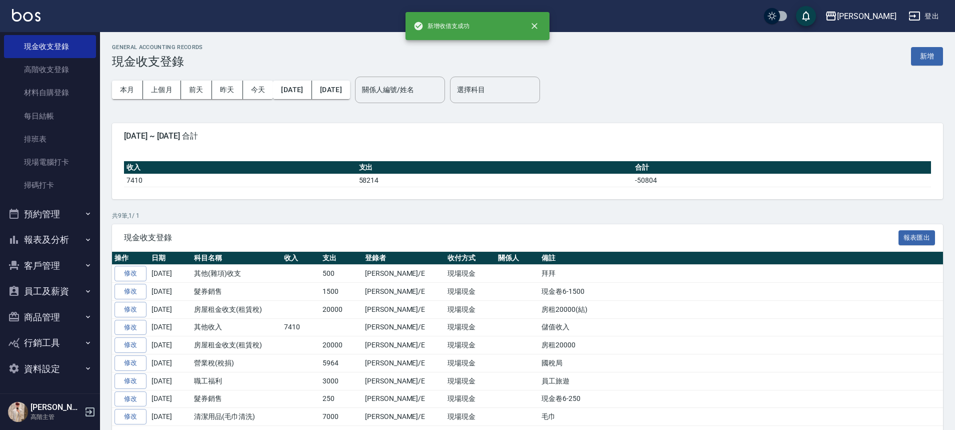
click at [68, 246] on button "報表及分析" at bounding box center [50, 240] width 92 height 26
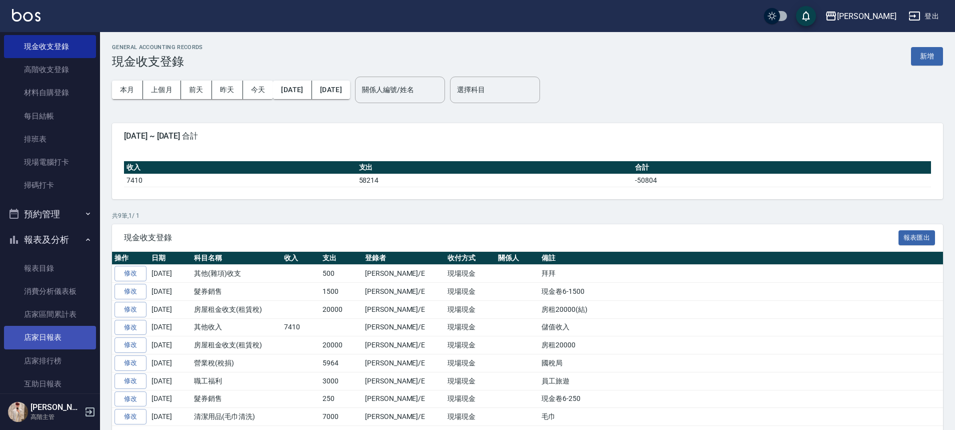
click at [81, 338] on link "店家日報表" at bounding box center [50, 337] width 92 height 23
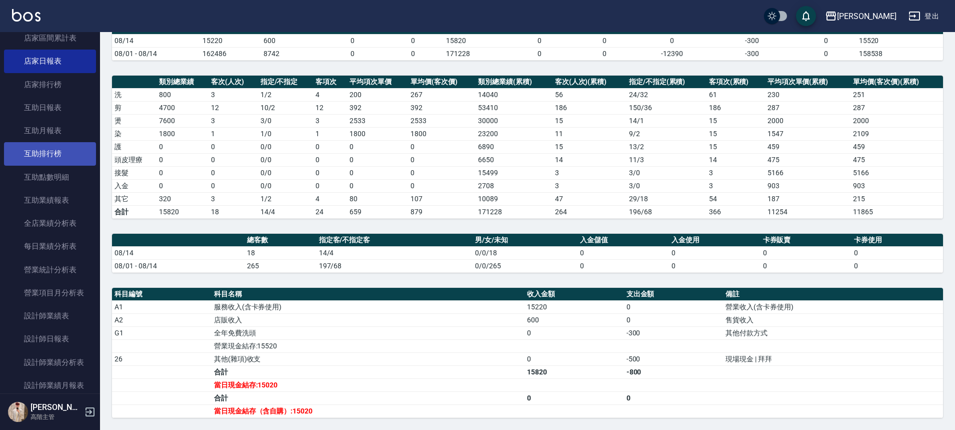
scroll to position [447, 0]
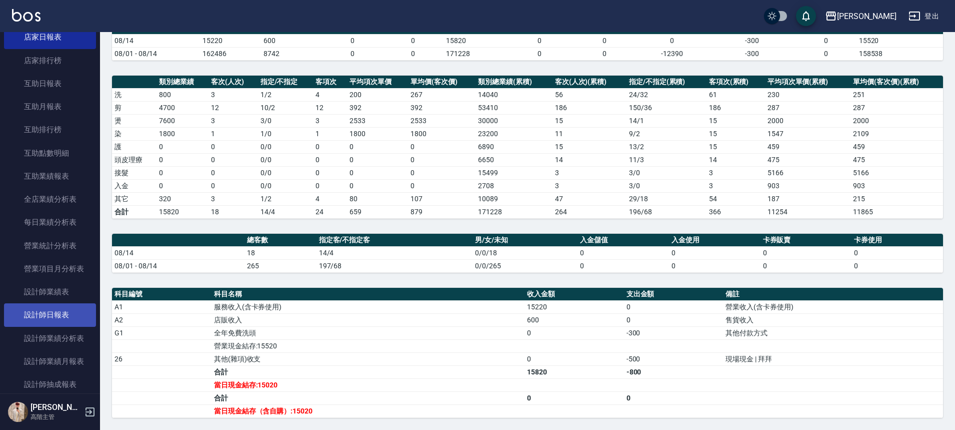
click at [59, 303] on link "設計師日報表" at bounding box center [50, 314] width 92 height 23
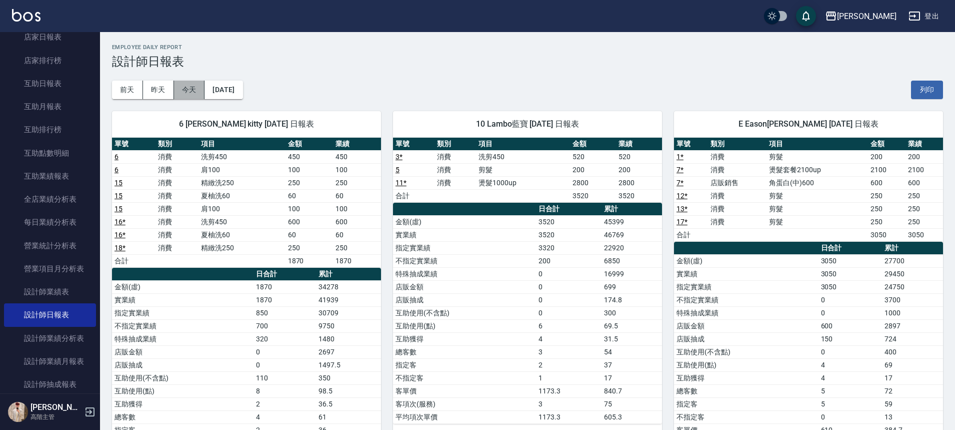
click at [181, 95] on button "今天" at bounding box center [189, 90] width 31 height 19
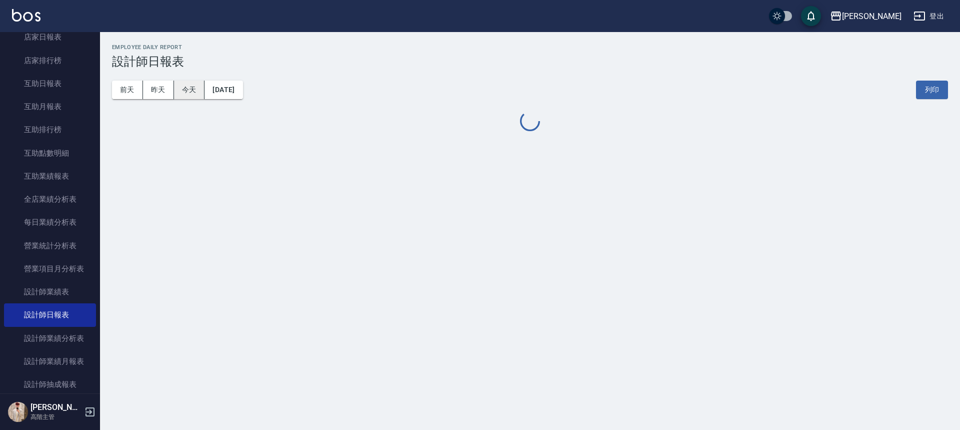
click at [181, 95] on button "今天" at bounding box center [189, 90] width 31 height 19
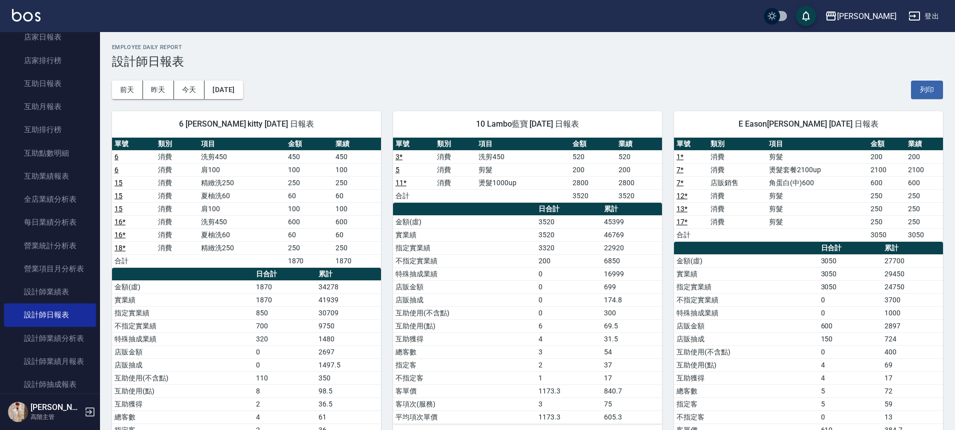
click at [718, 73] on div "[DATE] [DATE] [DATE] [DATE] 列印" at bounding box center [527, 90] width 831 height 43
click at [464, 70] on div "[DATE] [DATE] [DATE] [DATE] 列印" at bounding box center [527, 90] width 831 height 43
click at [23, 16] on img at bounding box center [26, 15] width 29 height 13
